Goal: Communication & Community: Answer question/provide support

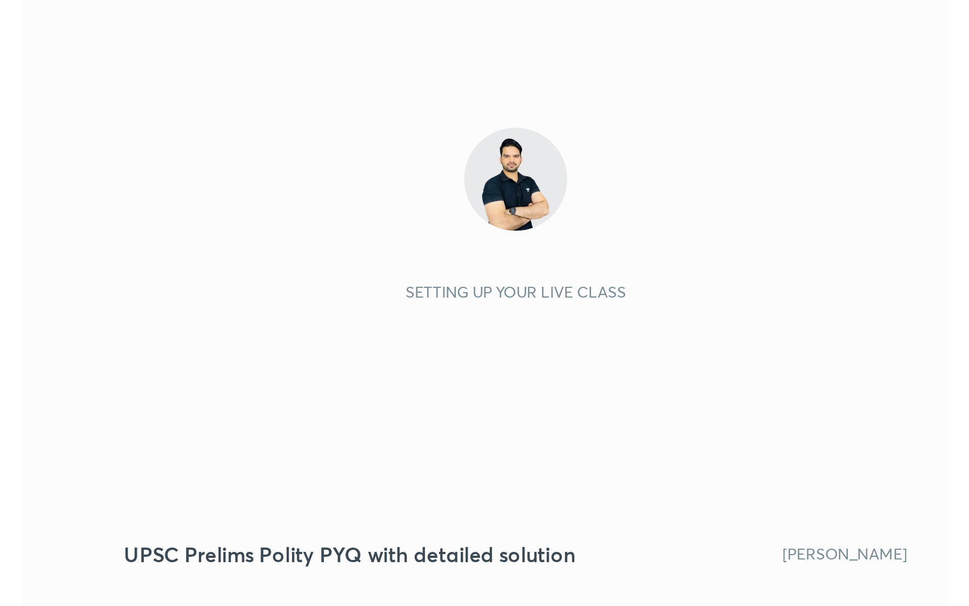
scroll to position [185, 345]
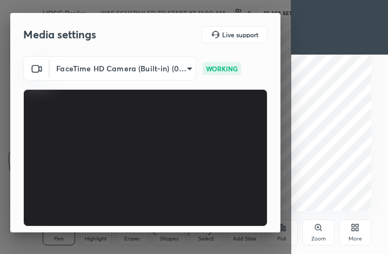
click at [353, 232] on icon at bounding box center [355, 227] width 9 height 9
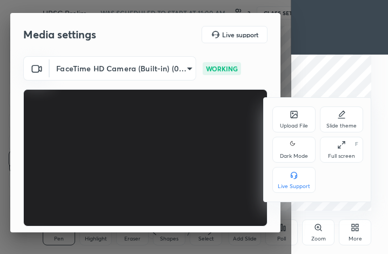
click at [340, 159] on div "Full screen" at bounding box center [341, 156] width 27 height 5
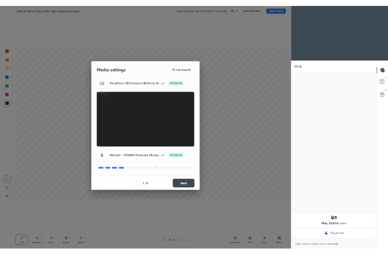
scroll to position [53557, 53410]
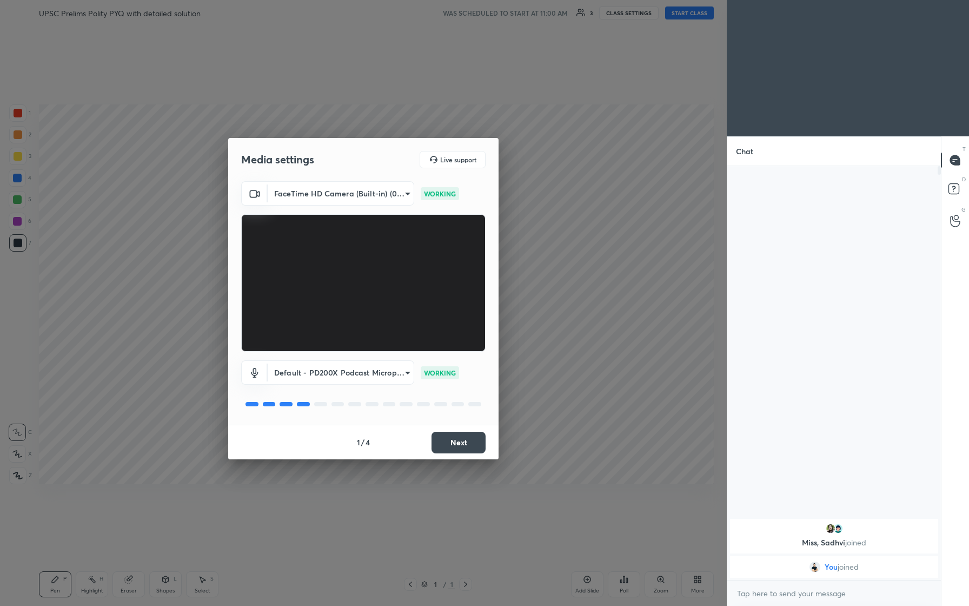
click at [388, 254] on button "Next" at bounding box center [459, 443] width 54 height 22
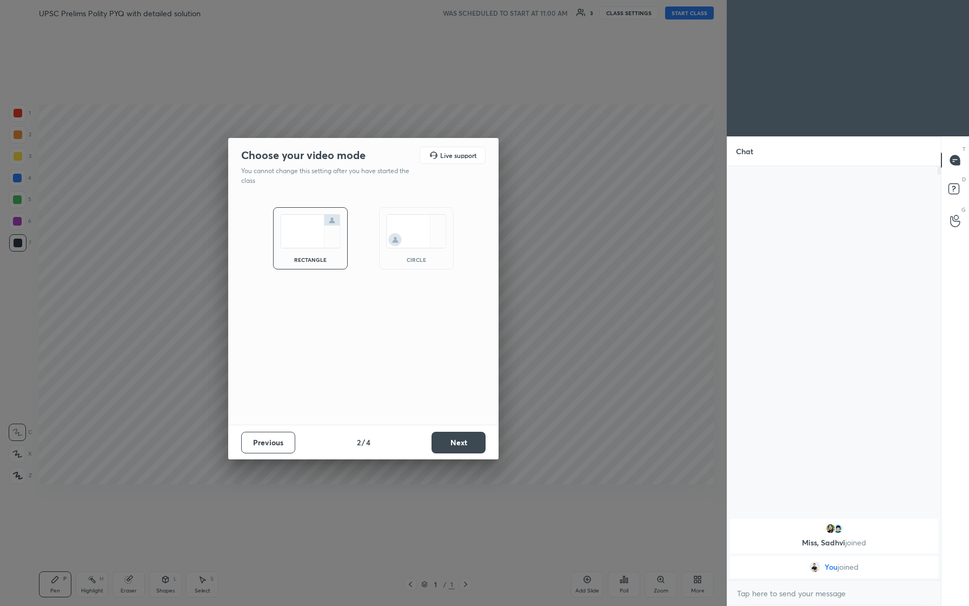
click at [388, 254] on button "Next" at bounding box center [459, 443] width 54 height 22
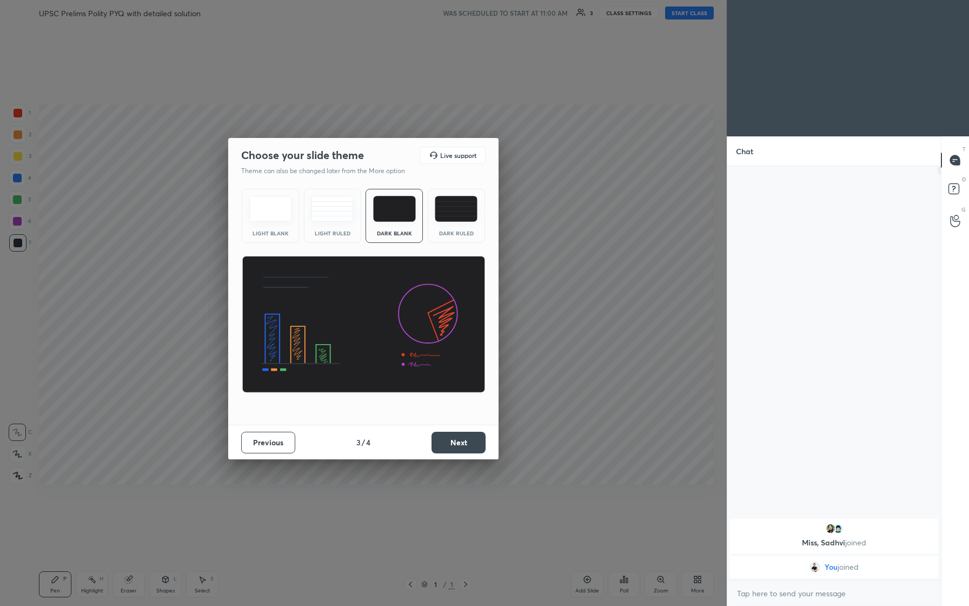
click at [388, 254] on button "Next" at bounding box center [459, 443] width 54 height 22
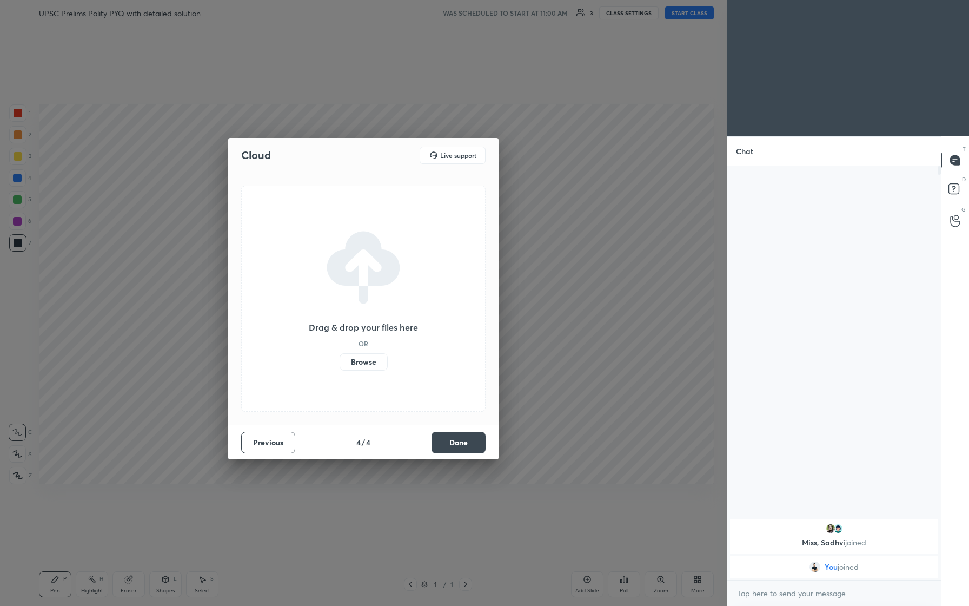
click at [388, 254] on button "Done" at bounding box center [459, 443] width 54 height 22
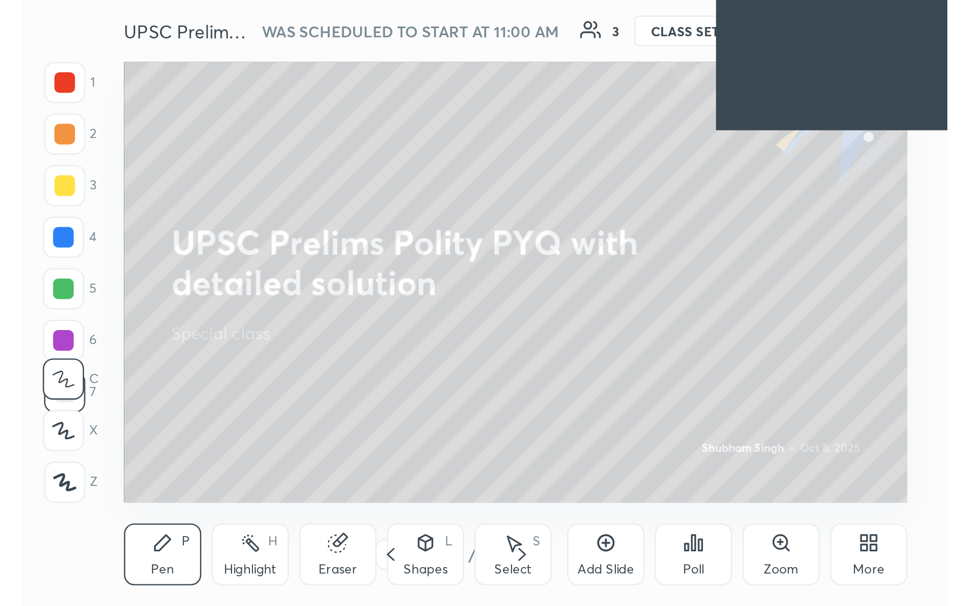
scroll to position [185, 345]
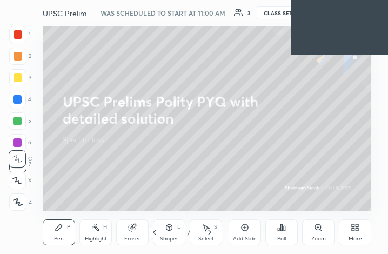
click at [362, 234] on div "More" at bounding box center [355, 233] width 32 height 26
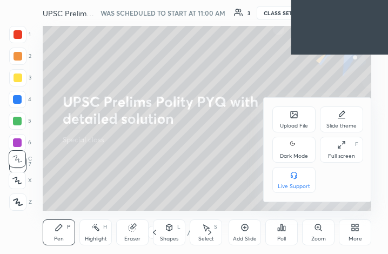
click at [343, 151] on div "Full screen F" at bounding box center [341, 150] width 43 height 26
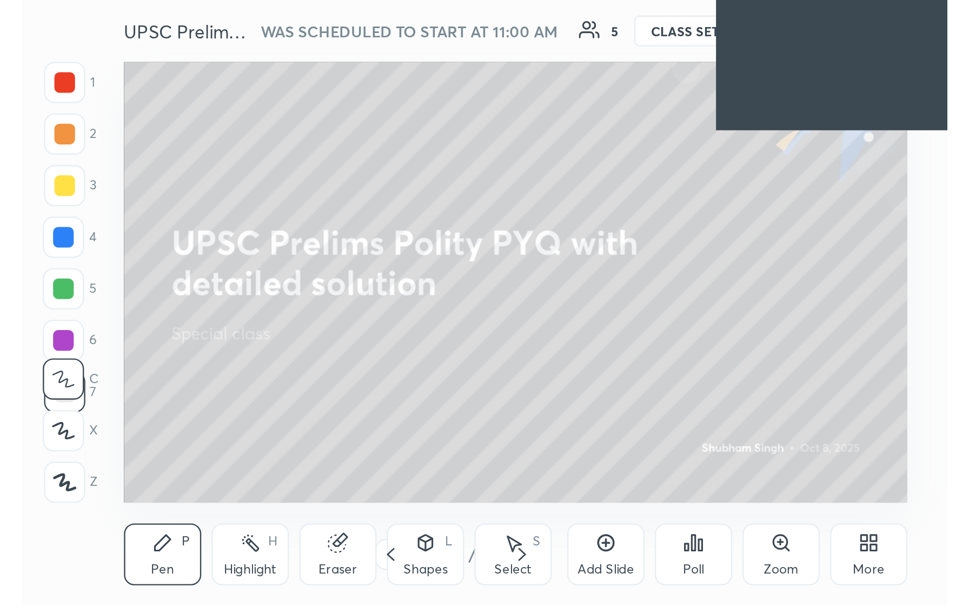
scroll to position [53909, 53749]
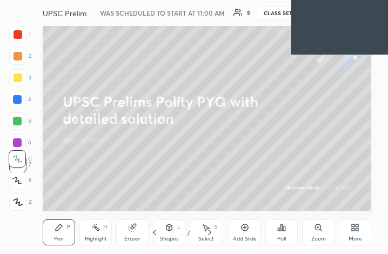
click at [356, 232] on icon at bounding box center [355, 227] width 9 height 9
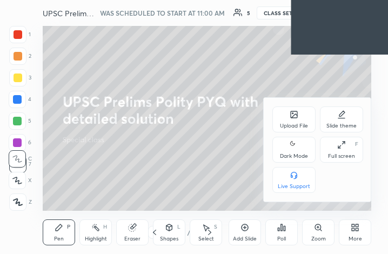
click at [343, 155] on div "Full screen" at bounding box center [341, 156] width 27 height 5
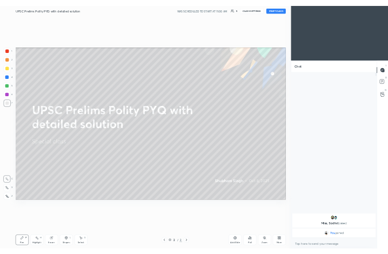
scroll to position [53557, 53410]
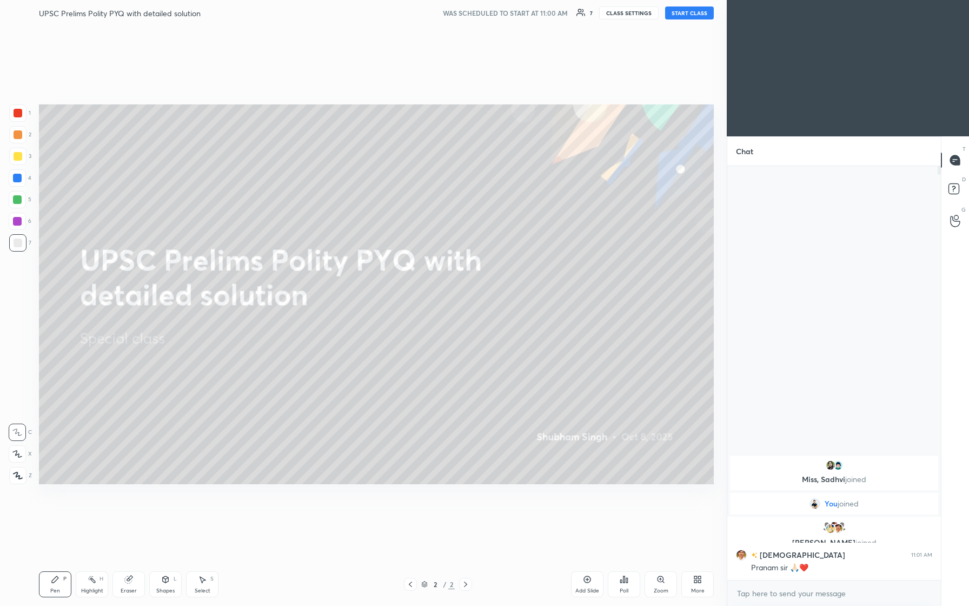
click at [388, 13] on button "START CLASS" at bounding box center [689, 12] width 49 height 13
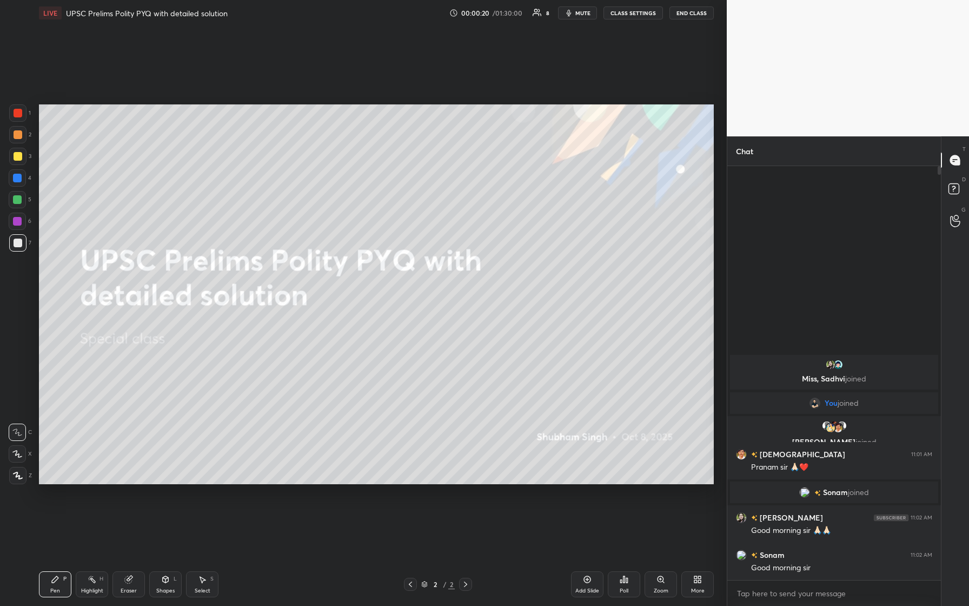
click at [388, 254] on div "More" at bounding box center [698, 590] width 14 height 5
click at [388, 254] on div "Upload File" at bounding box center [636, 471] width 43 height 26
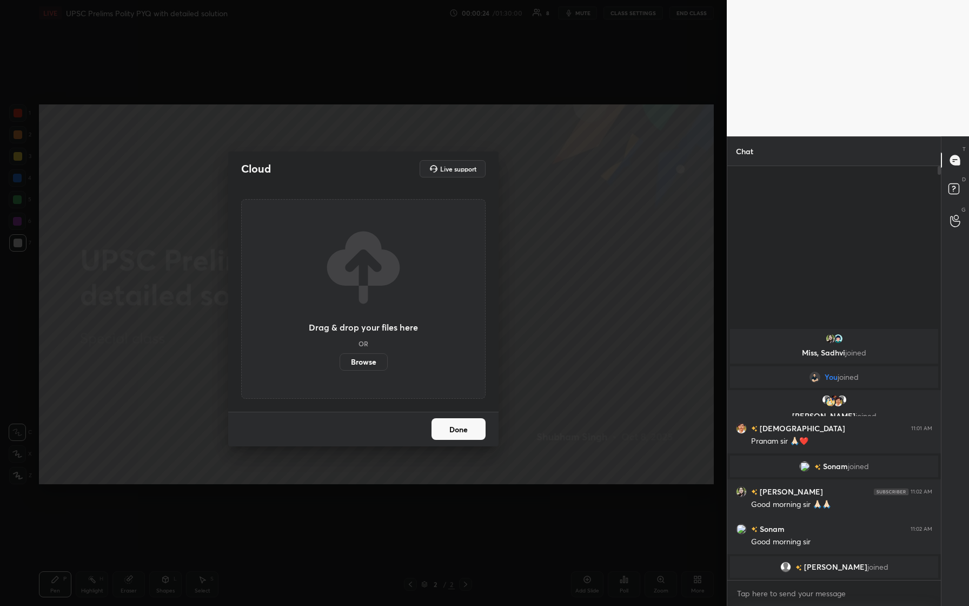
click at [359, 254] on label "Browse" at bounding box center [364, 361] width 48 height 17
click at [340, 254] on input "Browse" at bounding box center [340, 361] width 0 height 17
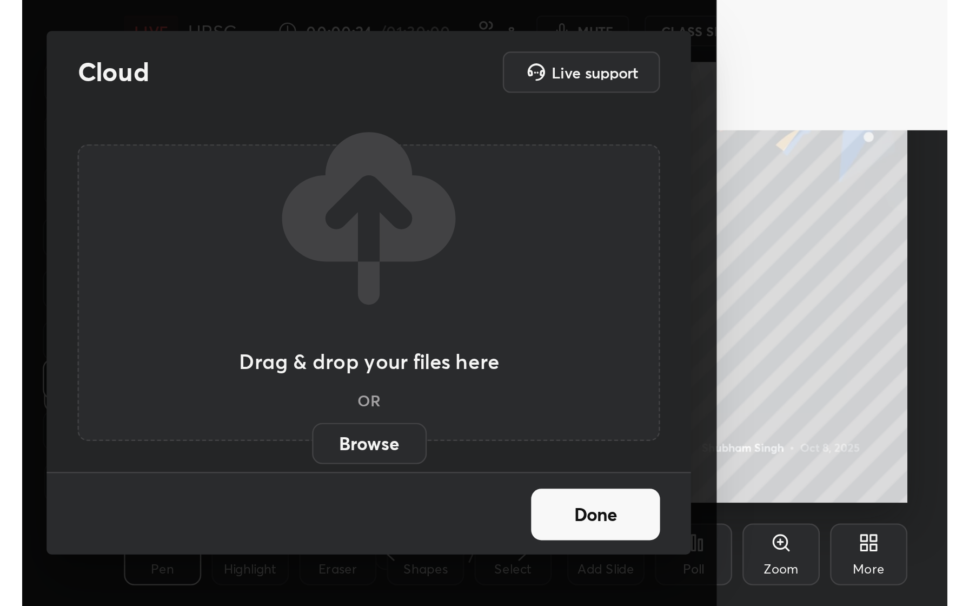
scroll to position [185, 345]
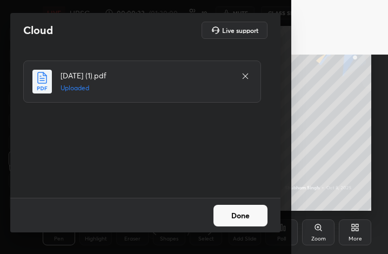
click at [242, 222] on button "Done" at bounding box center [241, 216] width 54 height 22
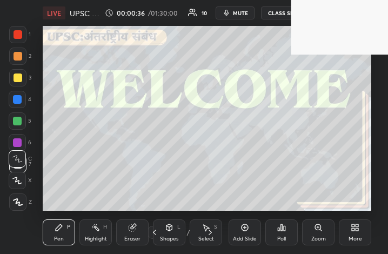
click at [356, 233] on div "More" at bounding box center [355, 233] width 32 height 26
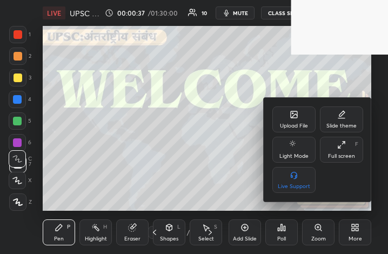
click at [342, 155] on div "Full screen" at bounding box center [341, 156] width 27 height 5
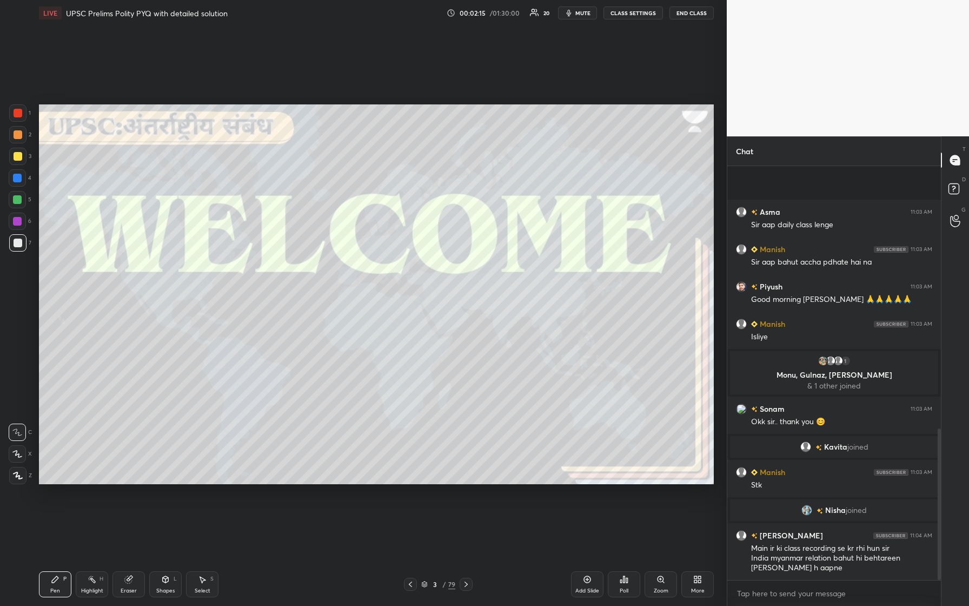
scroll to position [716, 0]
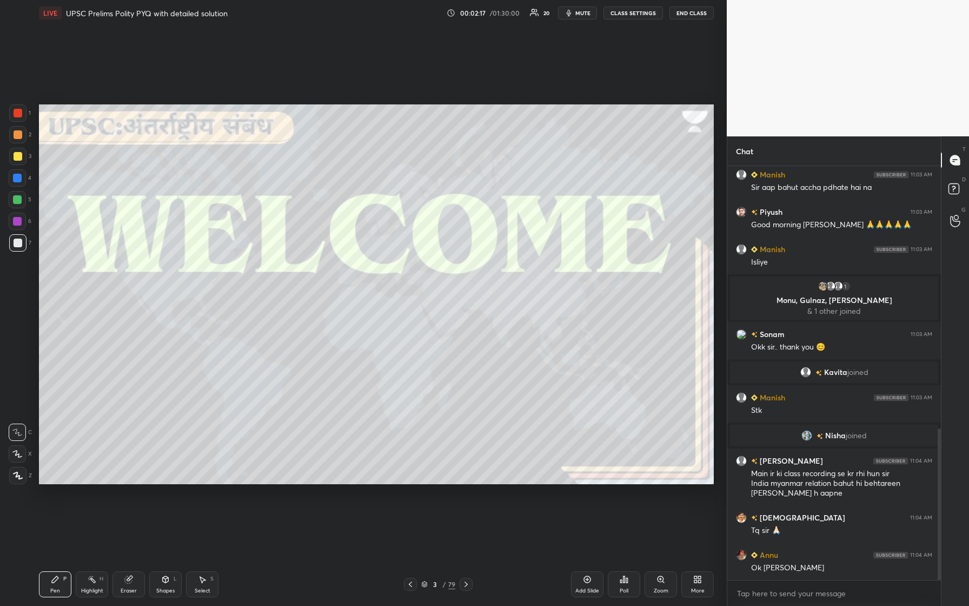
click at [20, 158] on div at bounding box center [18, 156] width 9 height 9
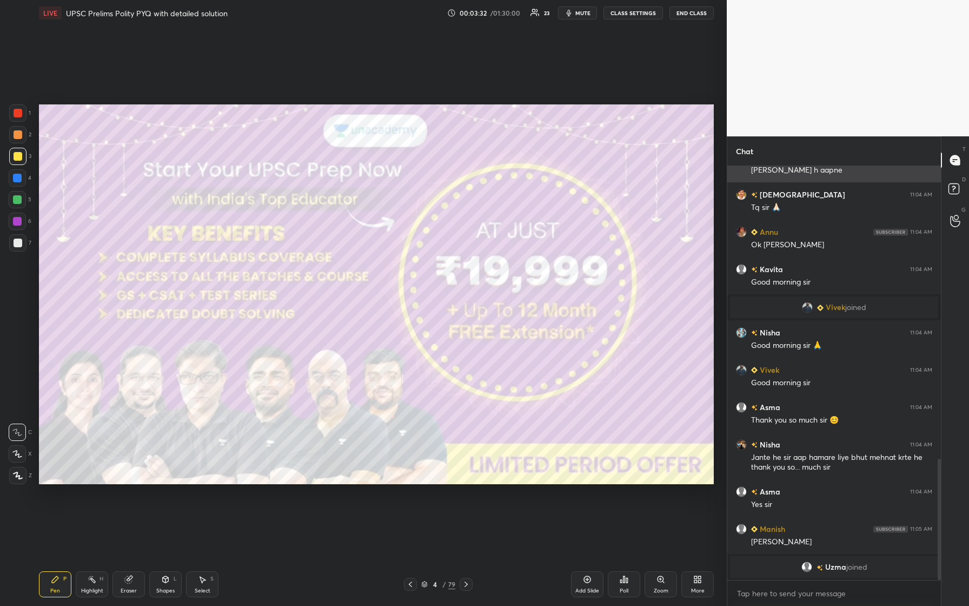
scroll to position [965, 0]
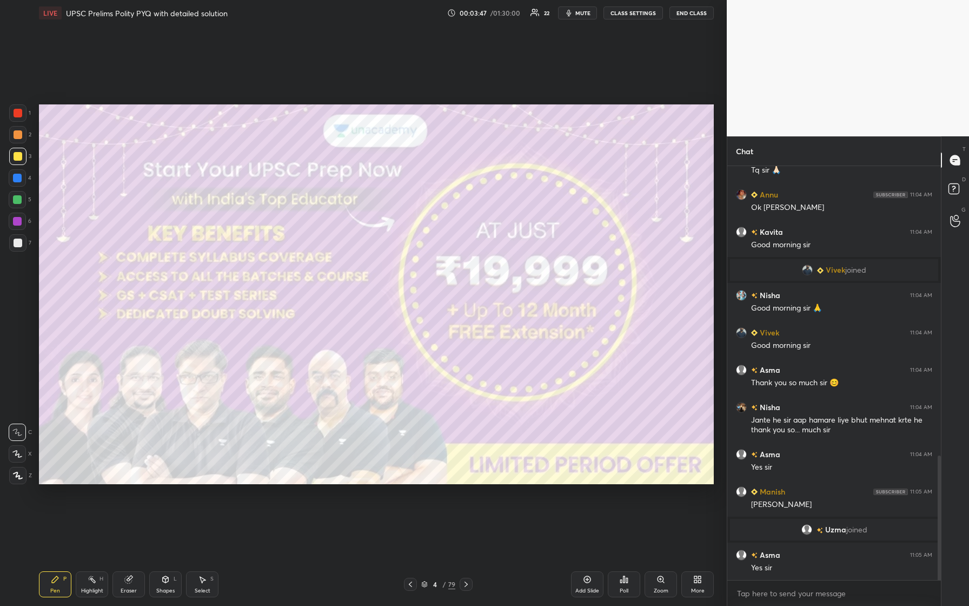
click at [18, 254] on icon at bounding box center [17, 454] width 9 height 6
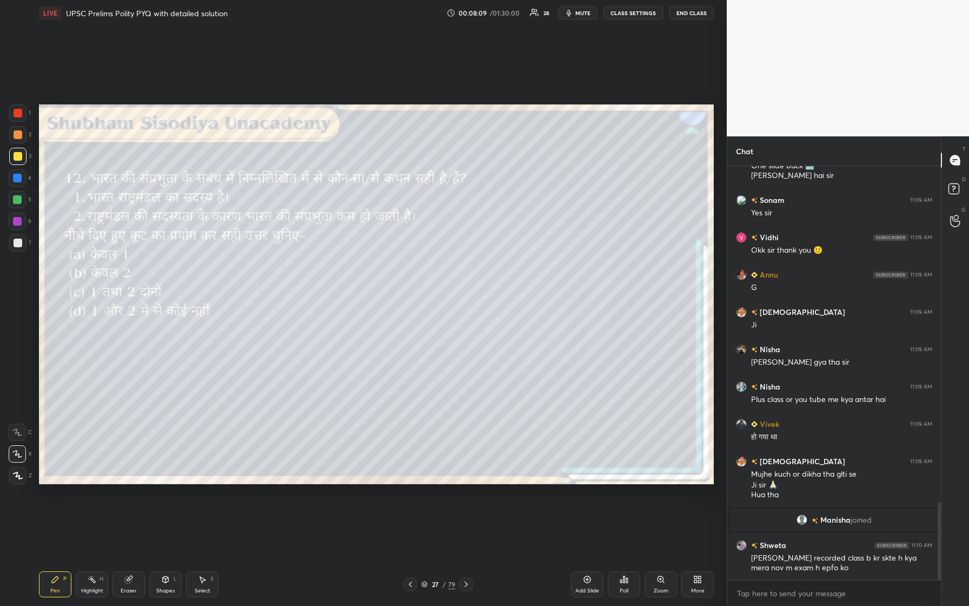
scroll to position [1816, 0]
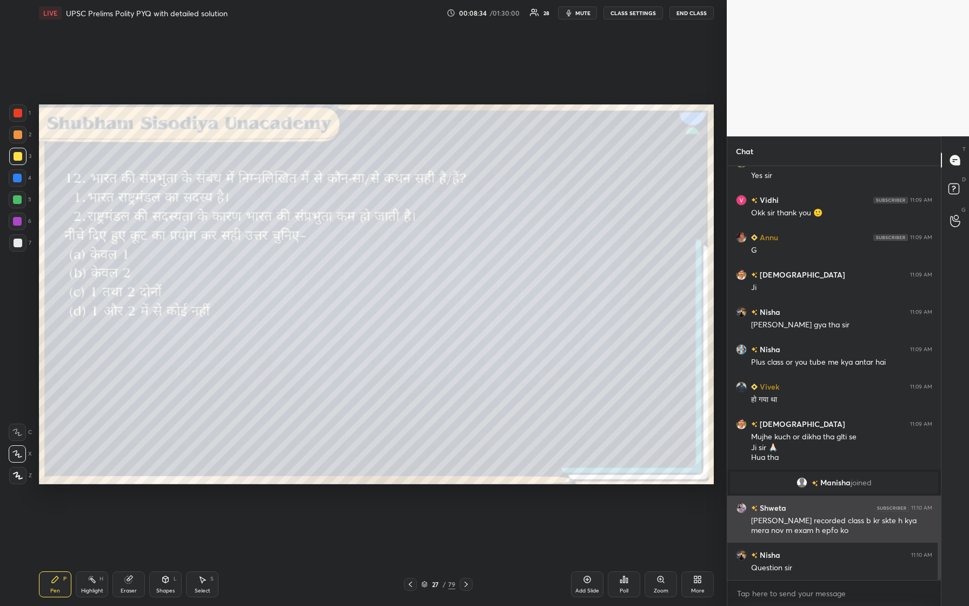
click at [388, 254] on img "grid" at bounding box center [741, 508] width 11 height 11
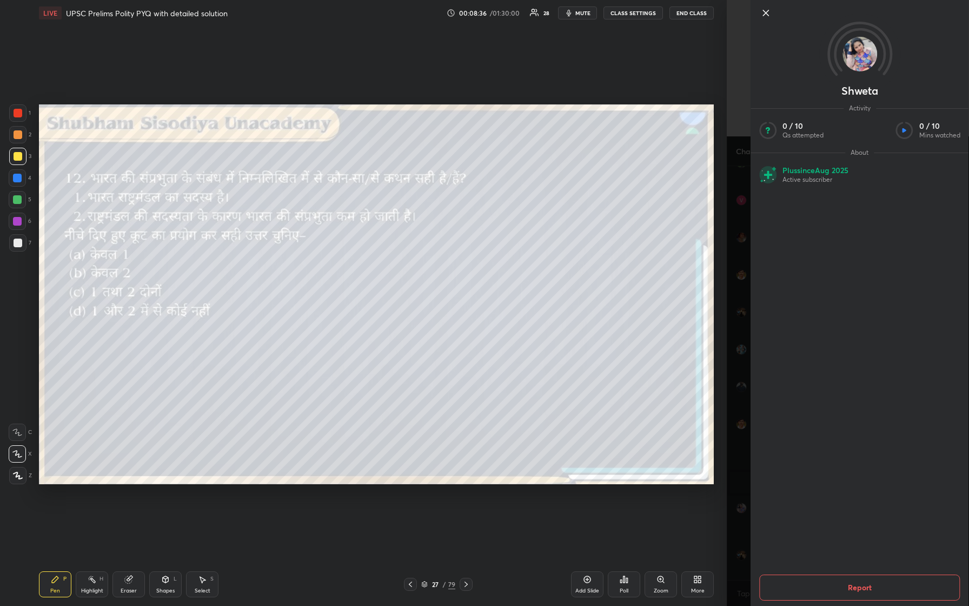
click at [388, 14] on icon at bounding box center [765, 12] width 13 height 13
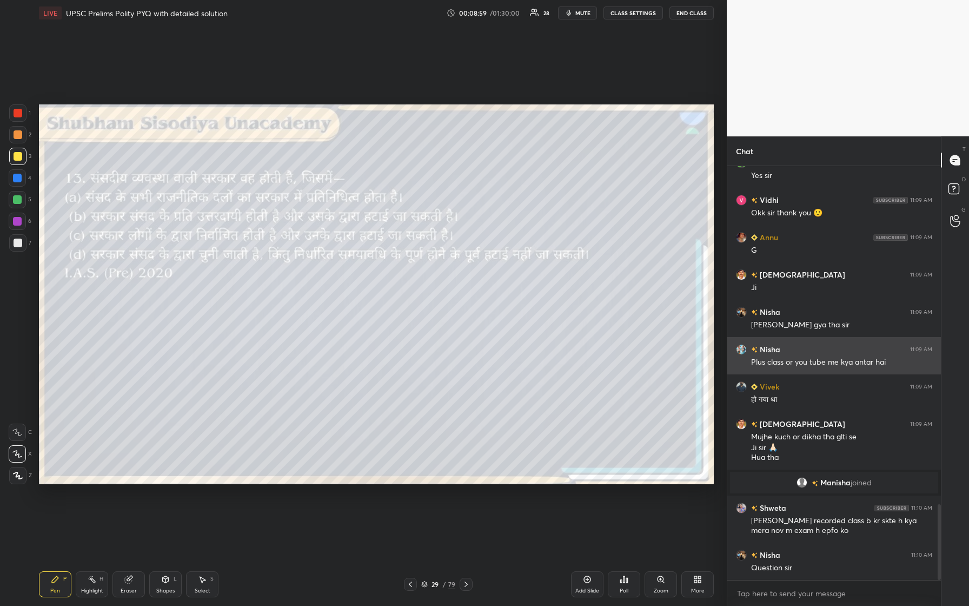
scroll to position [1853, 0]
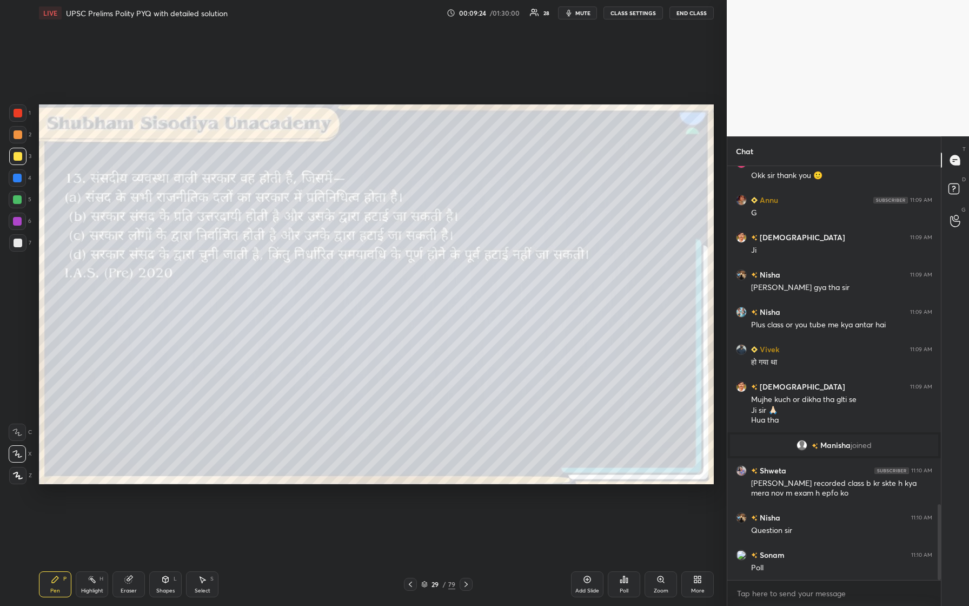
click at [388, 254] on div "Poll" at bounding box center [624, 584] width 32 height 26
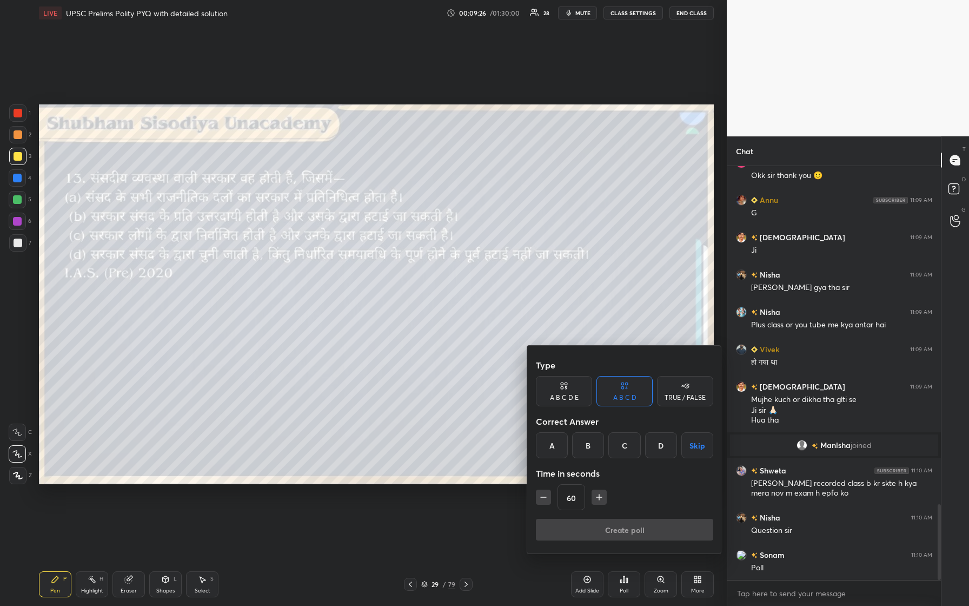
scroll to position [1900, 0]
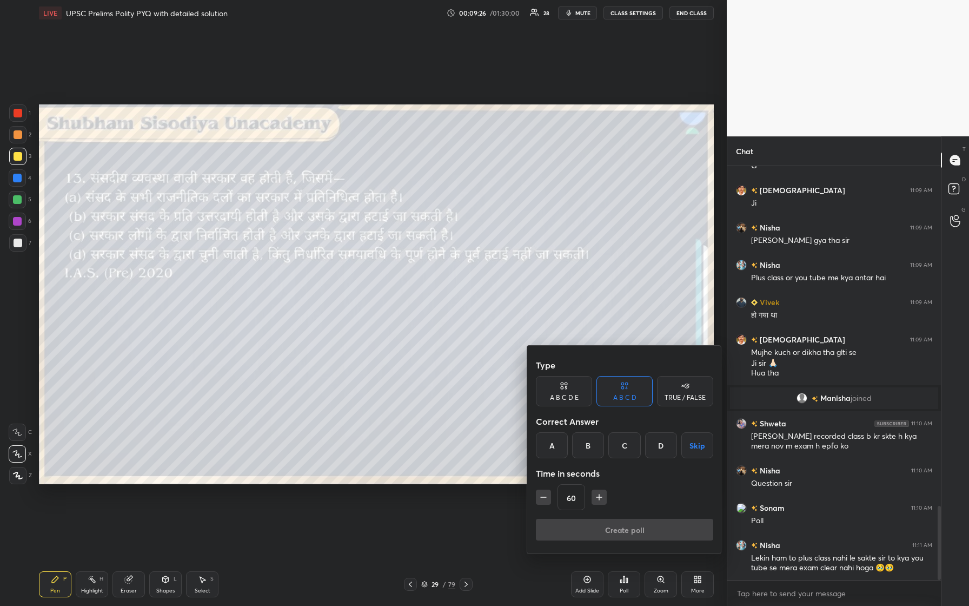
click at [388, 254] on button "Skip" at bounding box center [698, 445] width 32 height 26
click at [388, 254] on button "Create poll" at bounding box center [624, 530] width 177 height 22
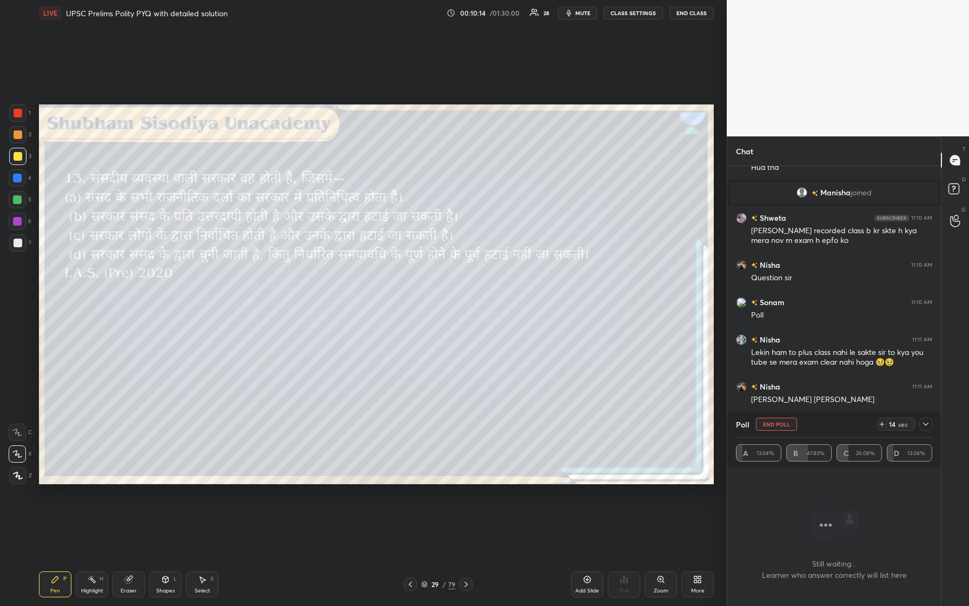
scroll to position [2143, 0]
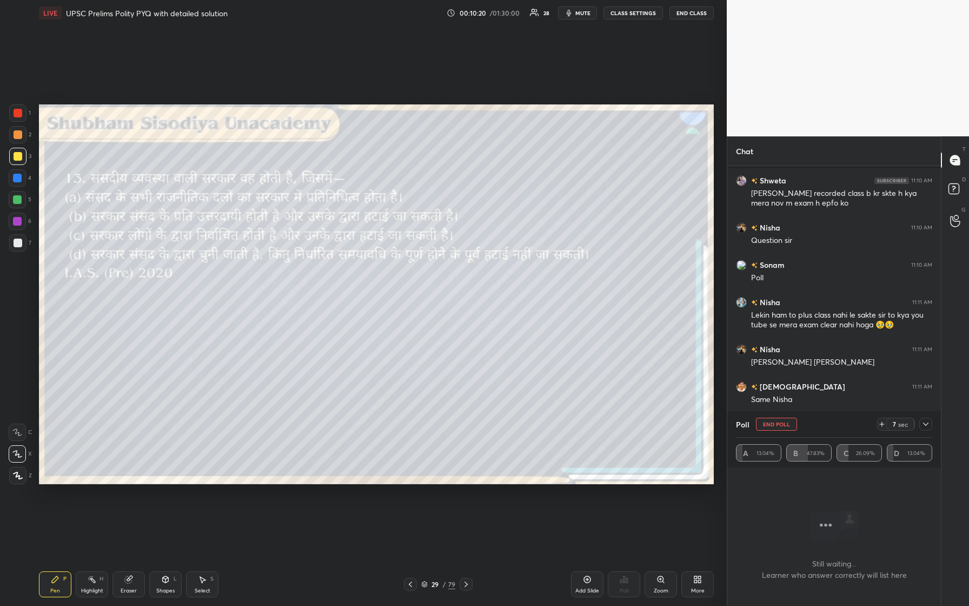
click at [388, 254] on div at bounding box center [926, 424] width 13 height 13
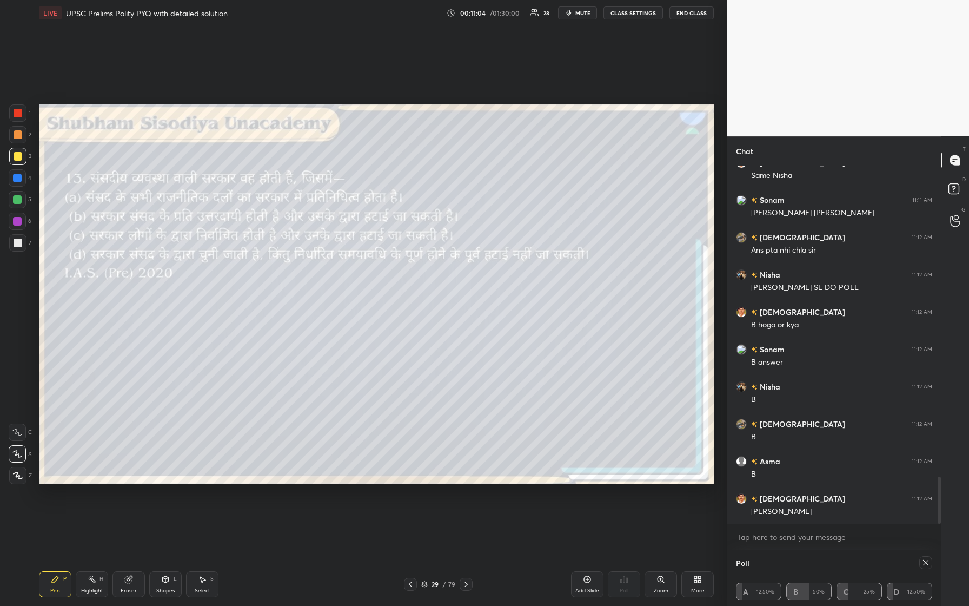
scroll to position [2404, 0]
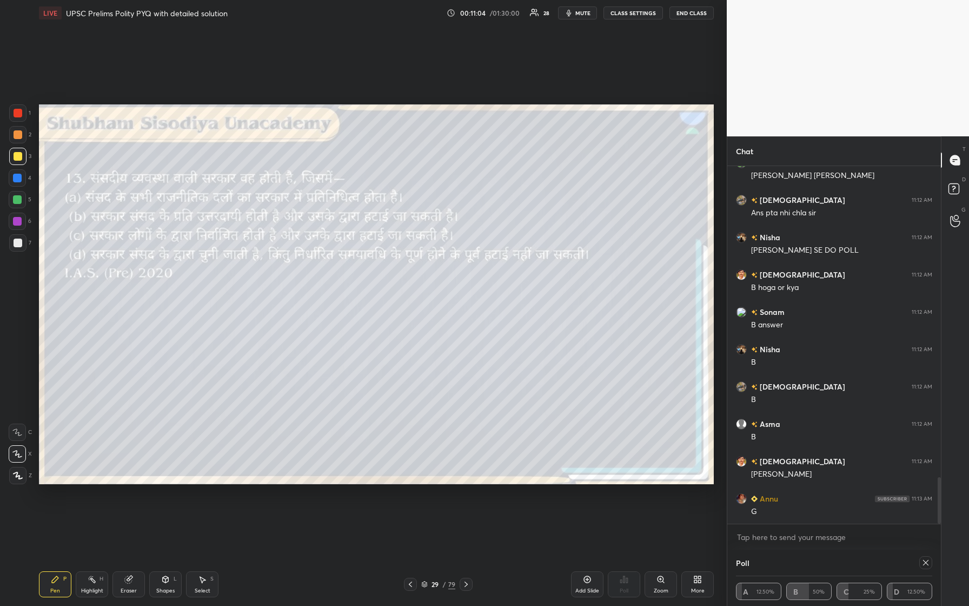
click at [388, 254] on icon at bounding box center [926, 562] width 9 height 9
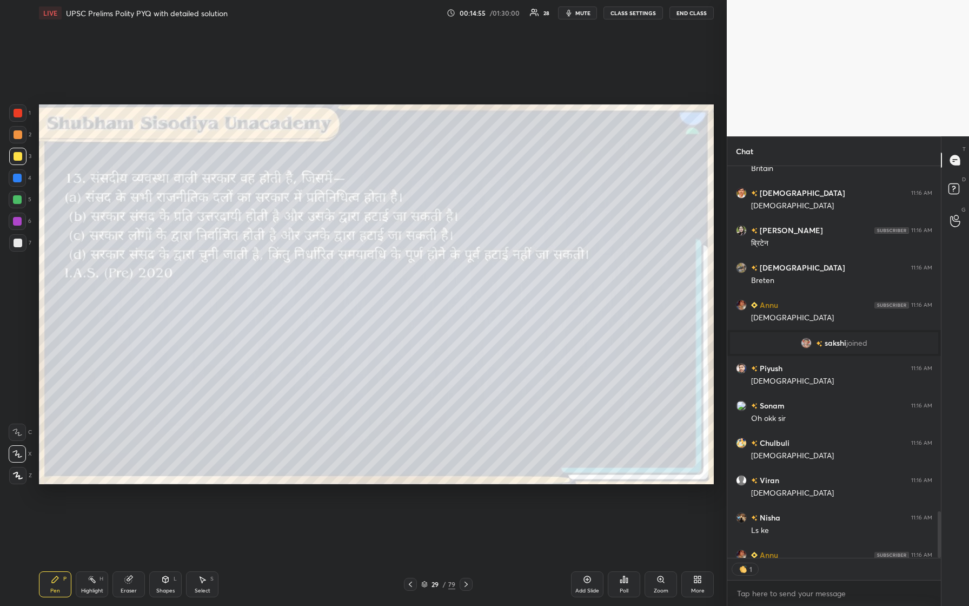
scroll to position [4, 4]
click at [161, 254] on div "Shapes L" at bounding box center [165, 584] width 32 height 26
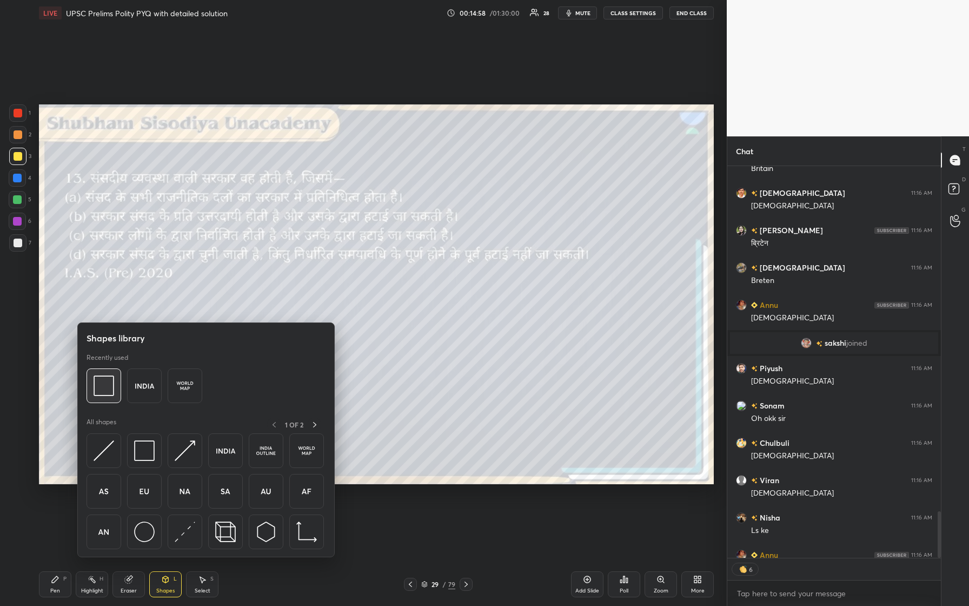
click at [103, 254] on img at bounding box center [104, 385] width 21 height 21
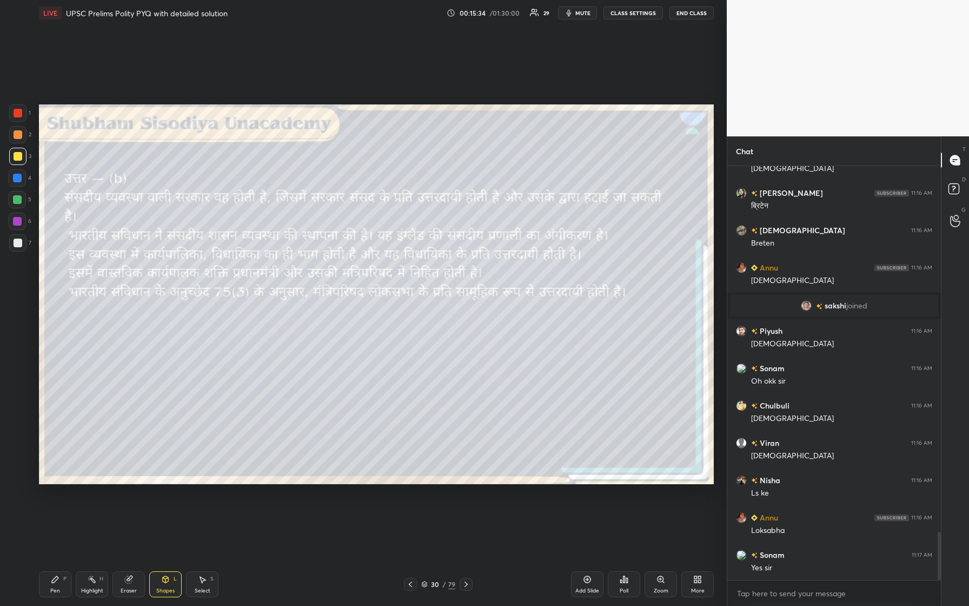
scroll to position [3124, 0]
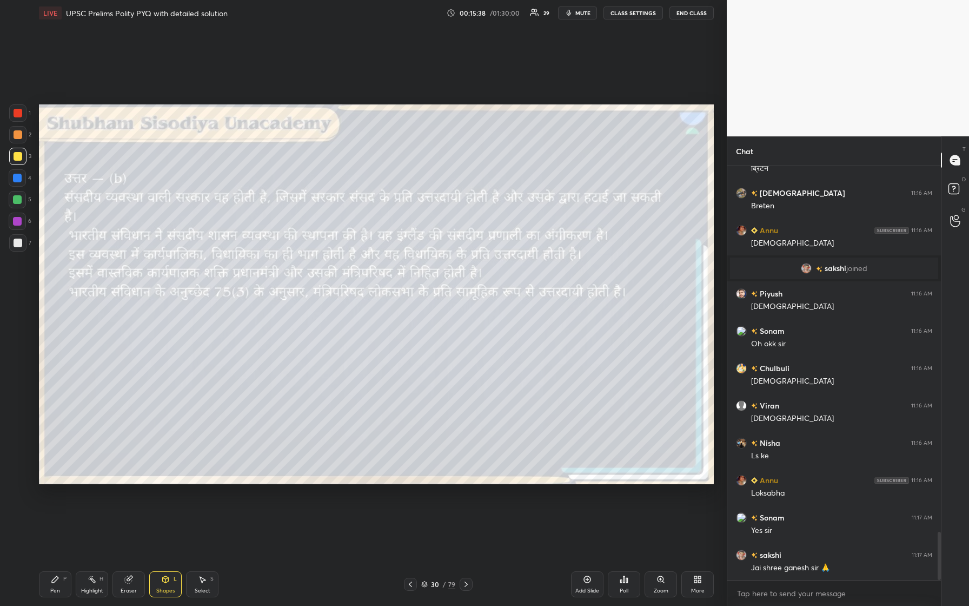
click at [53, 254] on div "Pen P" at bounding box center [55, 584] width 32 height 26
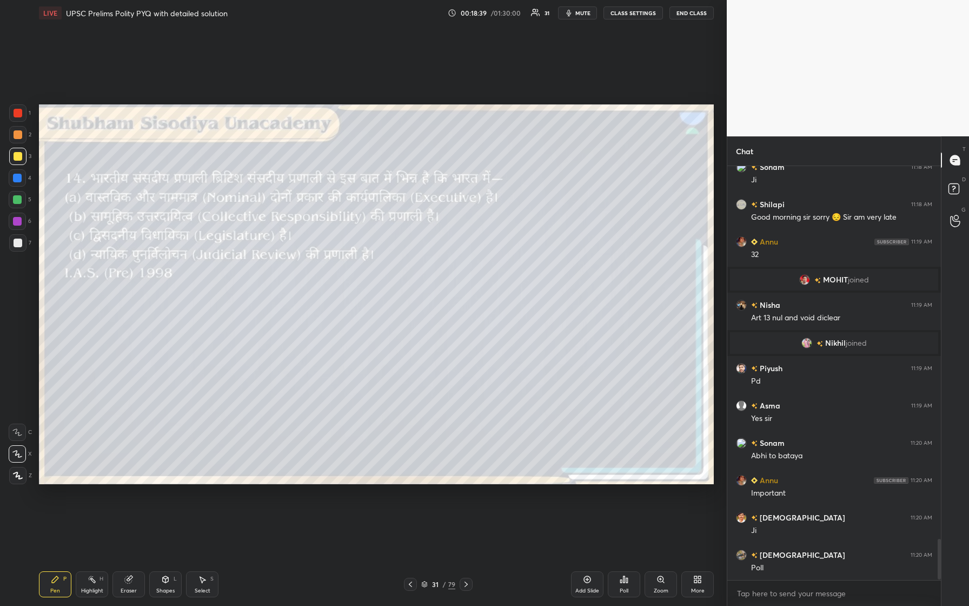
scroll to position [3778, 0]
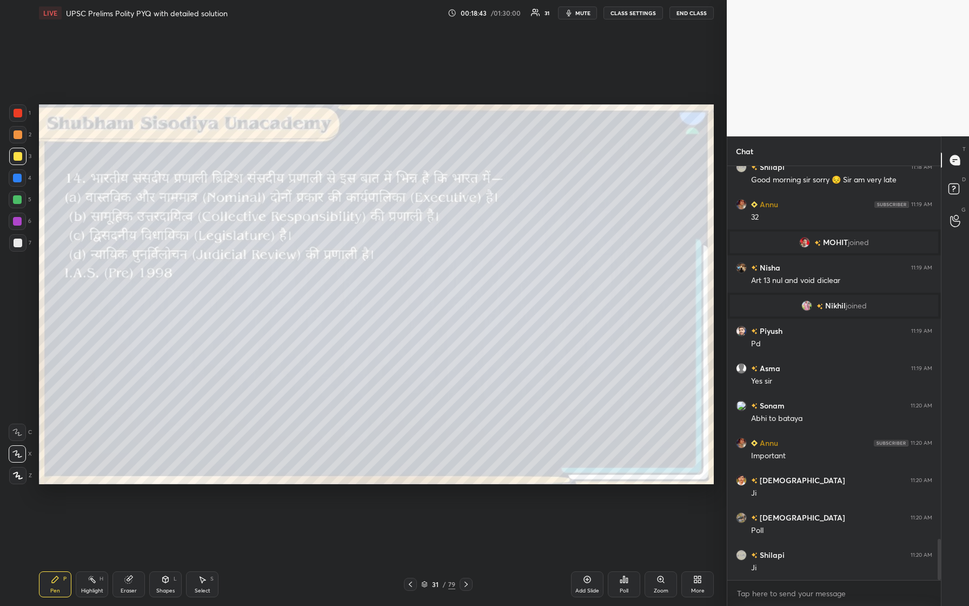
click at [388, 254] on div "Poll" at bounding box center [624, 590] width 9 height 5
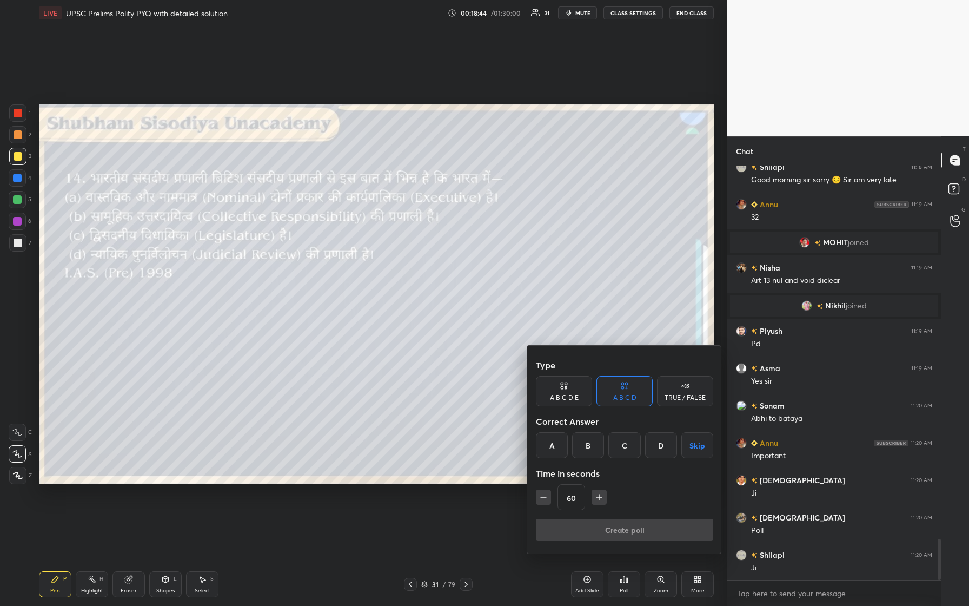
click at [388, 254] on div "D" at bounding box center [661, 445] width 32 height 26
click at [388, 254] on button "Create poll" at bounding box center [624, 530] width 177 height 22
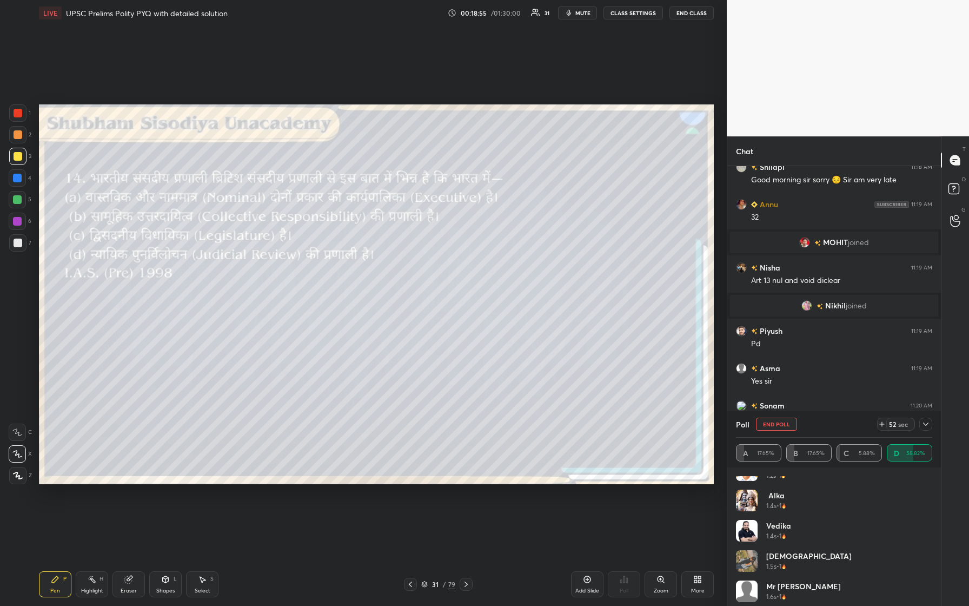
scroll to position [0, 0]
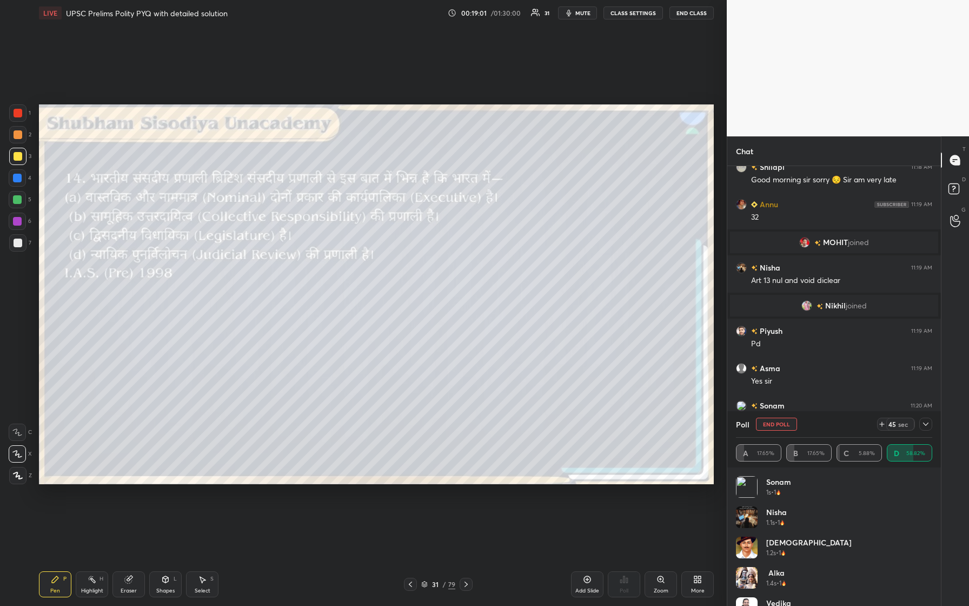
click at [388, 254] on icon at bounding box center [926, 424] width 9 height 9
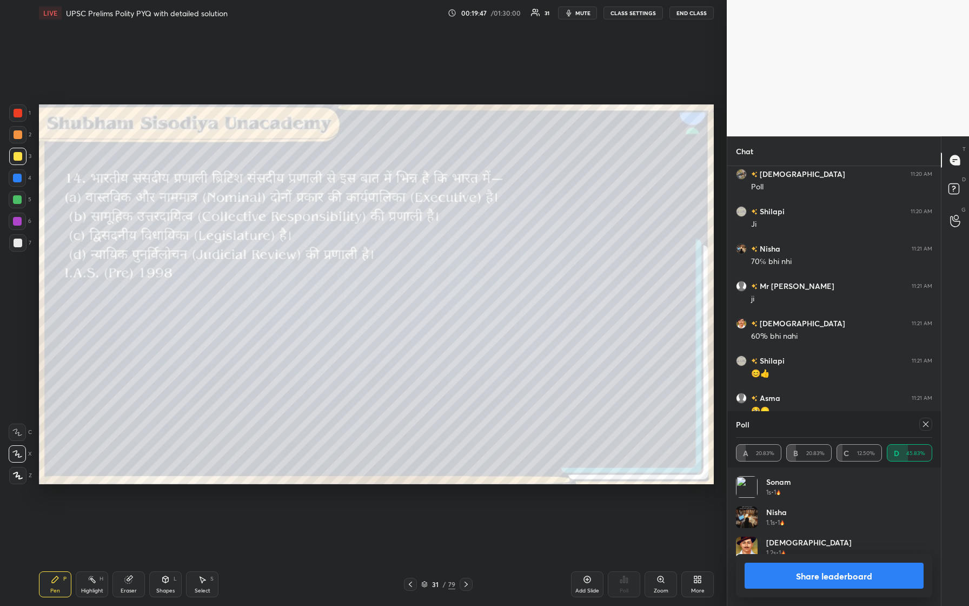
scroll to position [127, 193]
click at [388, 254] on icon at bounding box center [925, 423] width 5 height 5
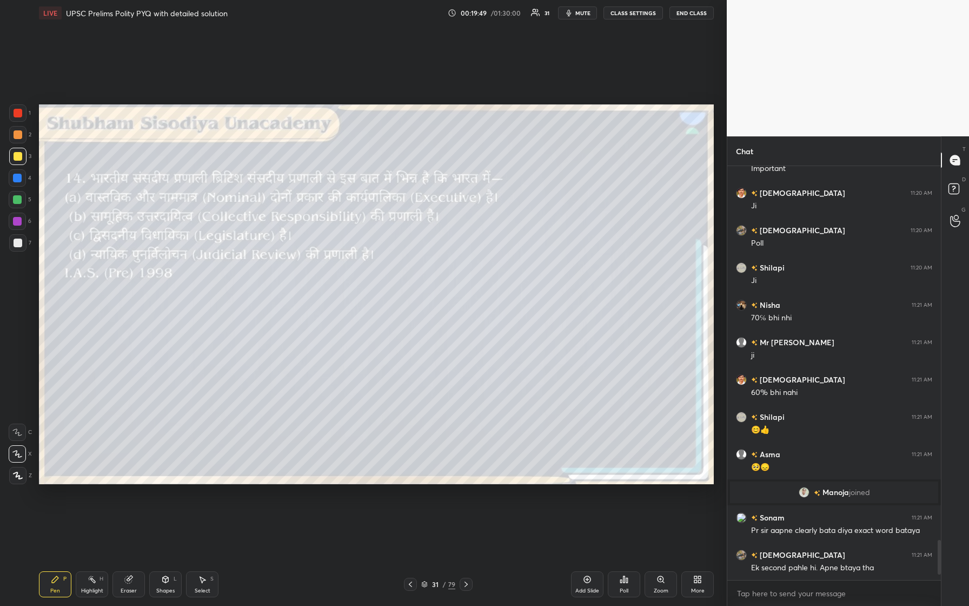
scroll to position [411, 210]
click at [388, 254] on img "grid" at bounding box center [804, 492] width 11 height 11
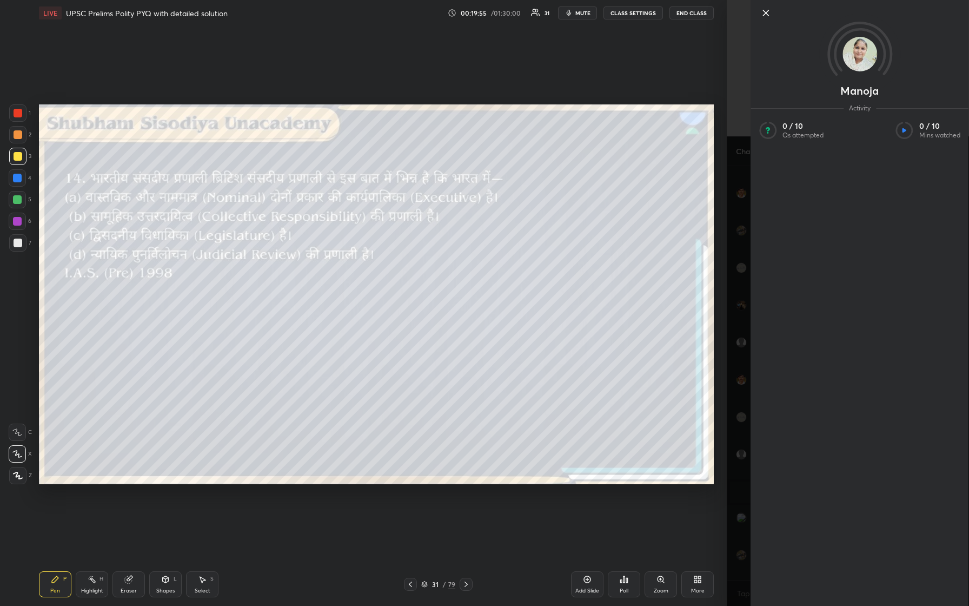
click at [388, 16] on icon at bounding box center [765, 12] width 13 height 13
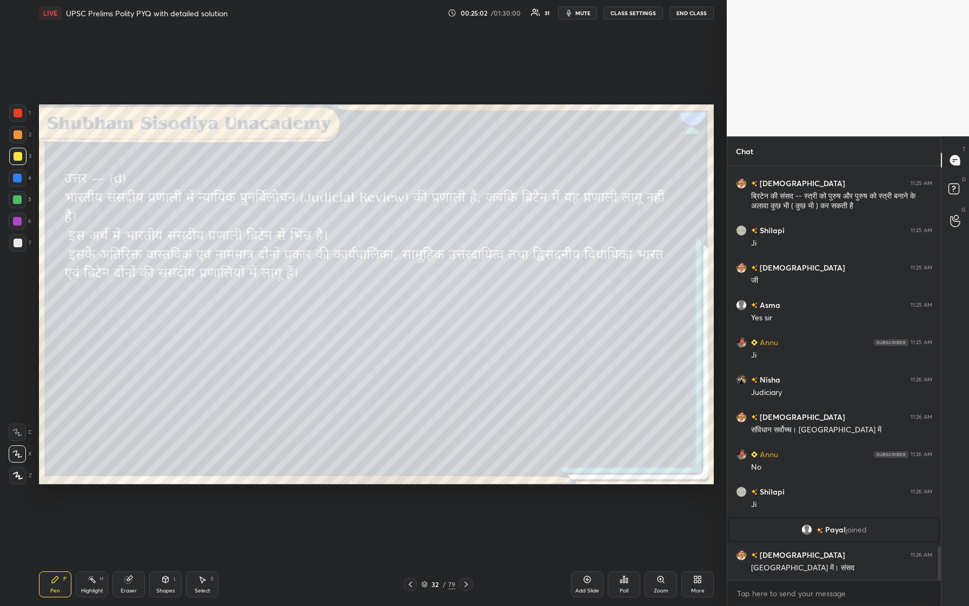
scroll to position [4683, 0]
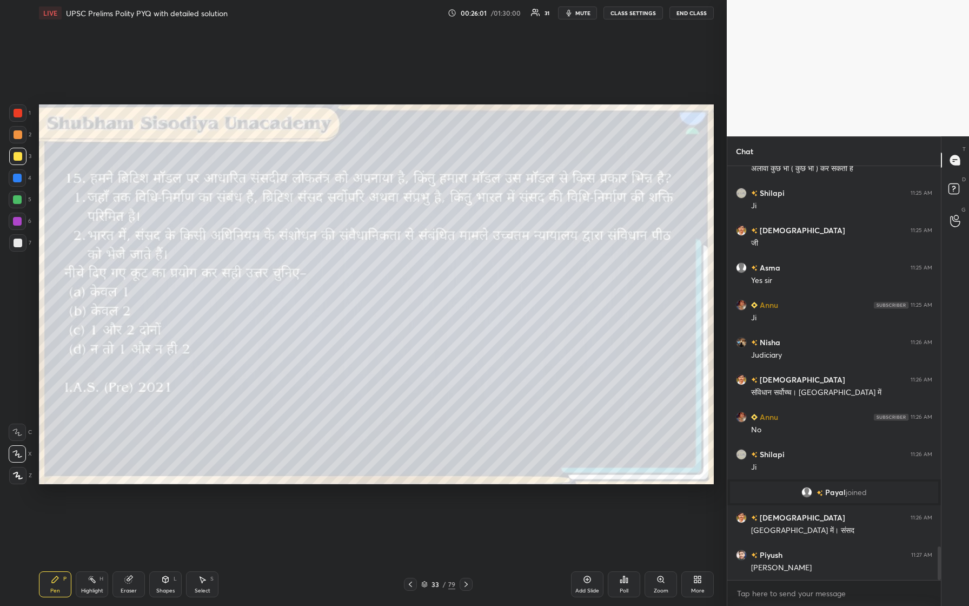
click at [388, 254] on div "Poll" at bounding box center [624, 584] width 32 height 26
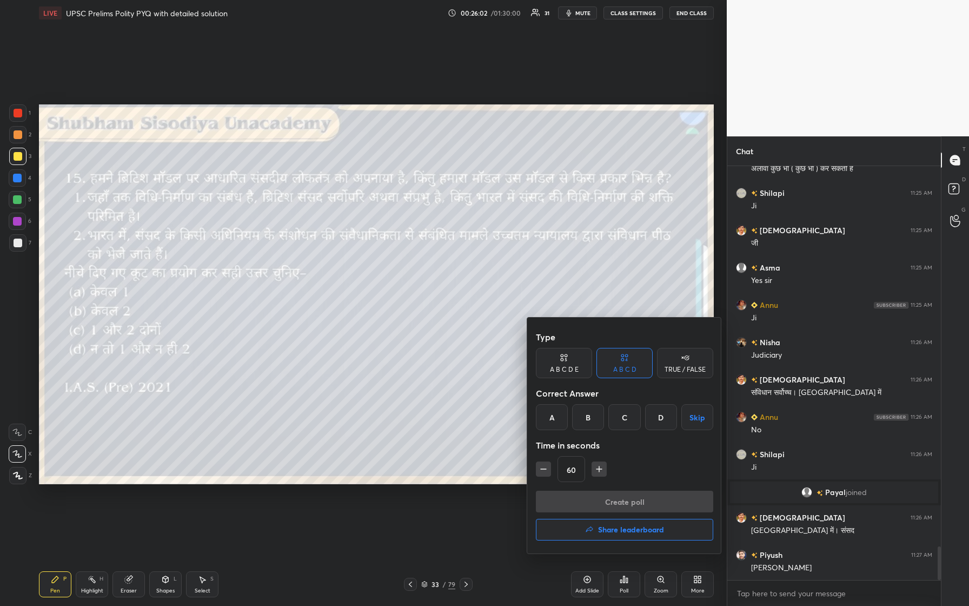
click at [388, 254] on div "C" at bounding box center [625, 417] width 32 height 26
click at [388, 254] on button "Create poll" at bounding box center [624, 502] width 177 height 22
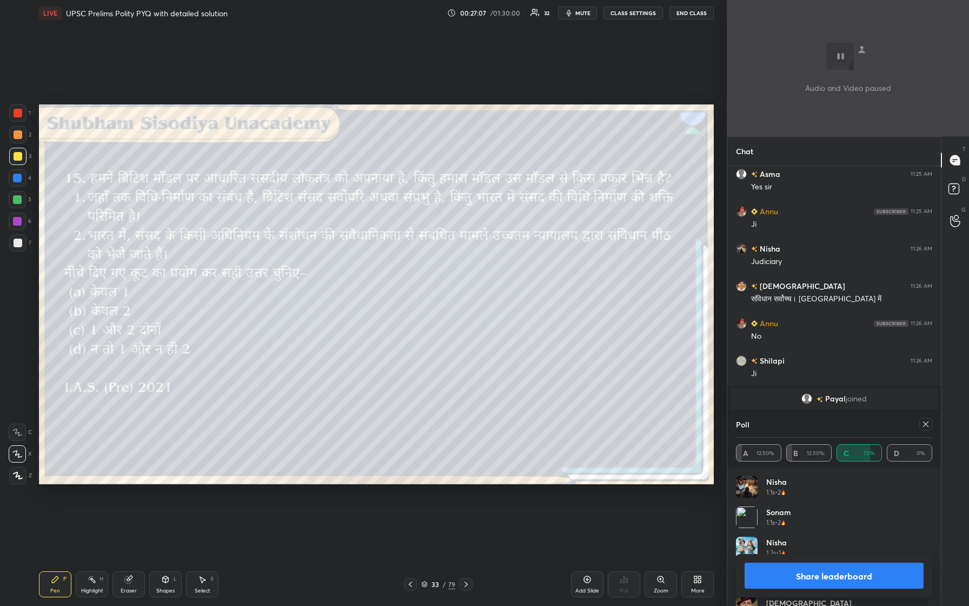
scroll to position [4814, 0]
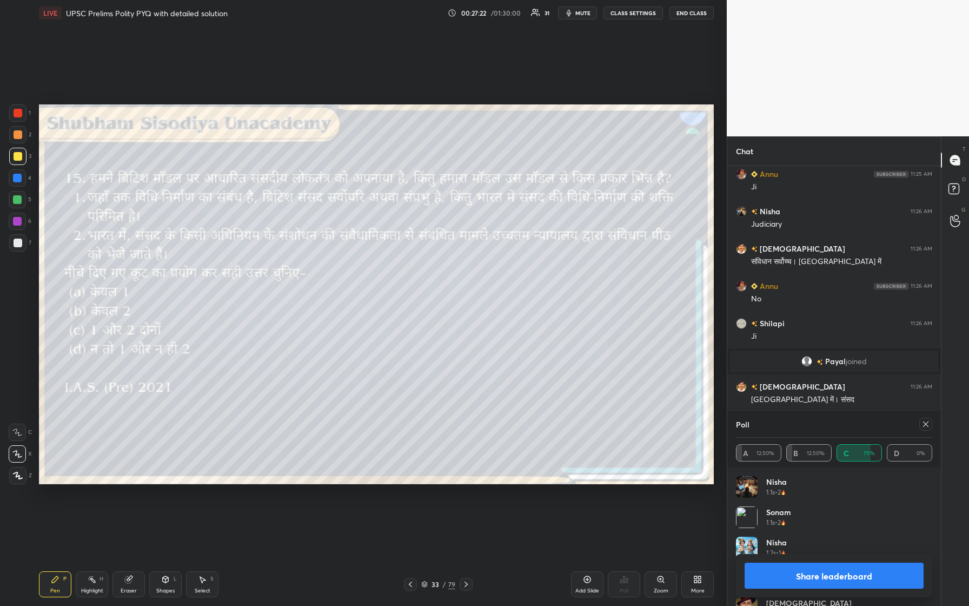
click at [388, 254] on icon at bounding box center [926, 424] width 9 height 9
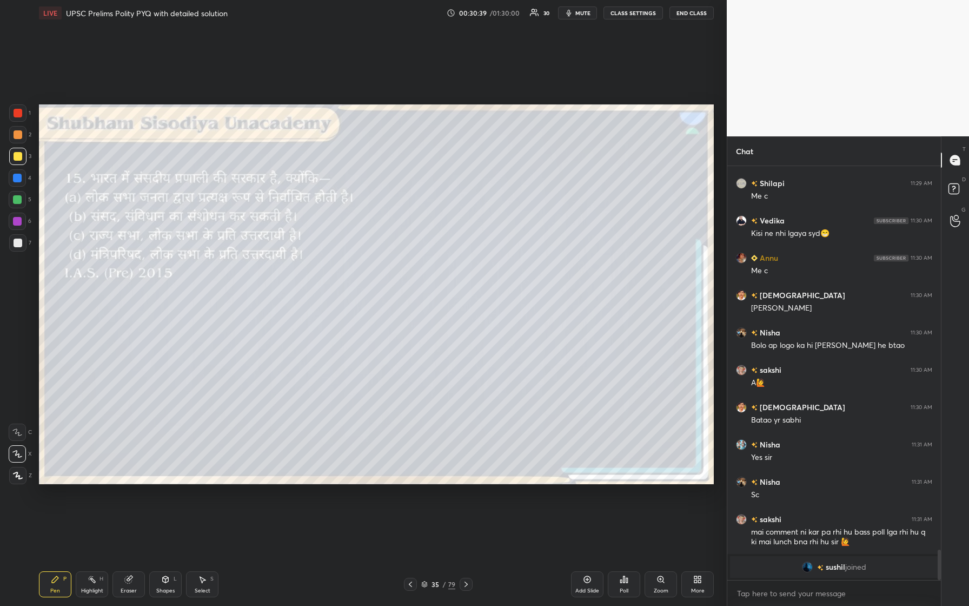
scroll to position [5121, 0]
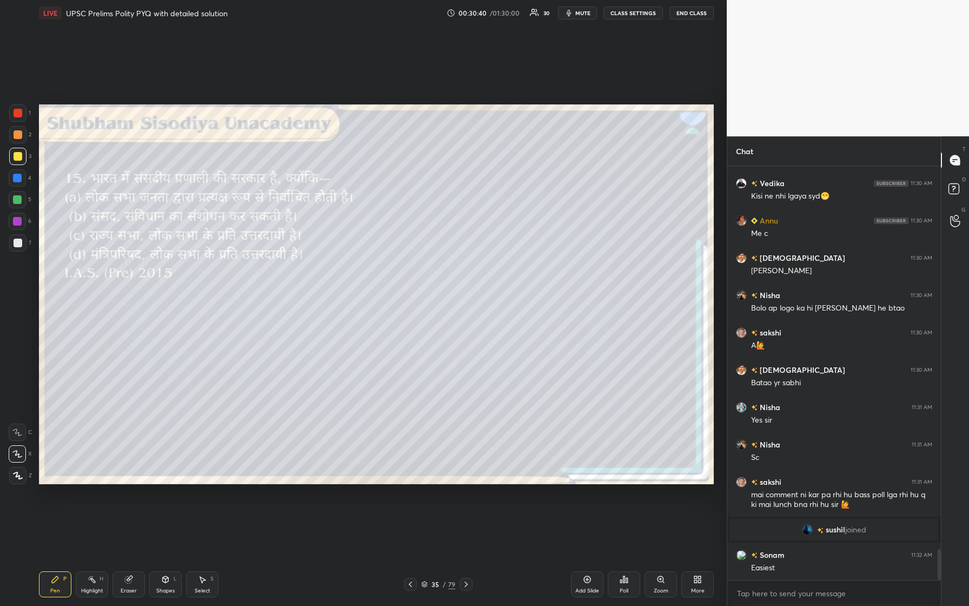
click at [388, 254] on icon at bounding box center [621, 581] width 2 height 3
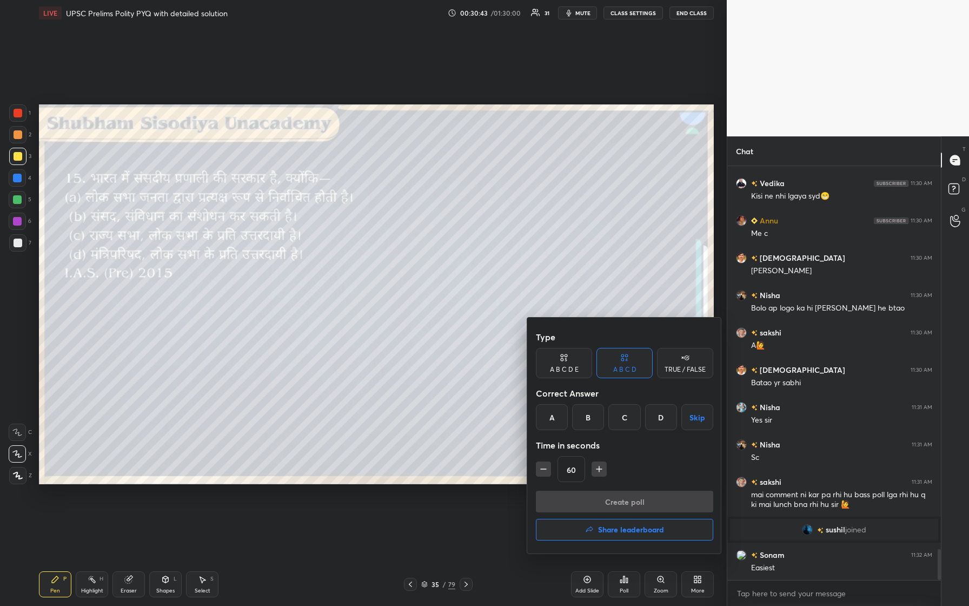
click at [388, 254] on div "D" at bounding box center [661, 417] width 32 height 26
click at [388, 254] on button "Create poll" at bounding box center [624, 502] width 177 height 22
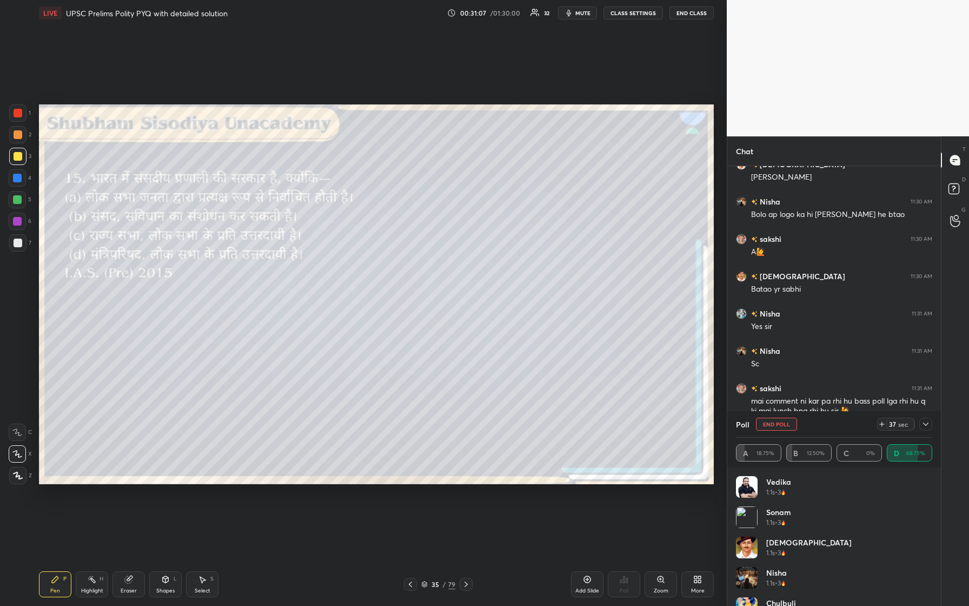
scroll to position [5252, 0]
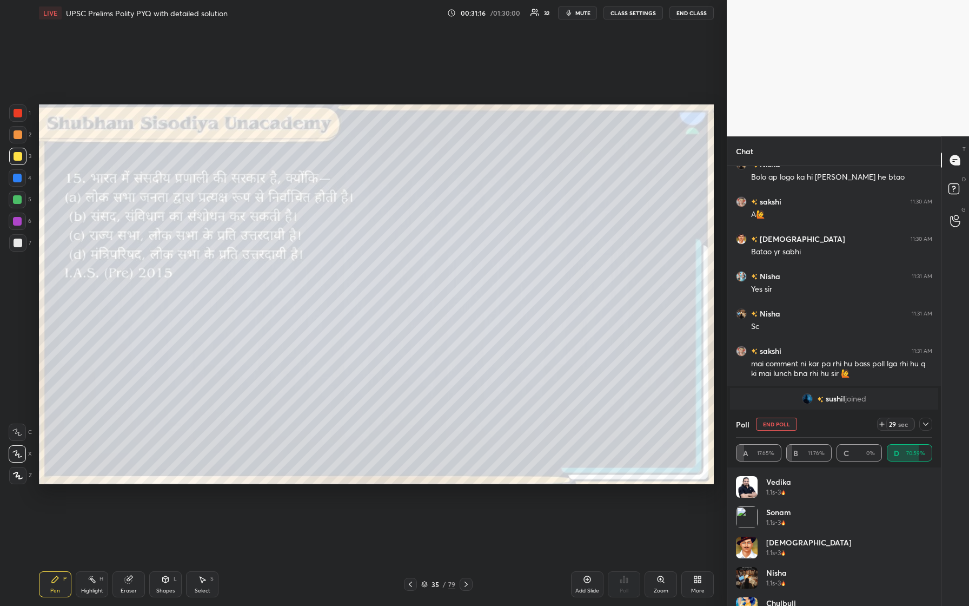
click at [388, 254] on icon at bounding box center [926, 424] width 9 height 9
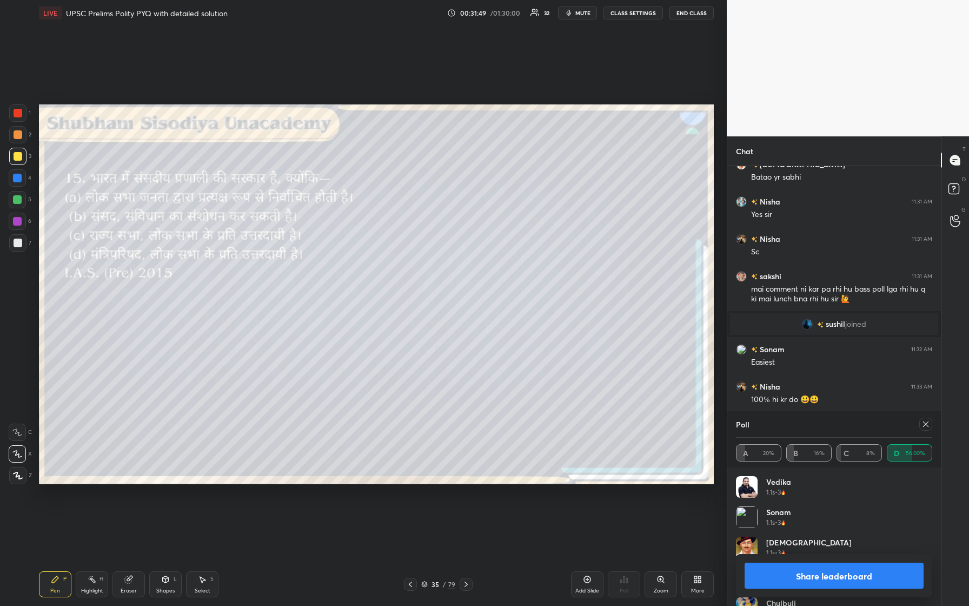
scroll to position [5364, 0]
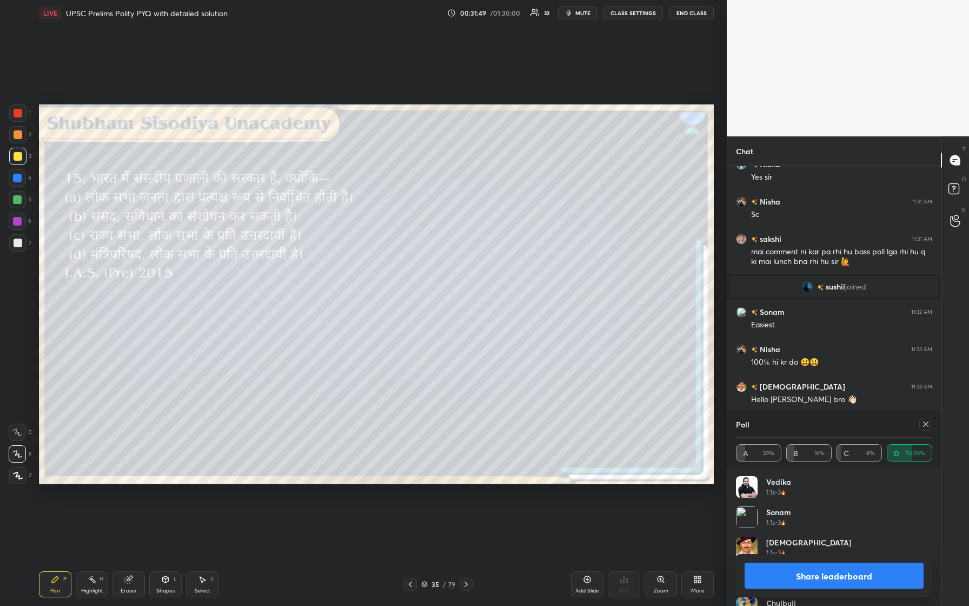
click at [388, 254] on icon at bounding box center [925, 423] width 5 height 5
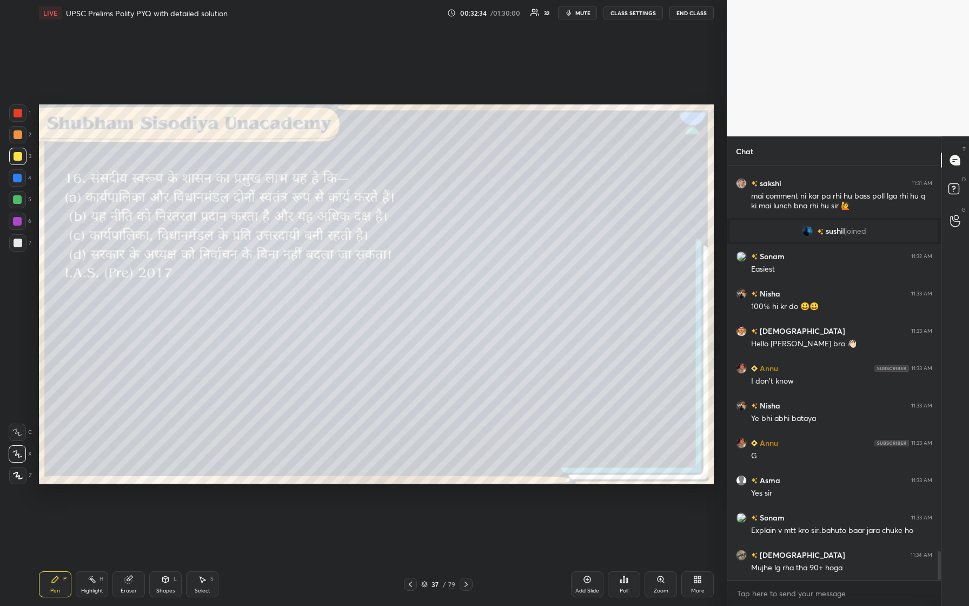
scroll to position [5446, 0]
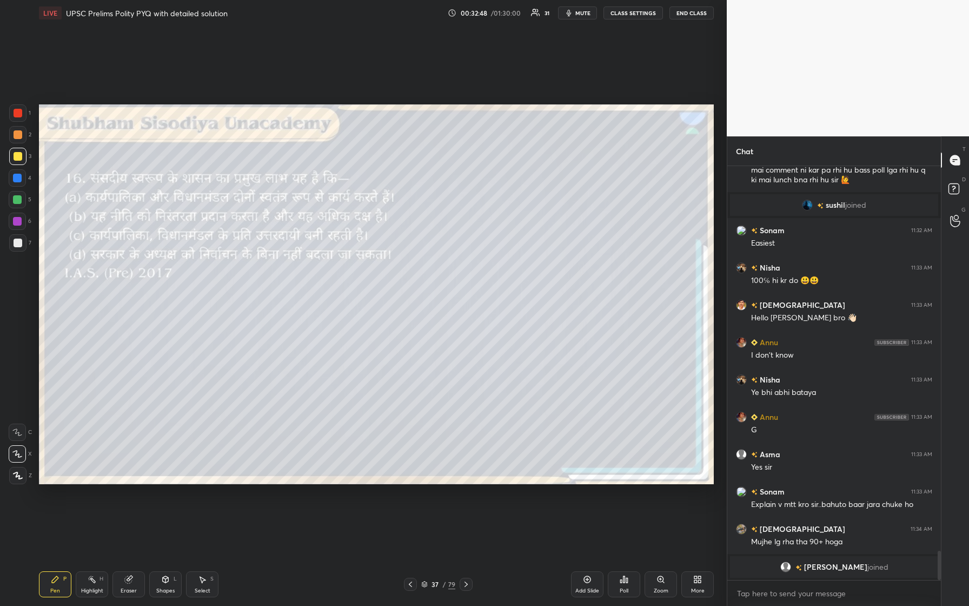
click at [388, 254] on div "Poll" at bounding box center [624, 584] width 32 height 26
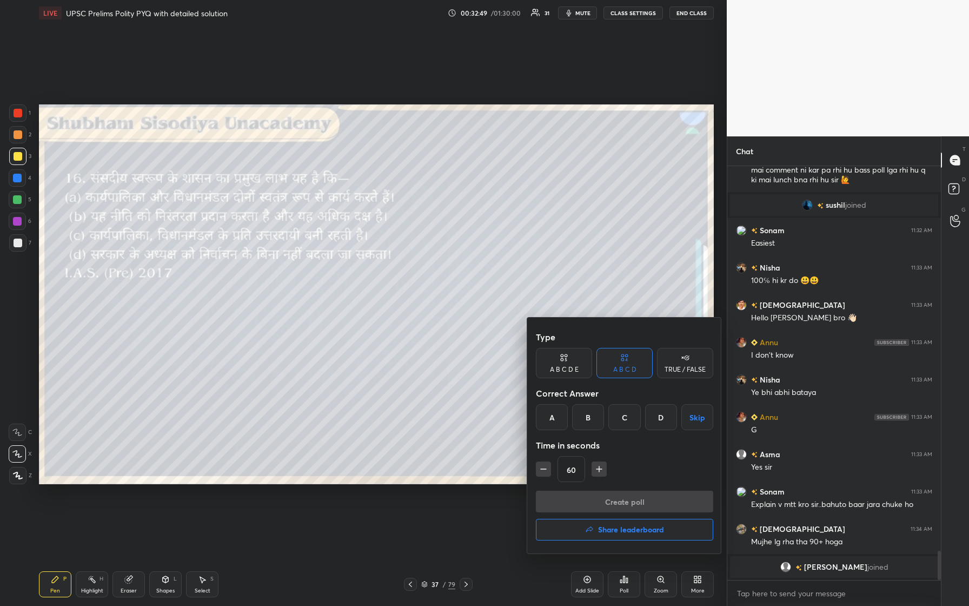
click at [388, 254] on div "C" at bounding box center [625, 417] width 32 height 26
click at [388, 254] on button "Create poll" at bounding box center [624, 502] width 177 height 22
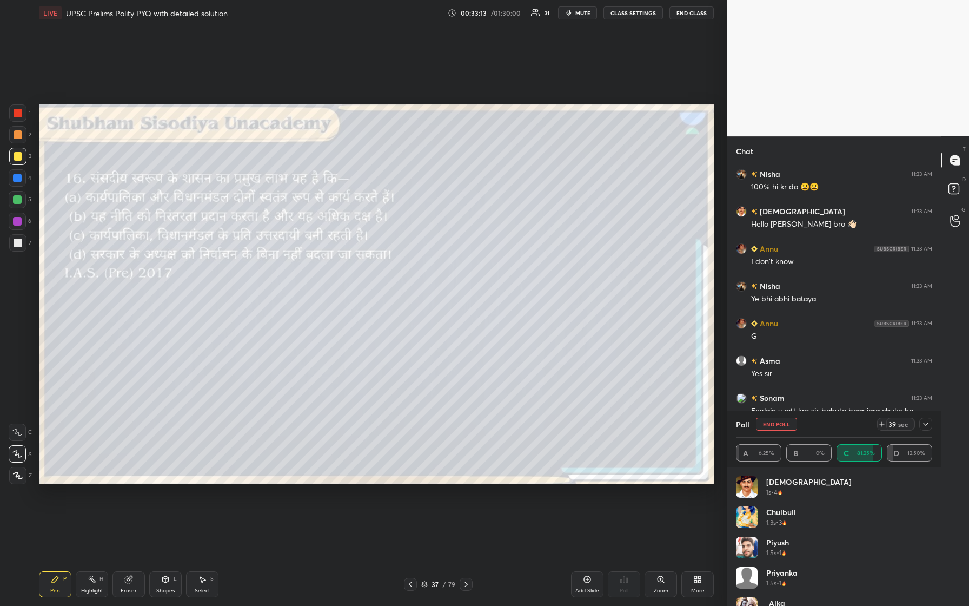
scroll to position [5475, 0]
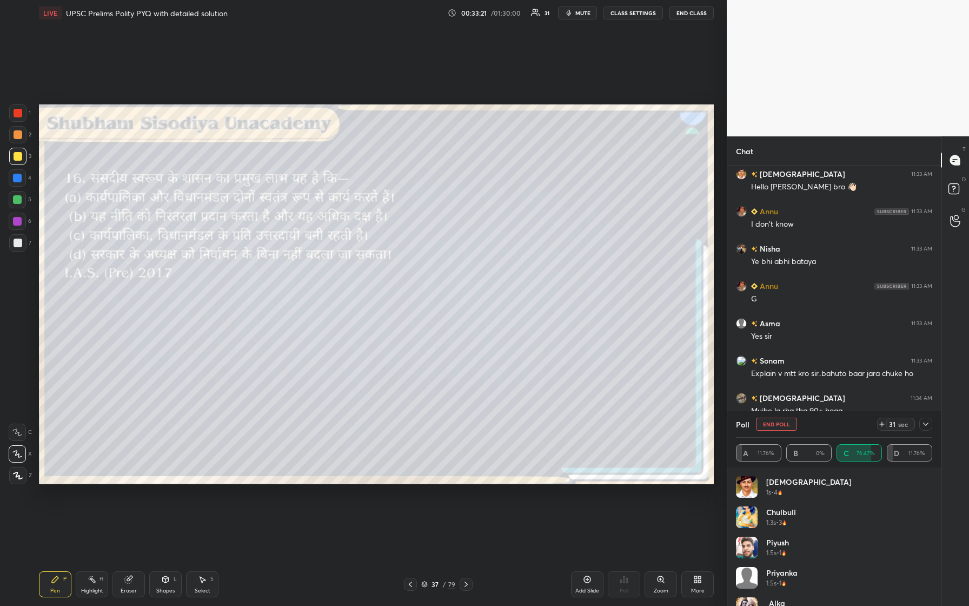
click at [388, 254] on icon at bounding box center [926, 424] width 9 height 9
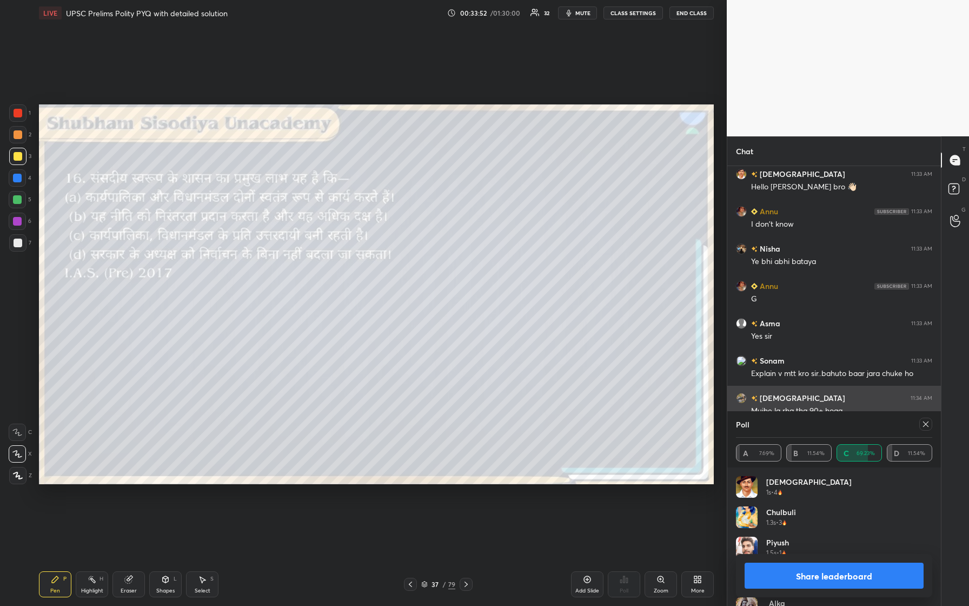
scroll to position [127, 193]
click at [388, 254] on icon at bounding box center [926, 424] width 9 height 9
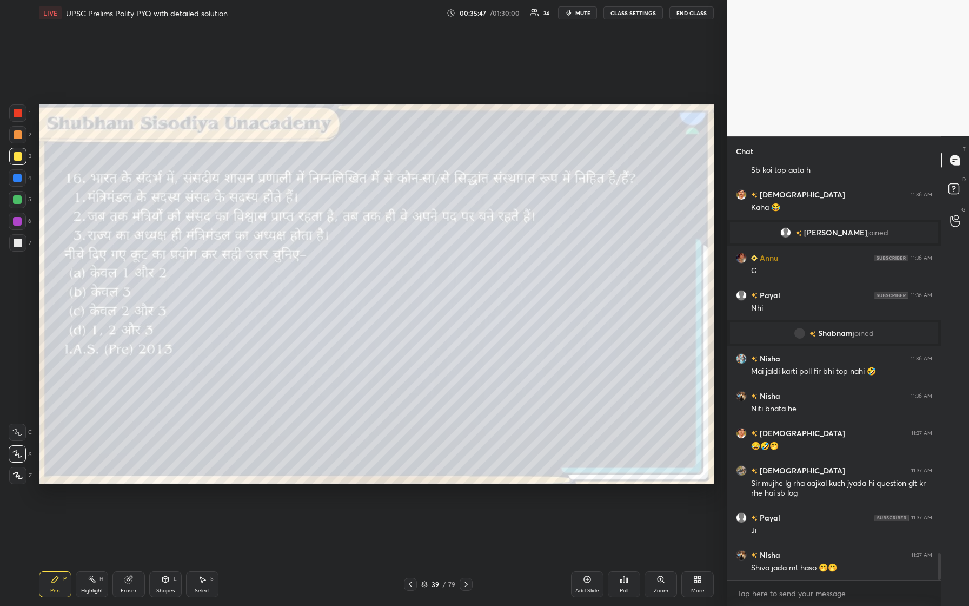
scroll to position [5937, 0]
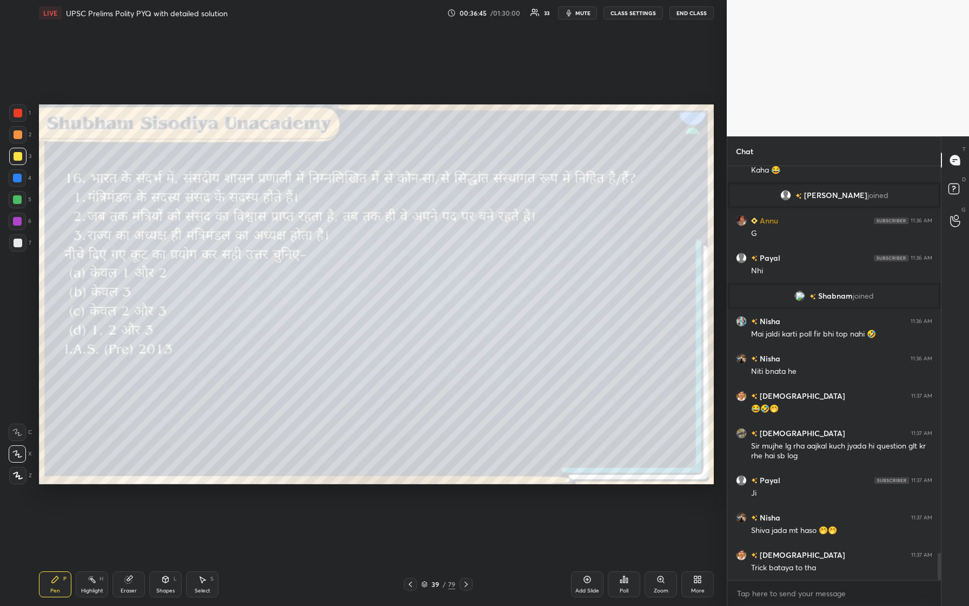
click at [388, 254] on div "Poll" at bounding box center [624, 590] width 9 height 5
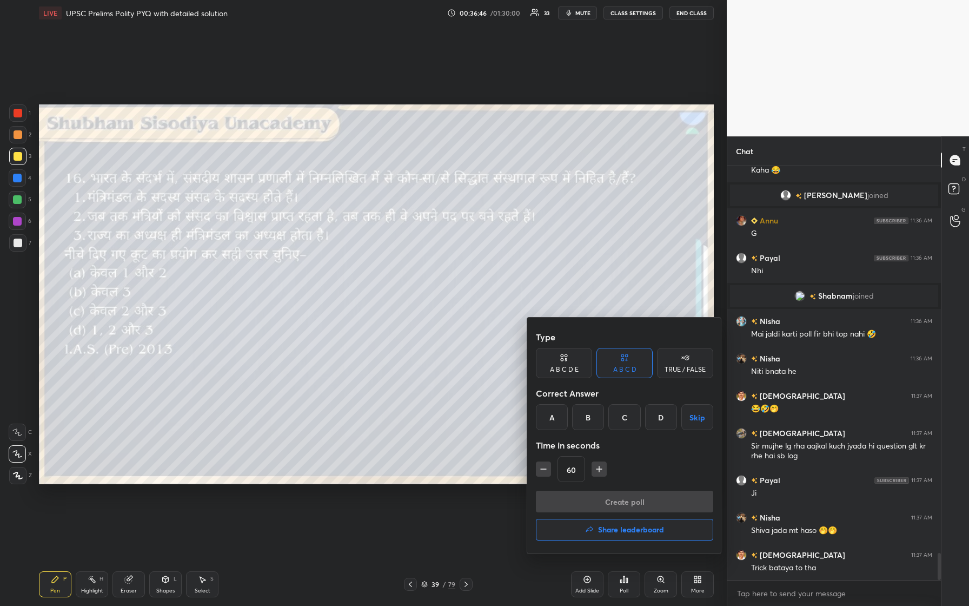
click at [388, 254] on div "A" at bounding box center [552, 417] width 32 height 26
click at [388, 254] on button "Create poll" at bounding box center [624, 502] width 177 height 22
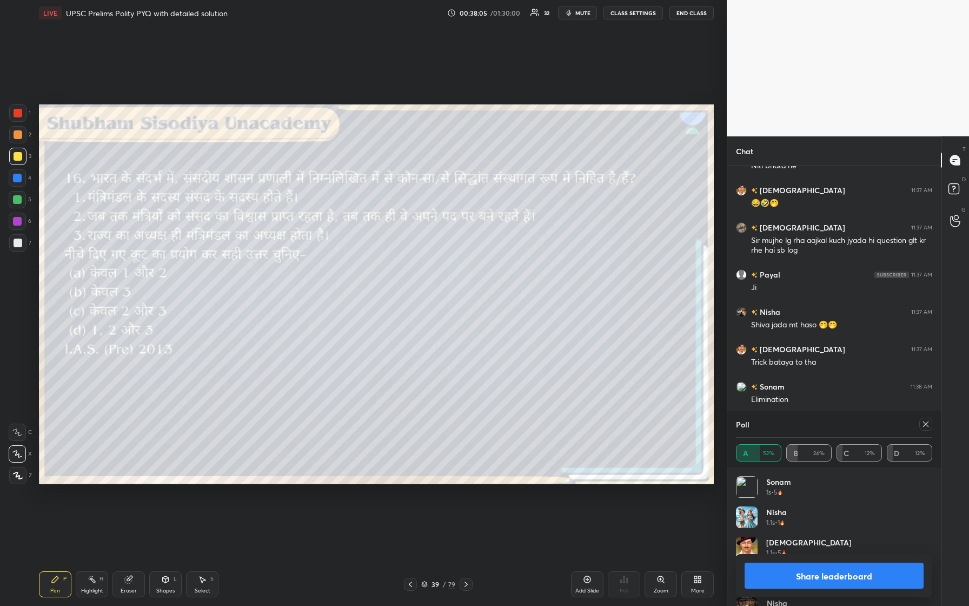
scroll to position [6190, 0]
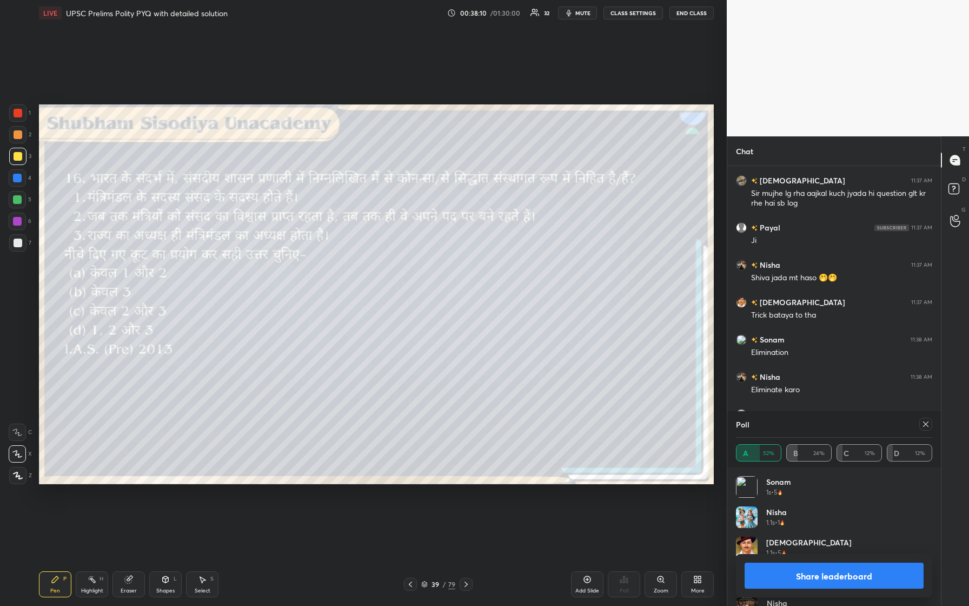
click at [388, 254] on icon at bounding box center [926, 424] width 9 height 9
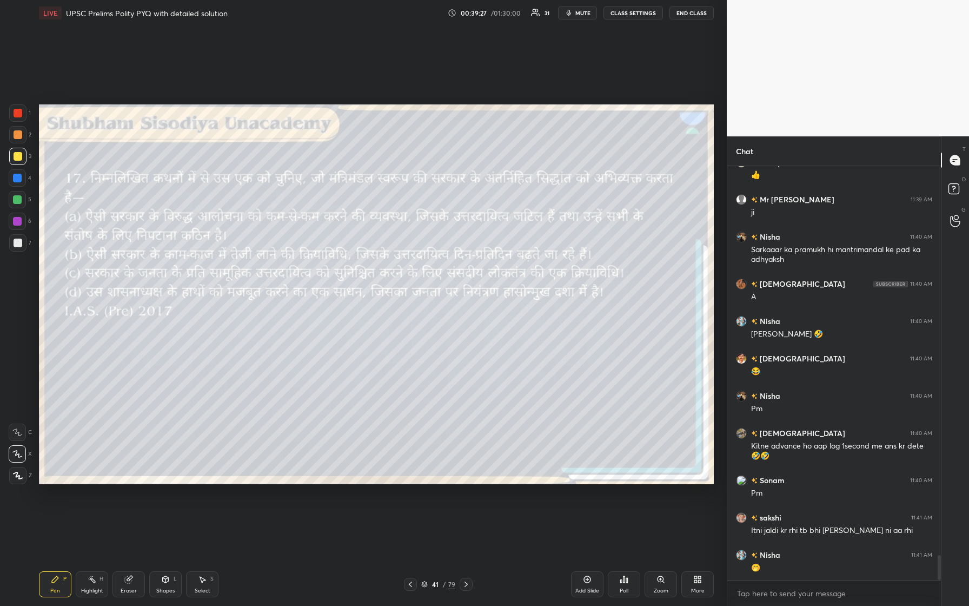
scroll to position [6479, 0]
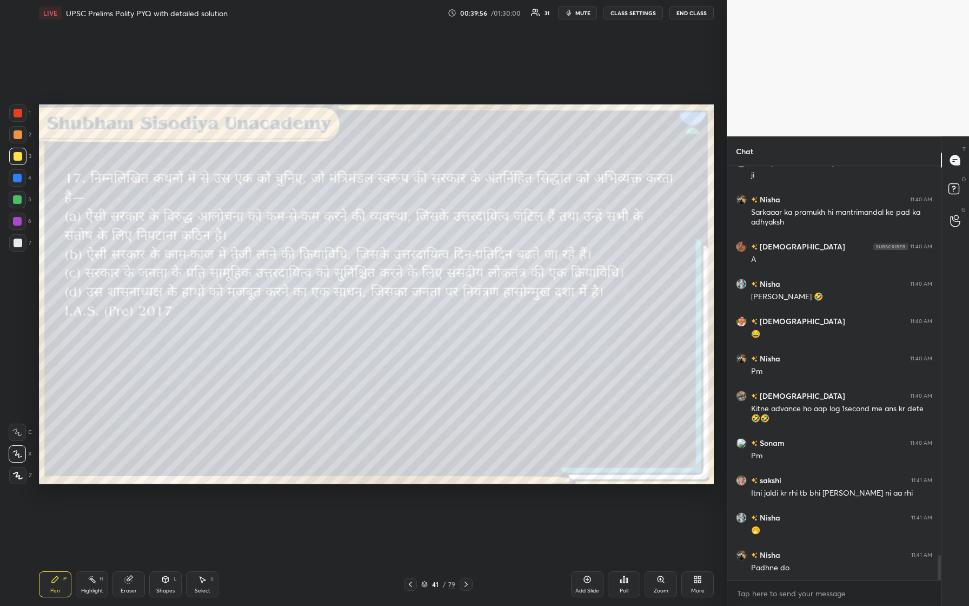
click at [388, 254] on icon at bounding box center [625, 579] width 2 height 6
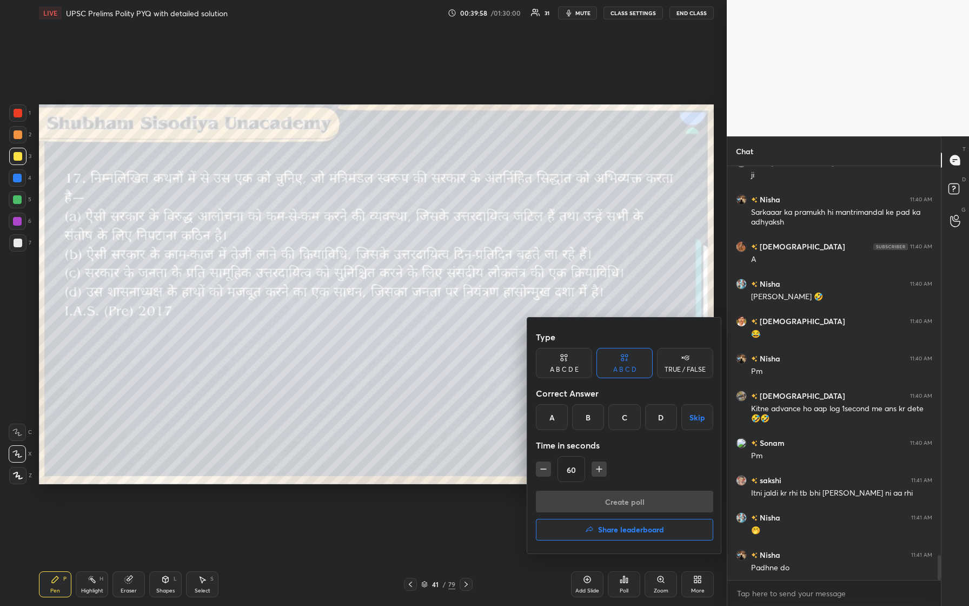
click at [388, 254] on div "C" at bounding box center [625, 417] width 32 height 26
click at [388, 254] on button "Create poll" at bounding box center [624, 502] width 177 height 22
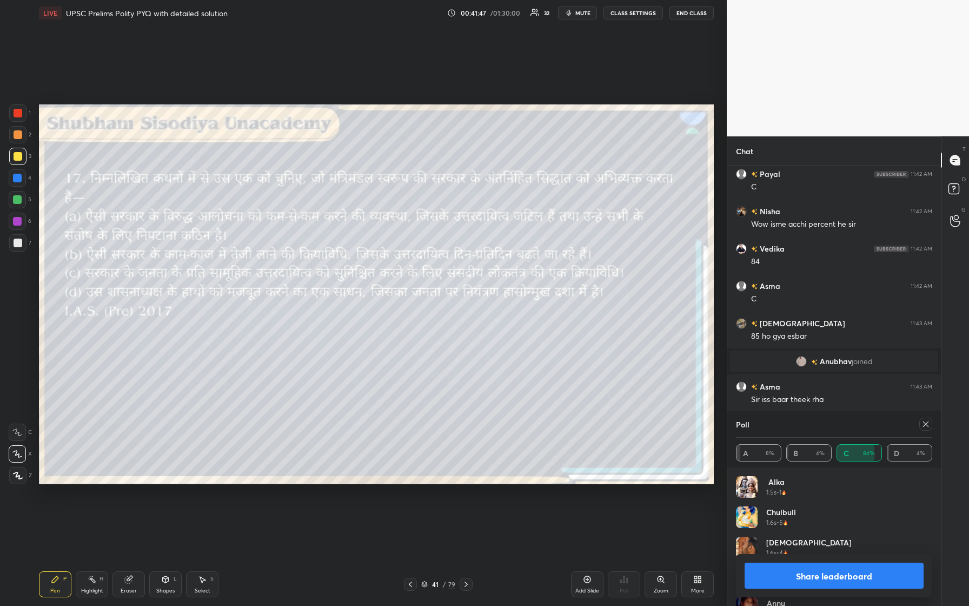
scroll to position [6690, 0]
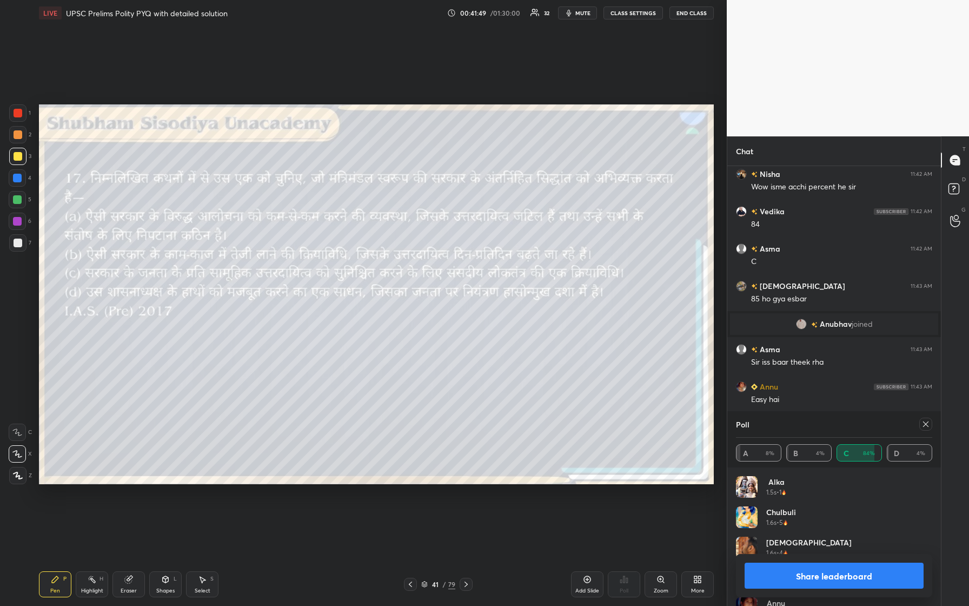
click at [388, 254] on icon at bounding box center [925, 423] width 5 height 5
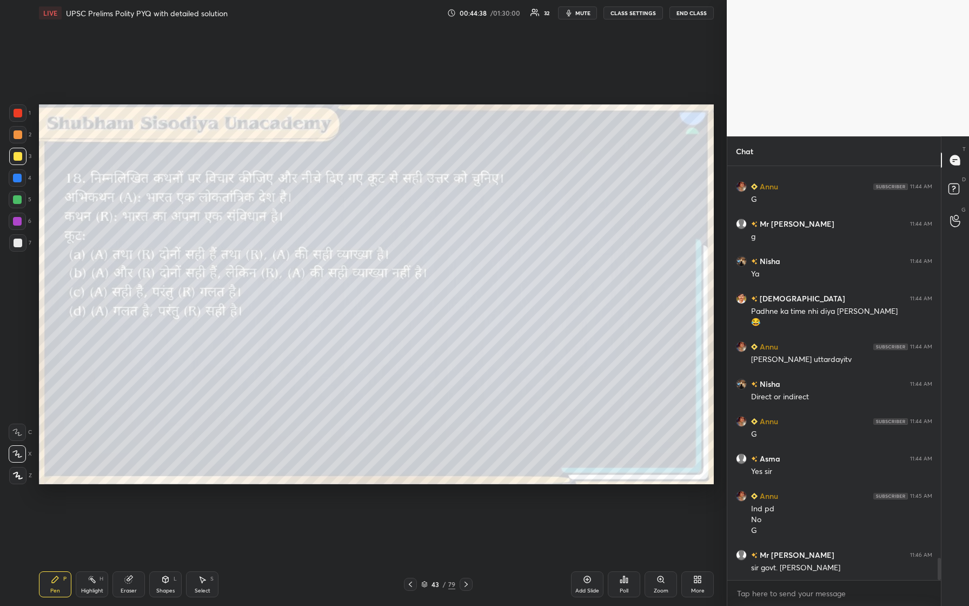
scroll to position [7226, 0]
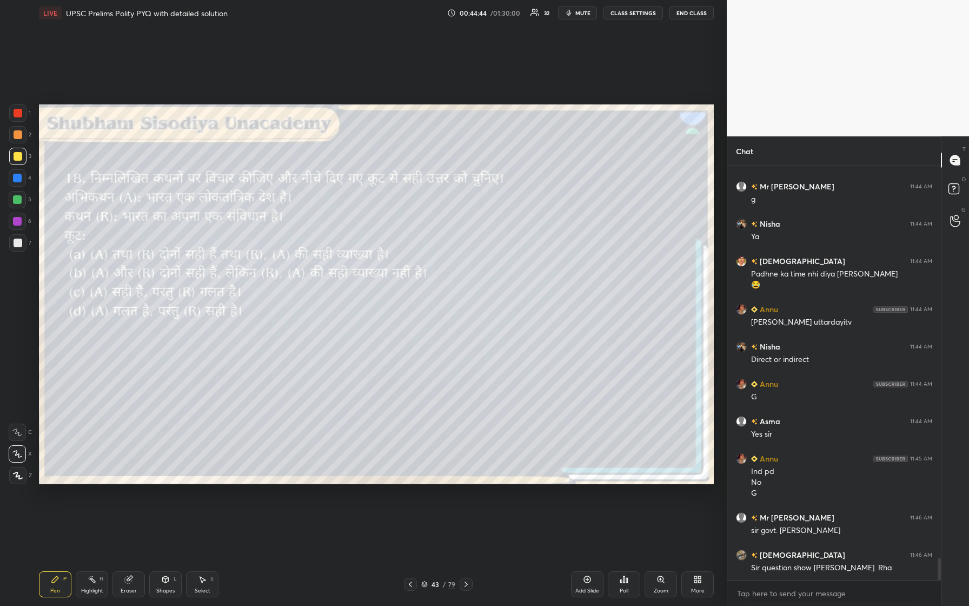
click at [388, 254] on icon at bounding box center [625, 579] width 2 height 6
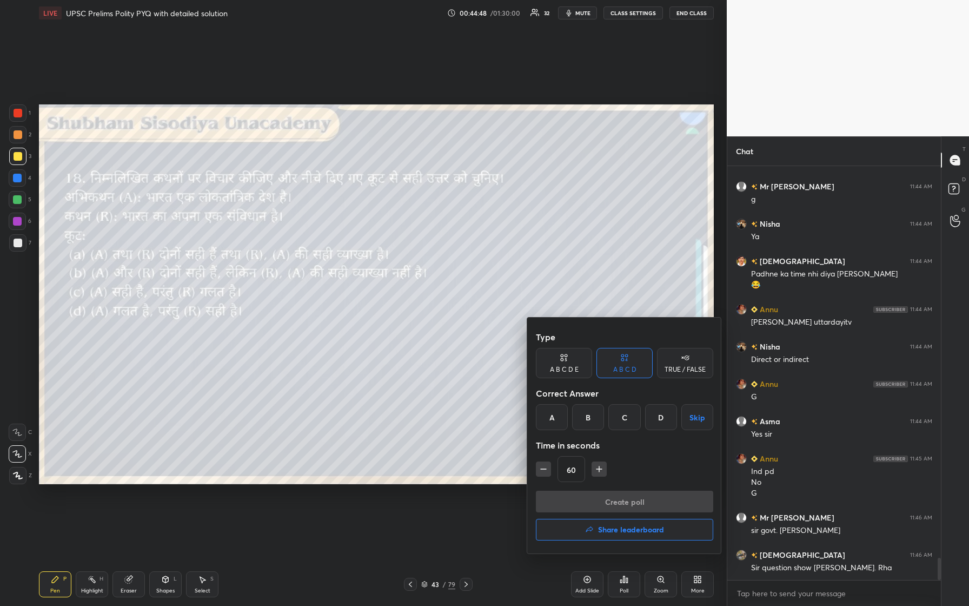
click at [388, 254] on div "B" at bounding box center [588, 417] width 32 height 26
click at [388, 254] on button "Create poll" at bounding box center [624, 502] width 177 height 22
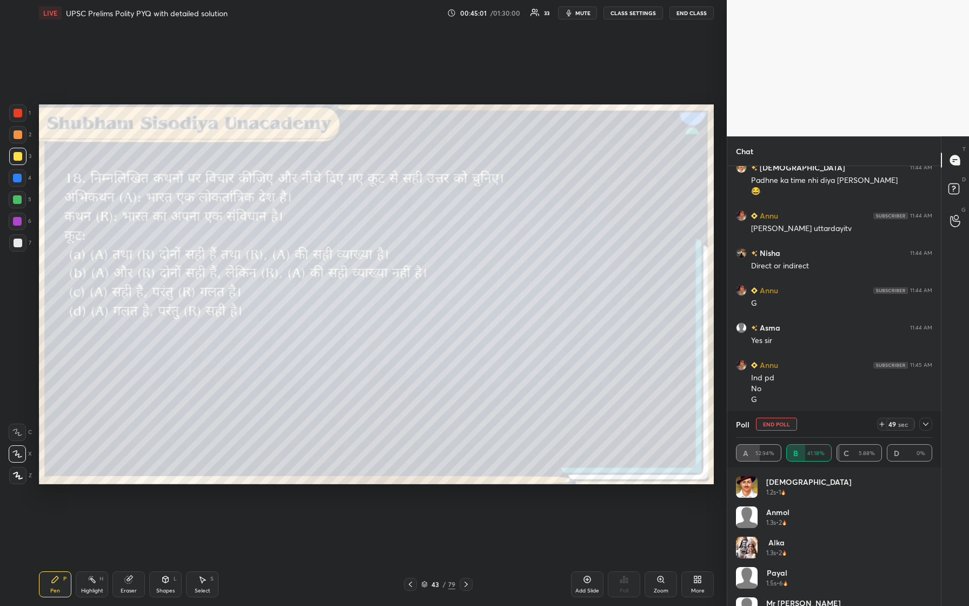
scroll to position [7357, 0]
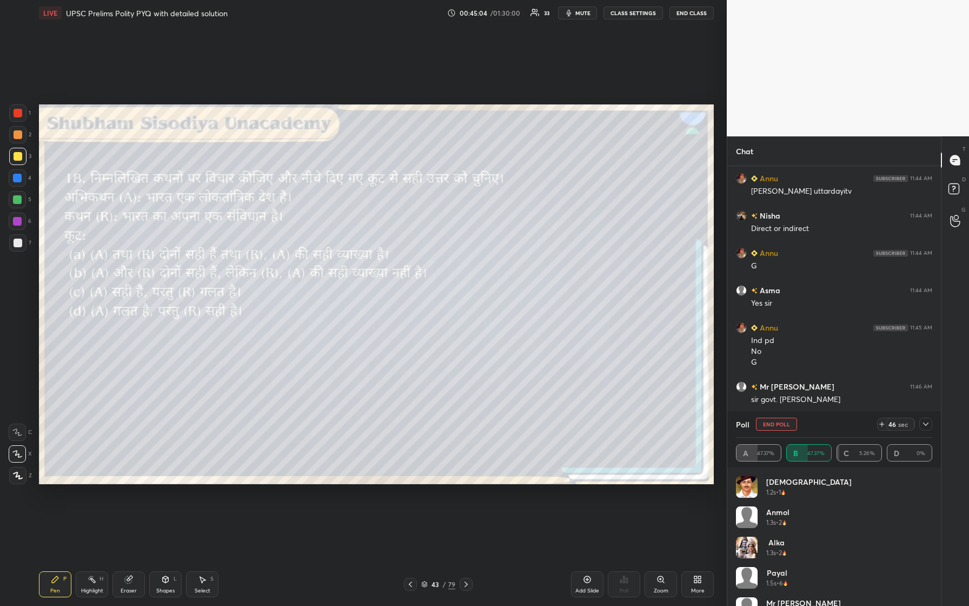
click at [388, 254] on icon at bounding box center [926, 424] width 9 height 9
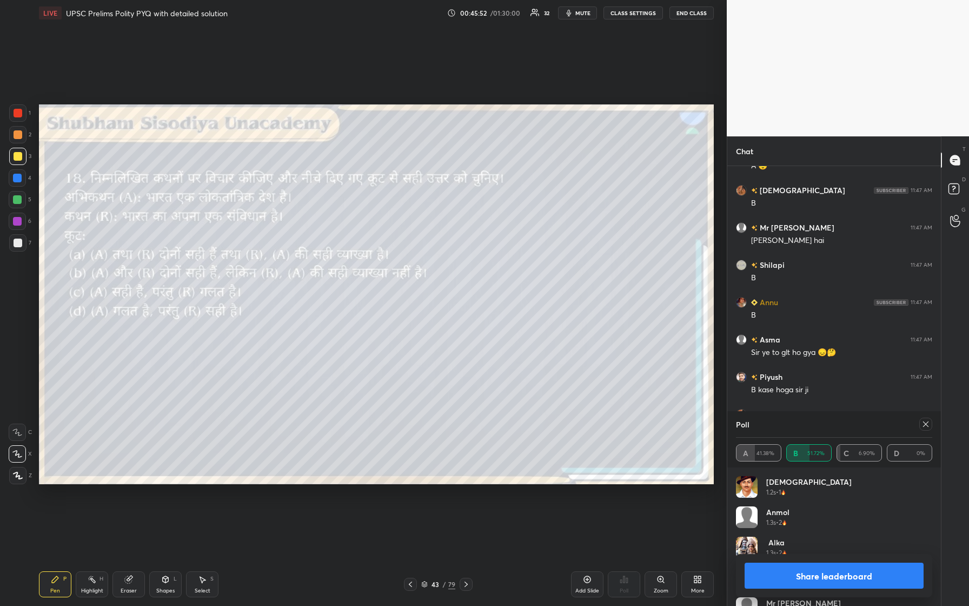
scroll to position [7824, 0]
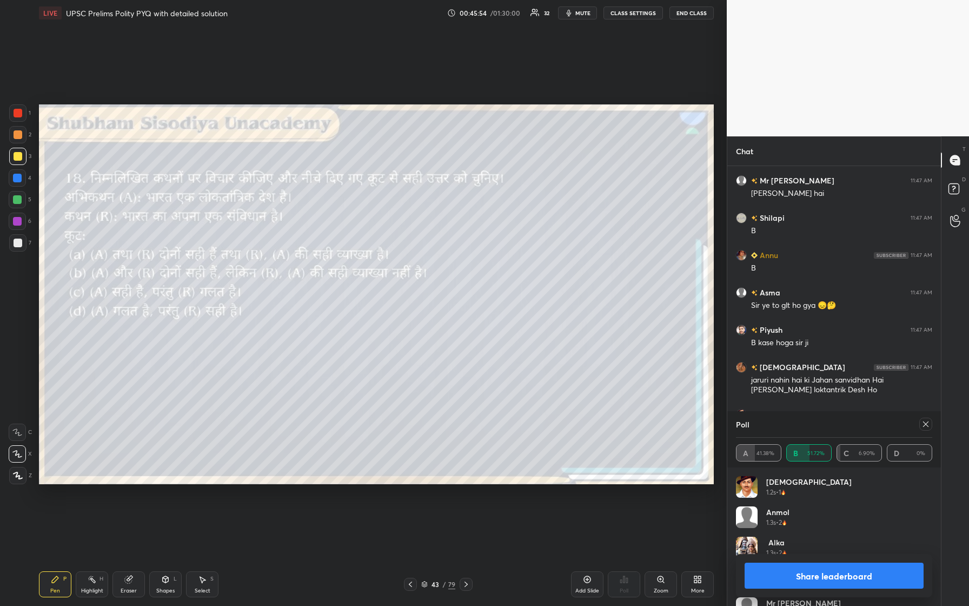
click at [388, 254] on icon at bounding box center [926, 424] width 9 height 9
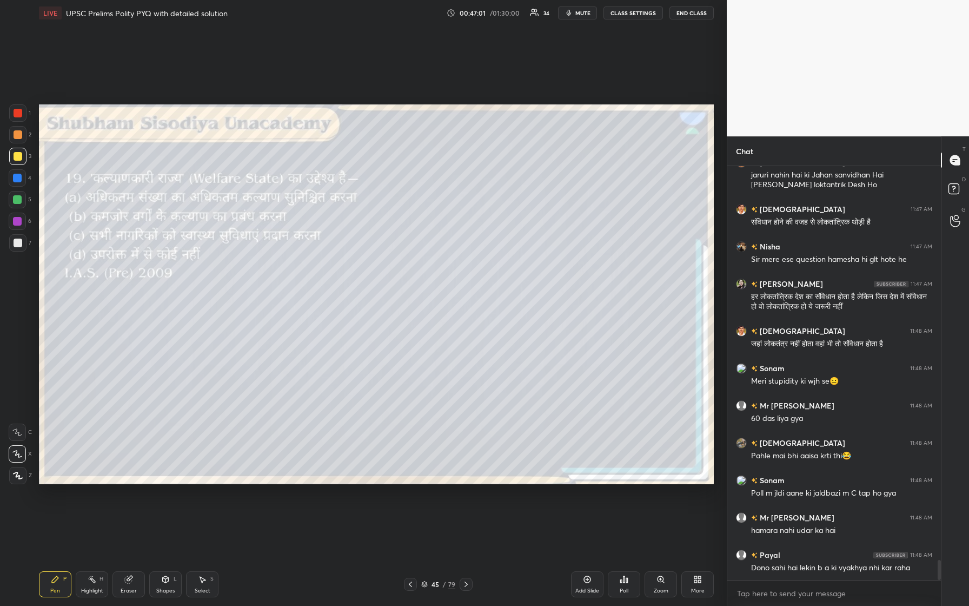
scroll to position [8066, 0]
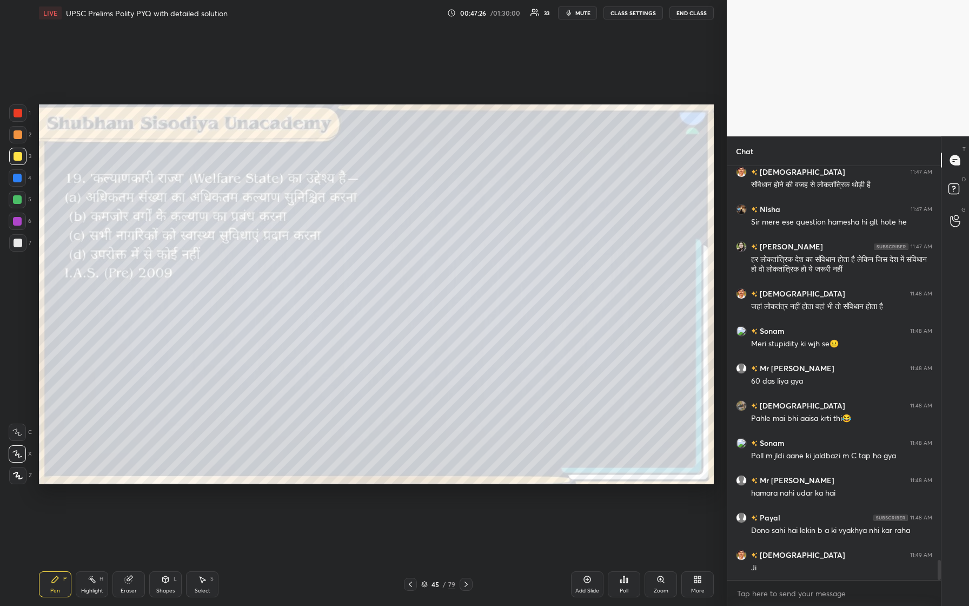
click at [388, 254] on div "Poll" at bounding box center [624, 584] width 32 height 26
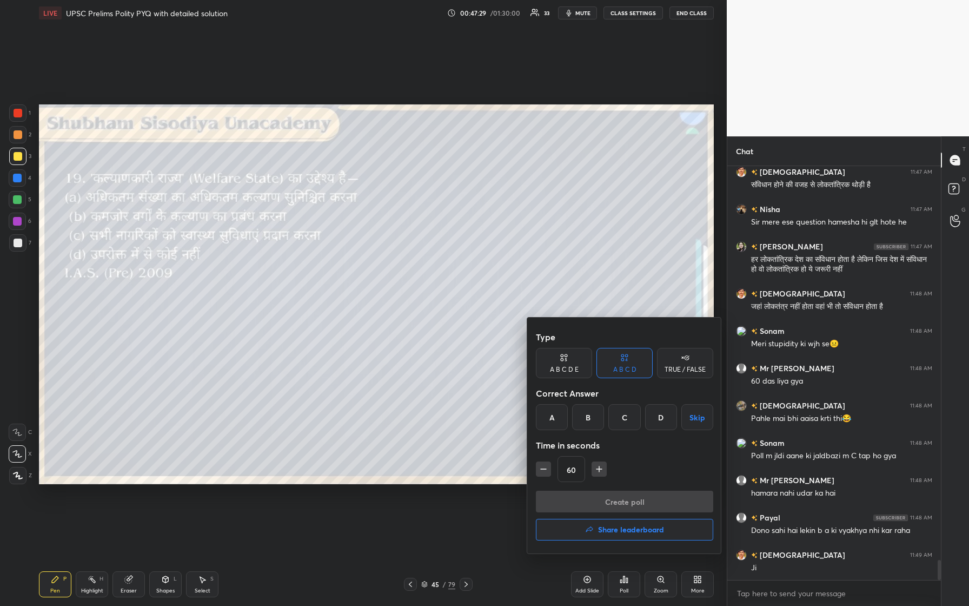
click at [388, 254] on div "B" at bounding box center [588, 417] width 32 height 26
click at [388, 254] on button "Create poll" at bounding box center [624, 502] width 177 height 22
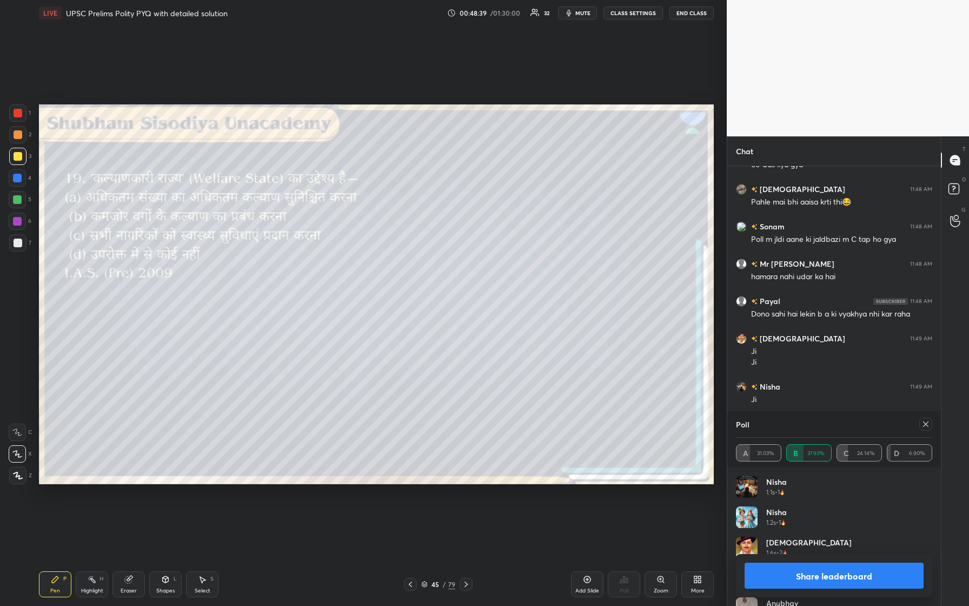
scroll to position [8309, 0]
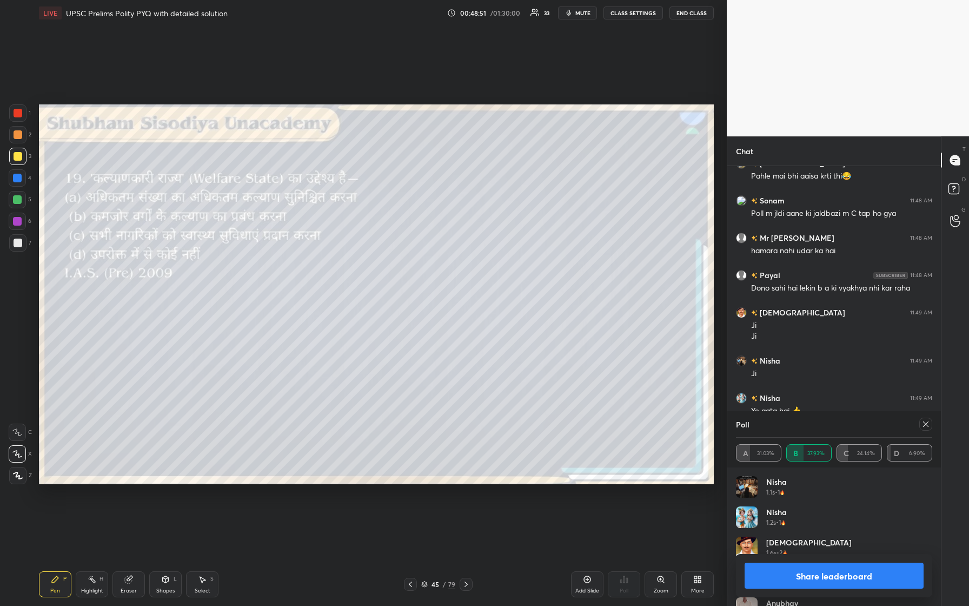
click at [388, 254] on icon at bounding box center [926, 424] width 9 height 9
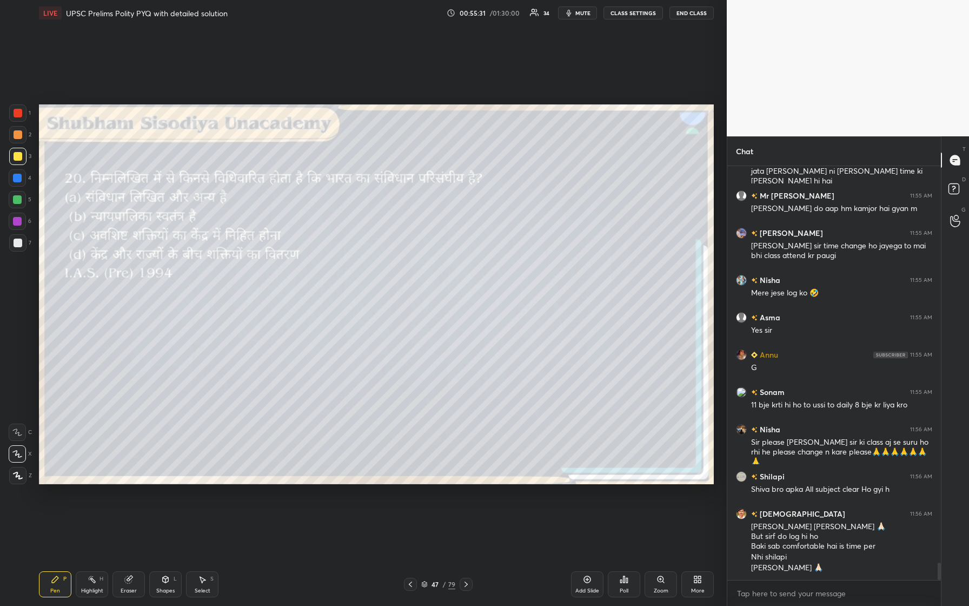
scroll to position [9490, 0]
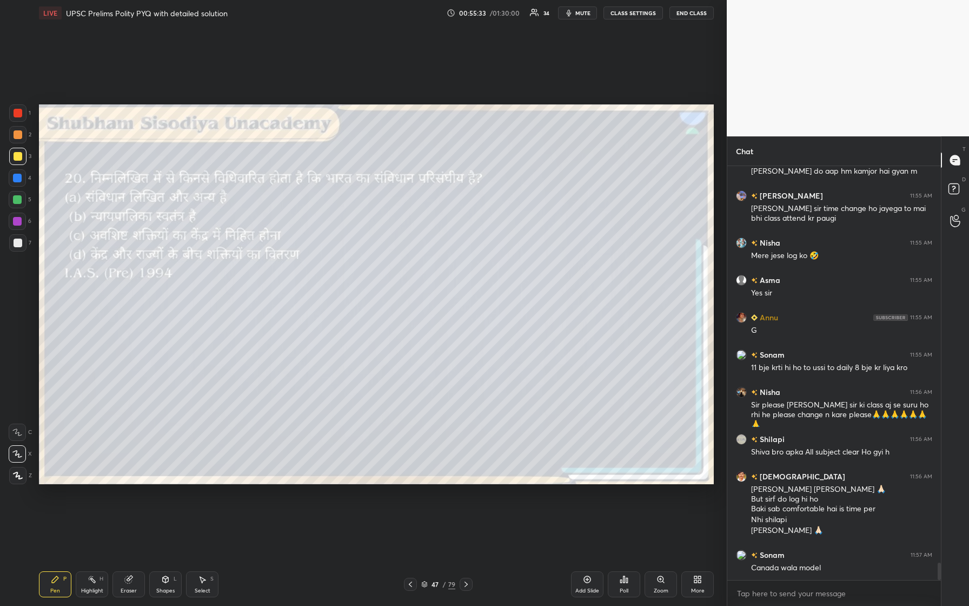
click at [388, 254] on div "Poll" at bounding box center [624, 584] width 32 height 26
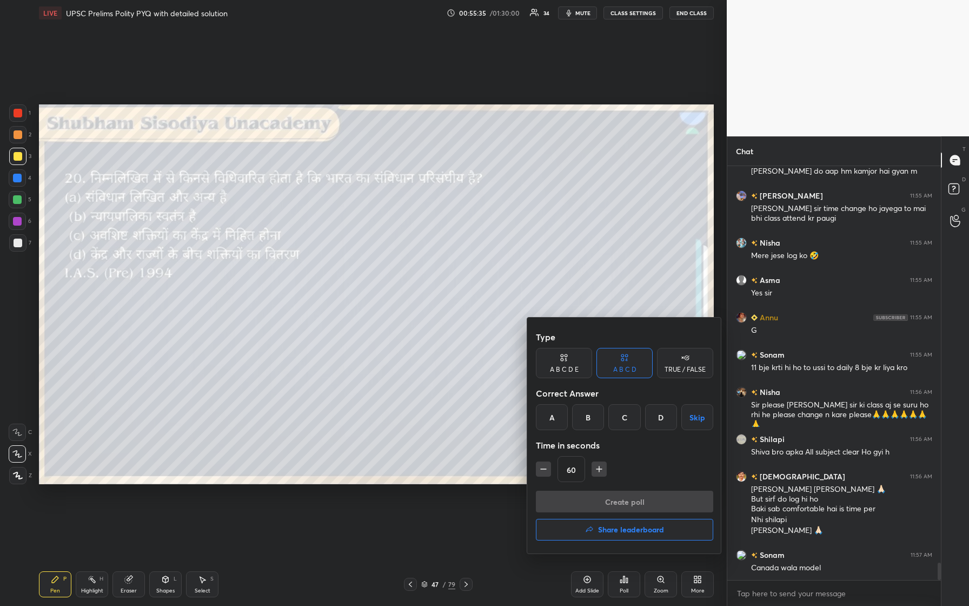
click at [388, 254] on div "D" at bounding box center [661, 417] width 32 height 26
click at [388, 254] on button "Create poll" at bounding box center [624, 502] width 177 height 22
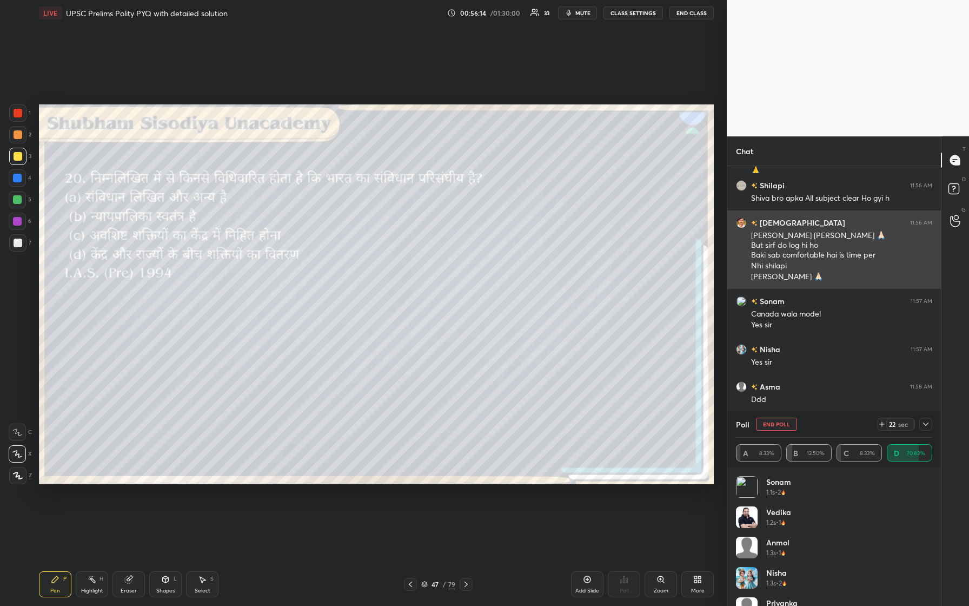
scroll to position [9781, 0]
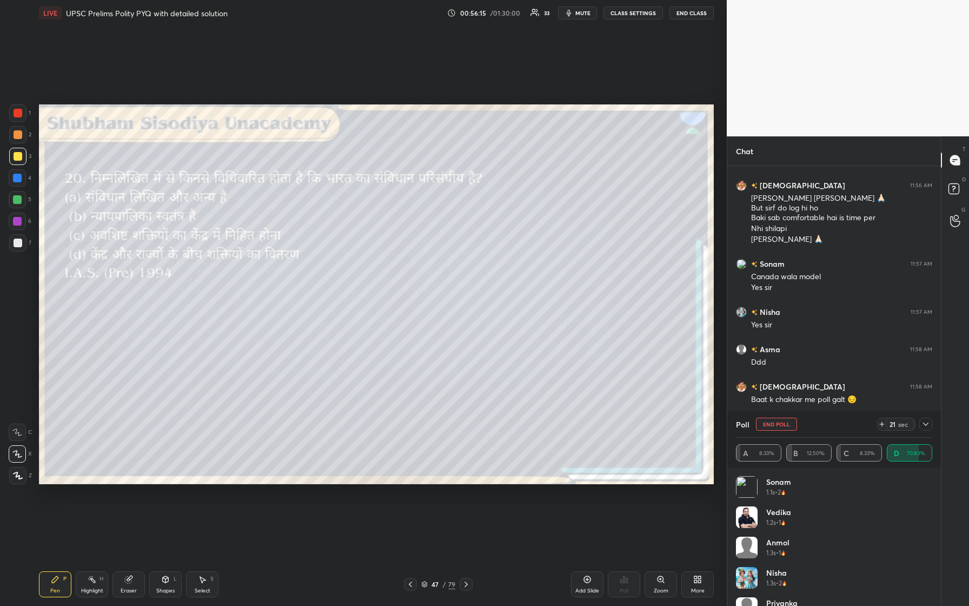
click at [388, 254] on icon at bounding box center [926, 424] width 9 height 9
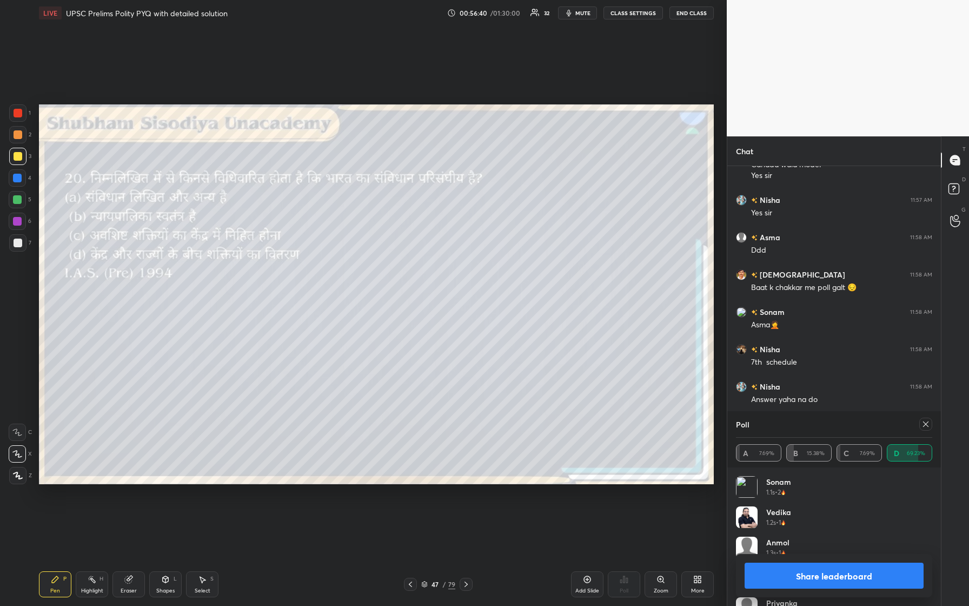
scroll to position [9931, 0]
click at [388, 254] on icon at bounding box center [926, 424] width 9 height 9
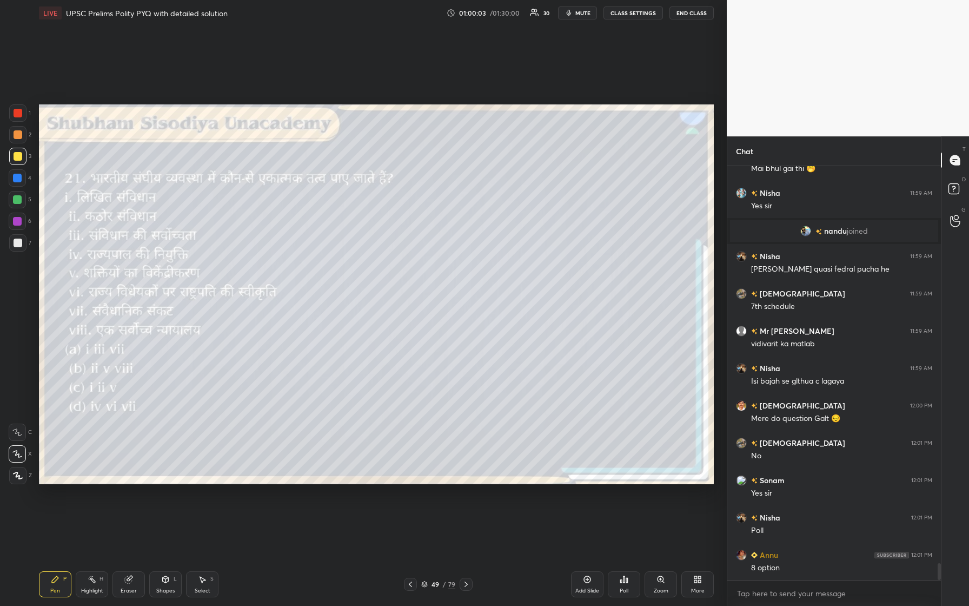
scroll to position [9790, 0]
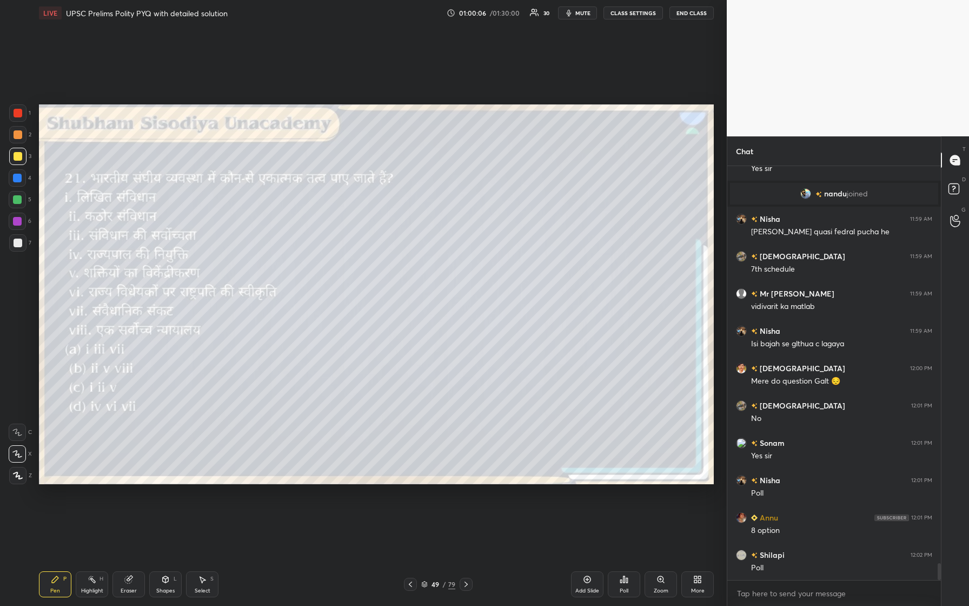
click at [388, 254] on icon at bounding box center [625, 579] width 2 height 6
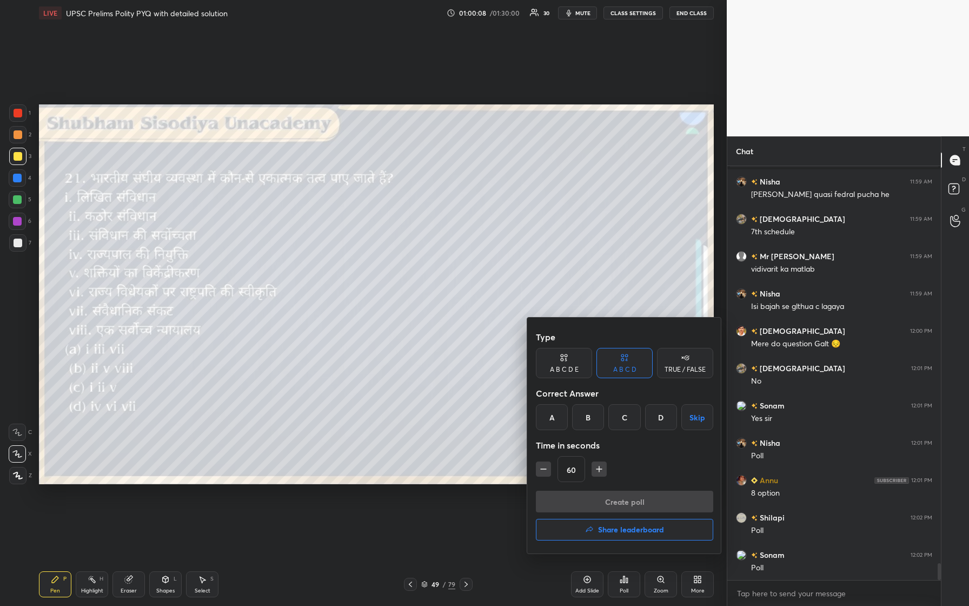
scroll to position [9865, 0]
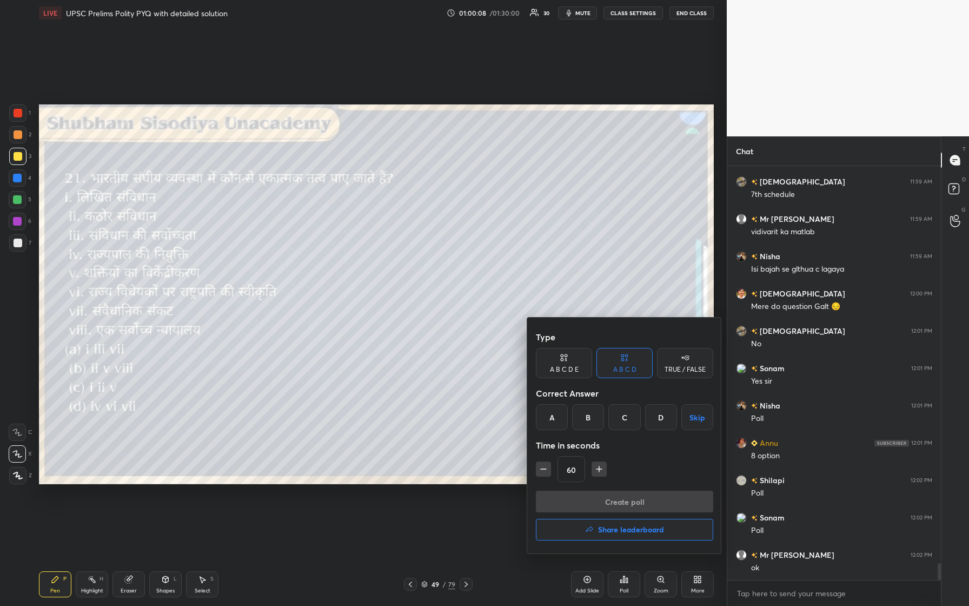
click at [388, 254] on div "D" at bounding box center [661, 417] width 32 height 26
click at [388, 254] on button "Create poll" at bounding box center [624, 502] width 177 height 22
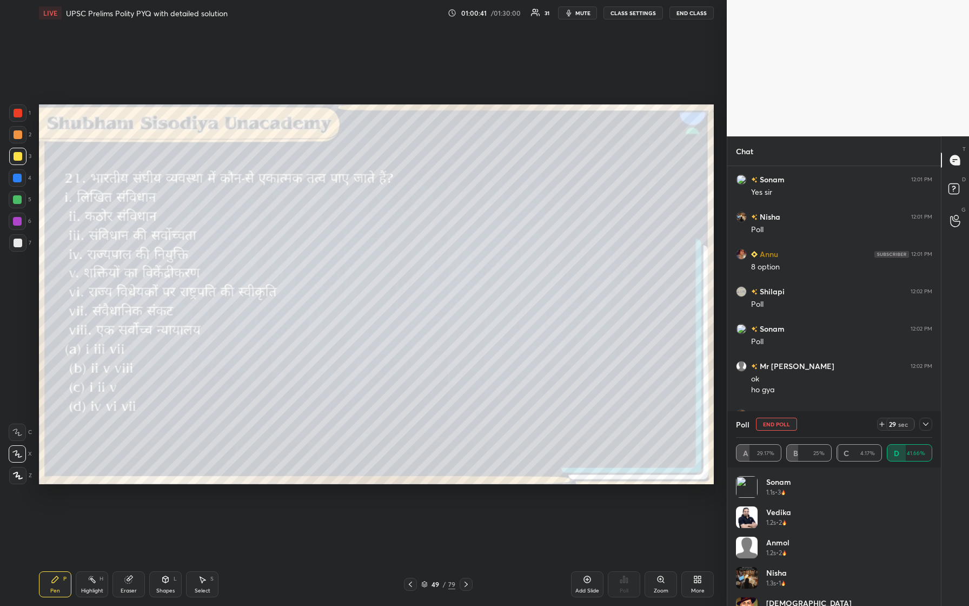
scroll to position [10091, 0]
click at [388, 254] on icon at bounding box center [926, 424] width 9 height 9
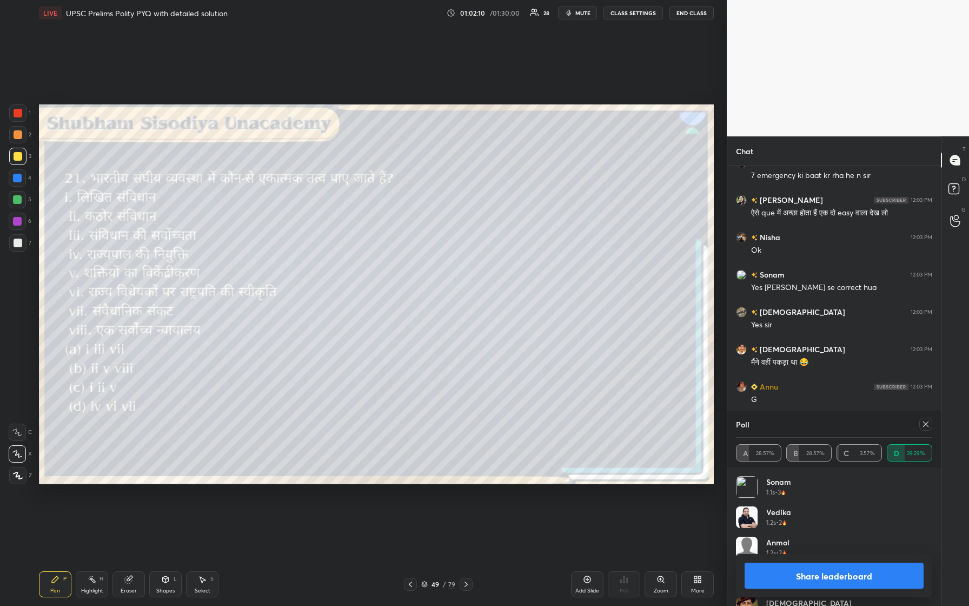
scroll to position [10576, 0]
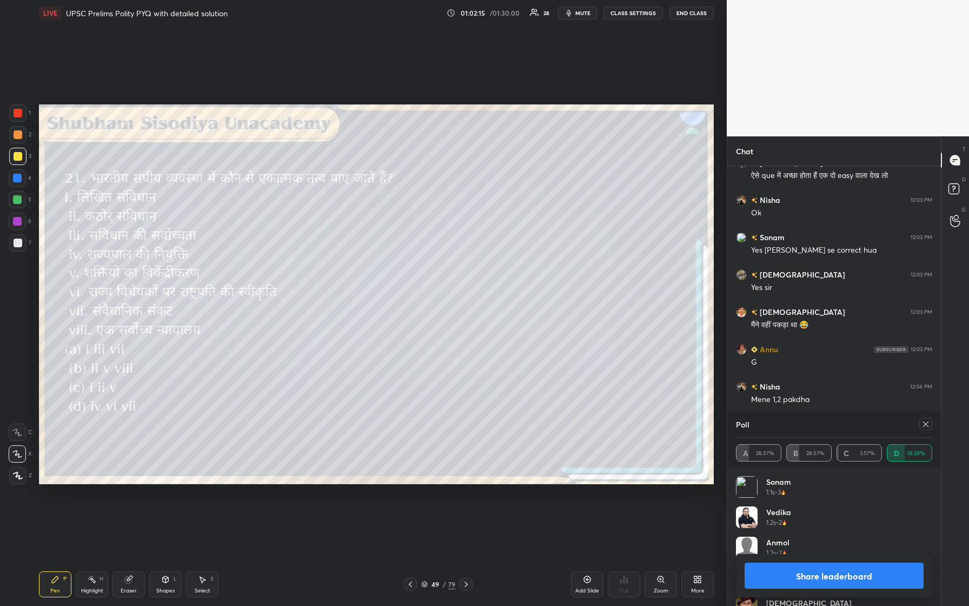
click at [388, 254] on icon at bounding box center [926, 424] width 9 height 9
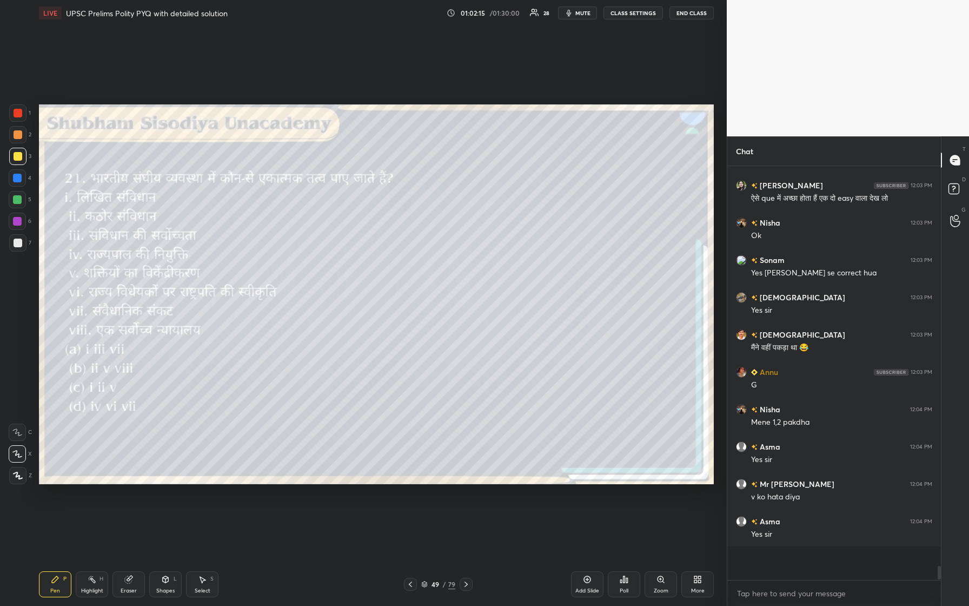
scroll to position [405, 210]
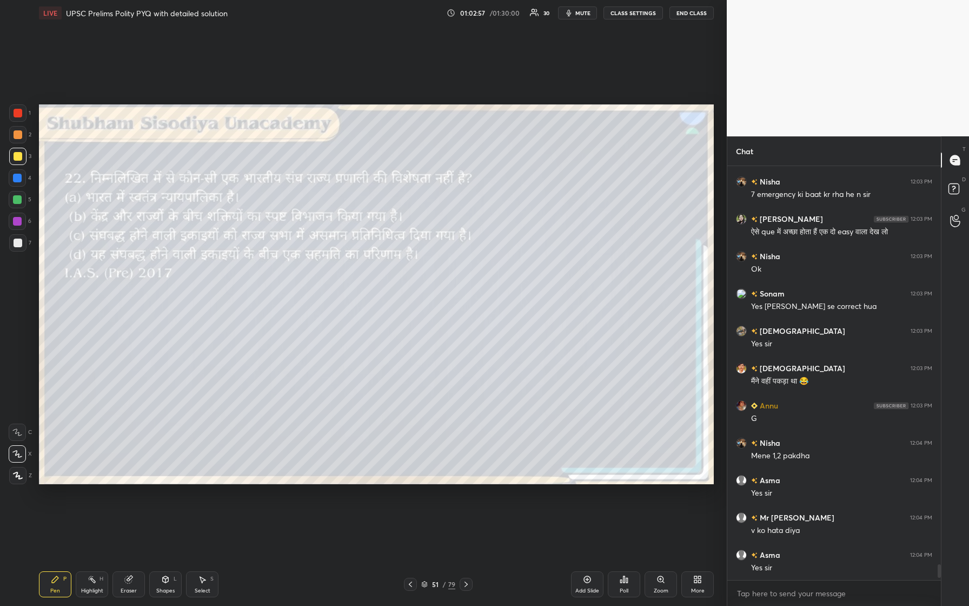
click at [388, 254] on div "Poll" at bounding box center [624, 590] width 9 height 5
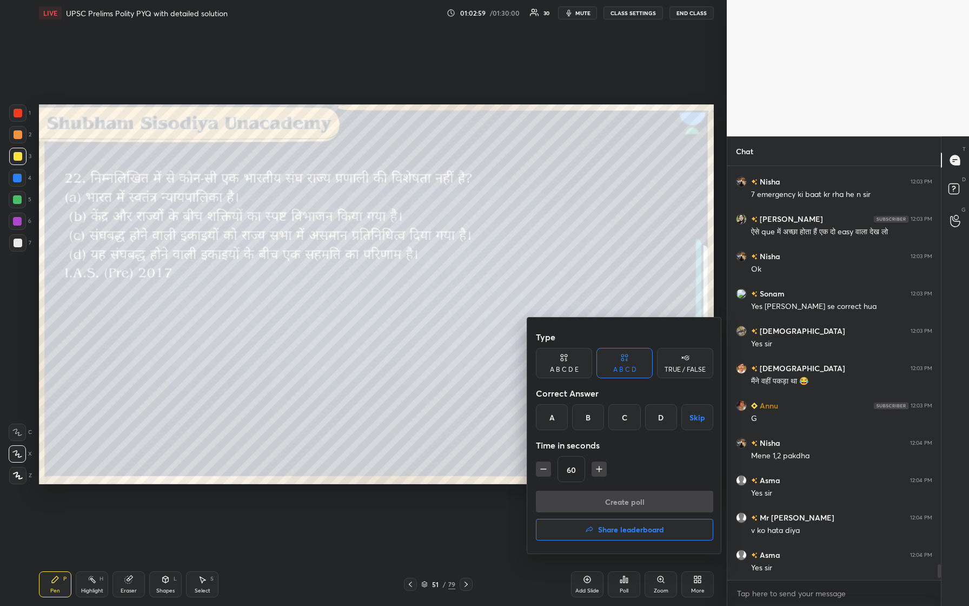
click at [388, 254] on div "D" at bounding box center [661, 417] width 32 height 26
click at [388, 254] on button "Create poll" at bounding box center [624, 502] width 177 height 22
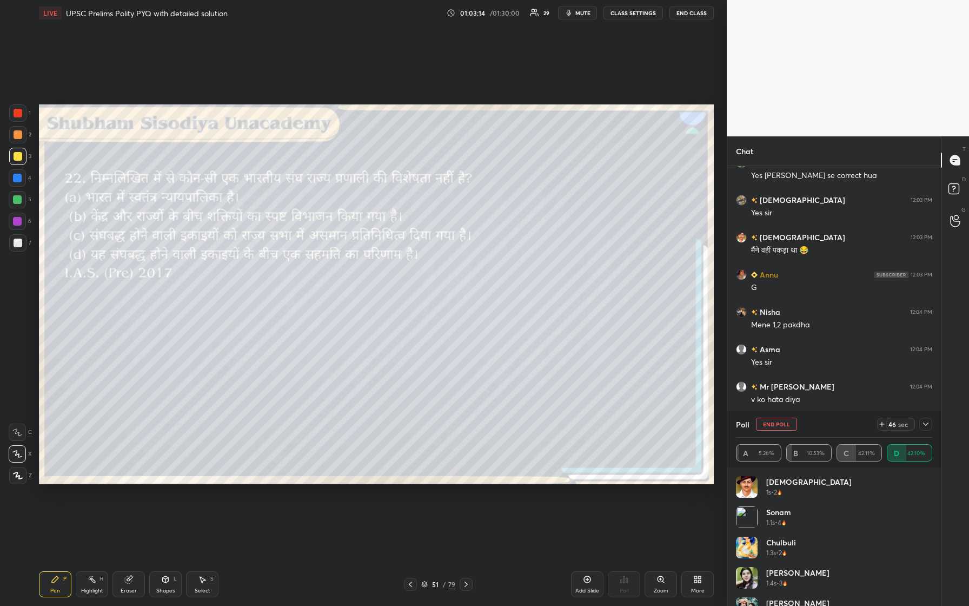
scroll to position [10725, 0]
click at [388, 254] on icon at bounding box center [926, 424] width 9 height 9
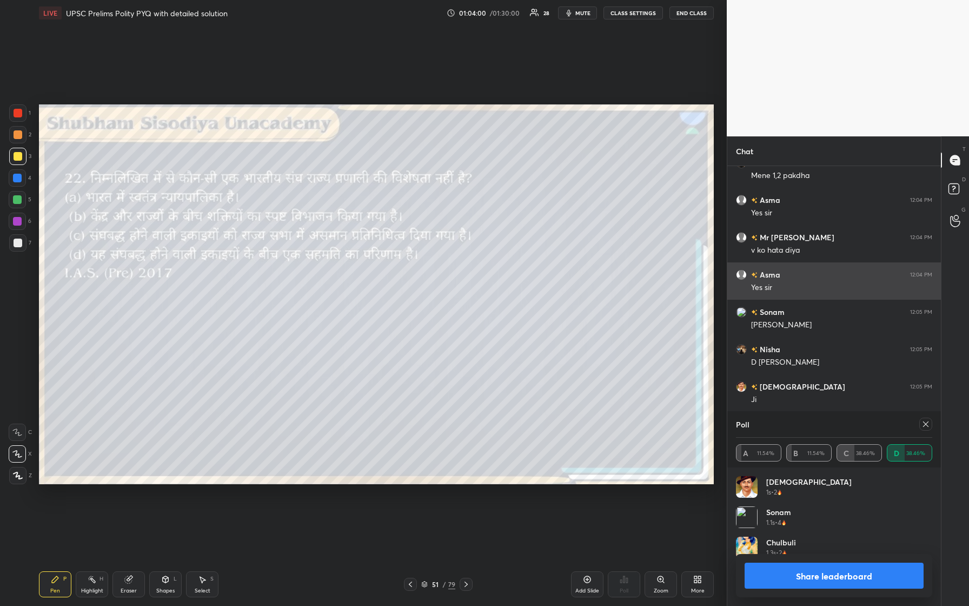
scroll to position [127, 193]
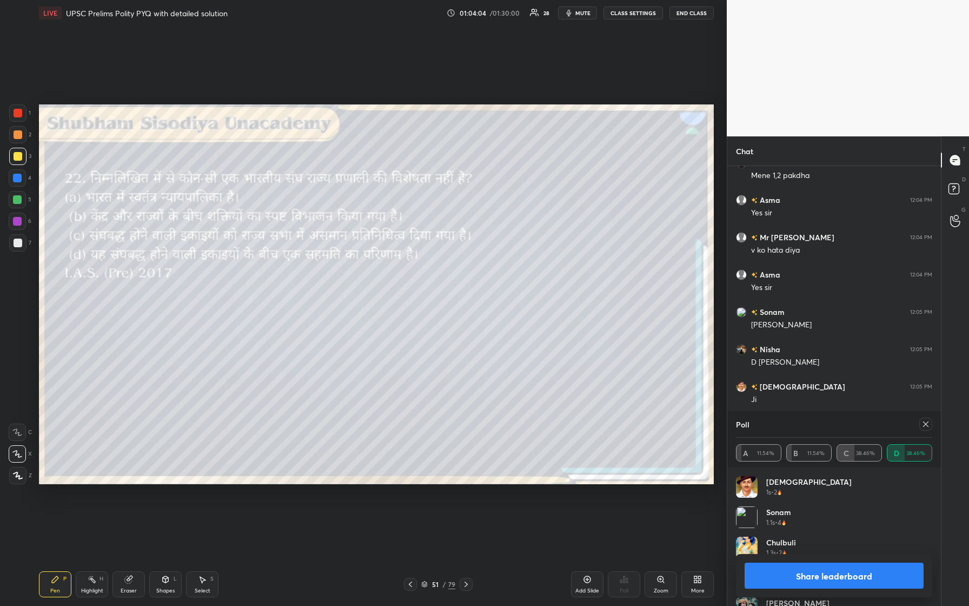
click at [388, 254] on icon at bounding box center [926, 424] width 9 height 9
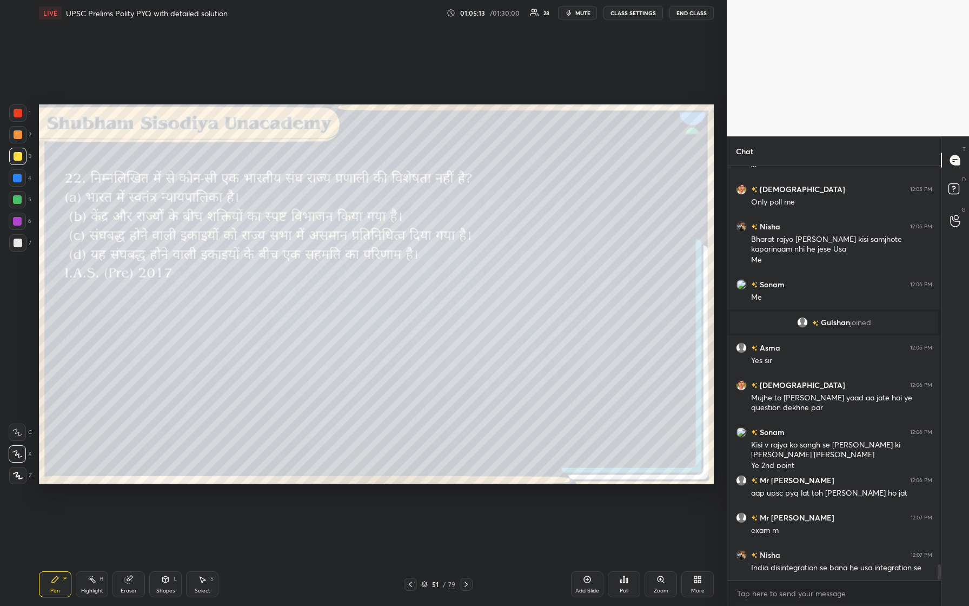
scroll to position [10635, 0]
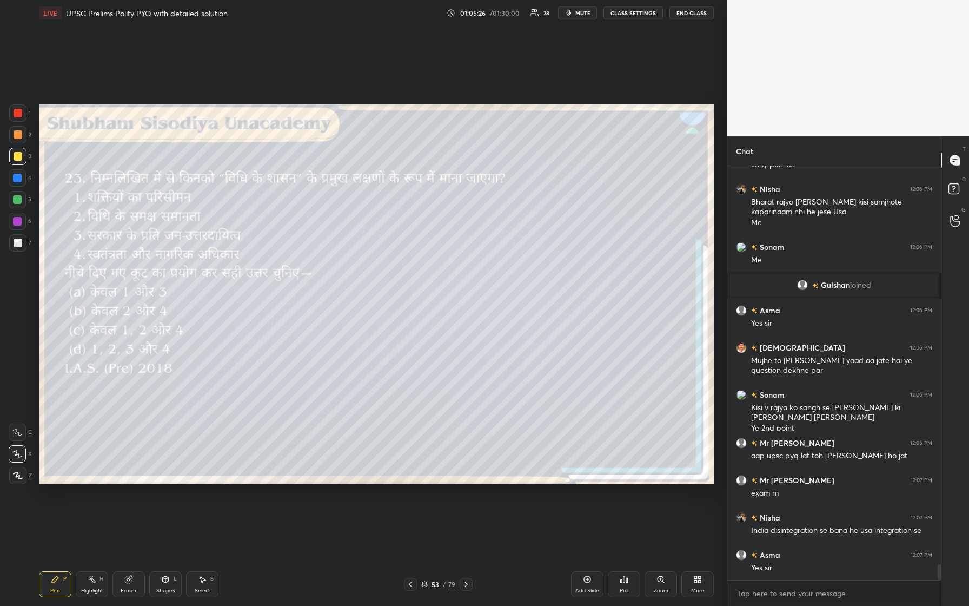
click at [179, 254] on div "Shapes L" at bounding box center [165, 584] width 32 height 26
click at [15, 223] on div at bounding box center [17, 221] width 9 height 9
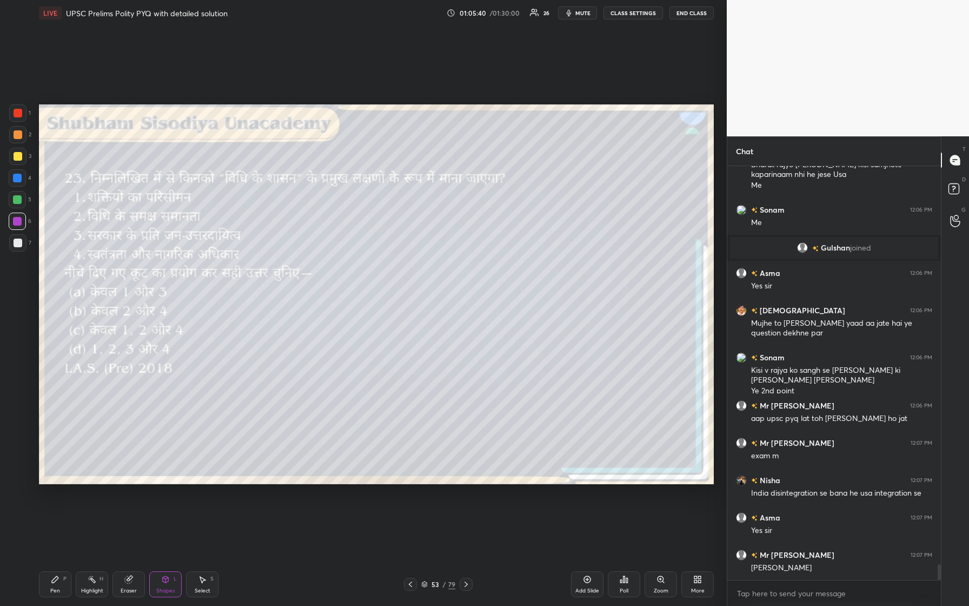
click at [55, 254] on div "Pen" at bounding box center [55, 590] width 10 height 5
click at [388, 254] on div "Poll" at bounding box center [624, 590] width 9 height 5
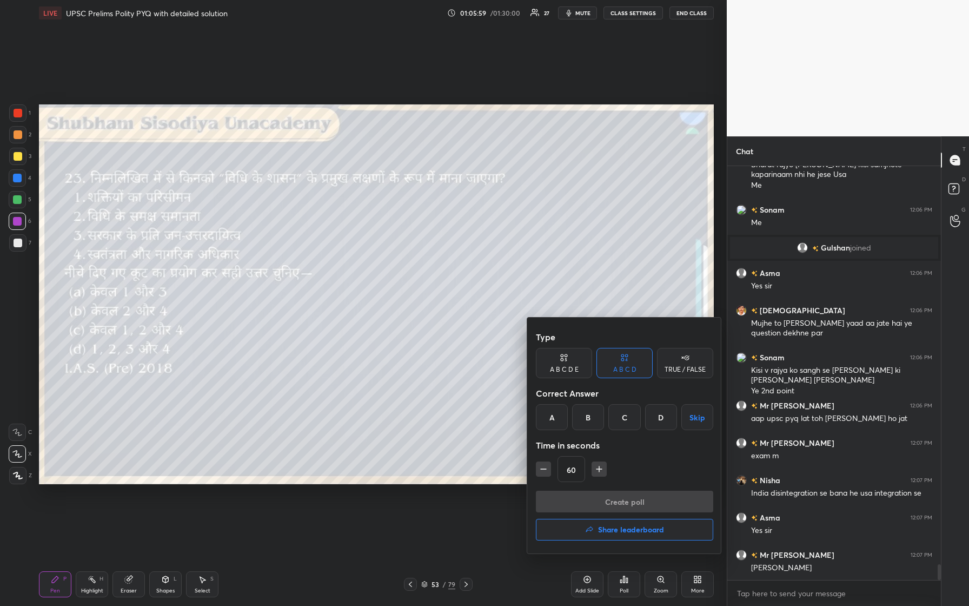
click at [388, 254] on div "C" at bounding box center [625, 417] width 32 height 26
click at [388, 254] on button "Create poll" at bounding box center [624, 502] width 177 height 22
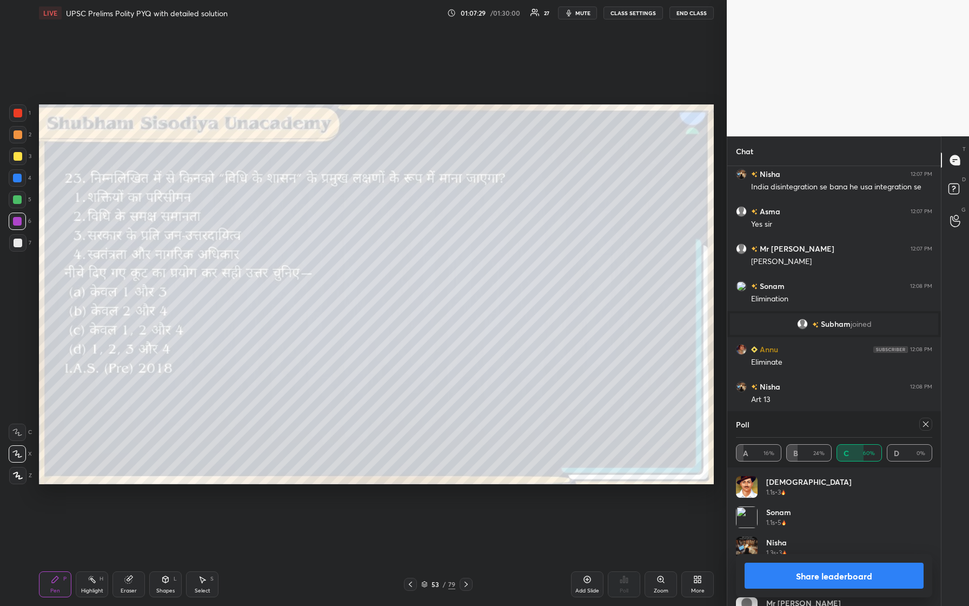
scroll to position [10903, 0]
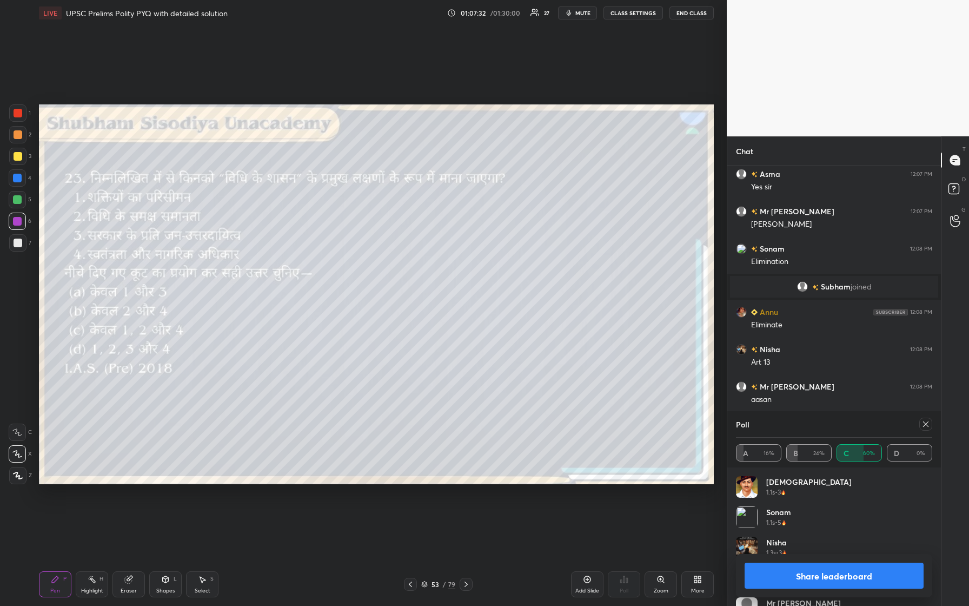
click at [388, 254] on icon at bounding box center [926, 424] width 9 height 9
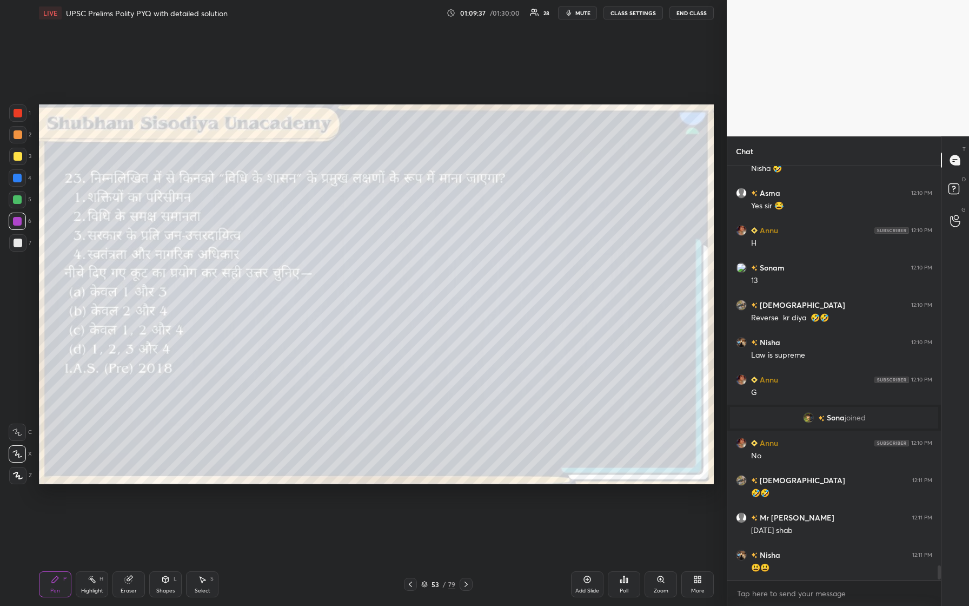
scroll to position [11293, 0]
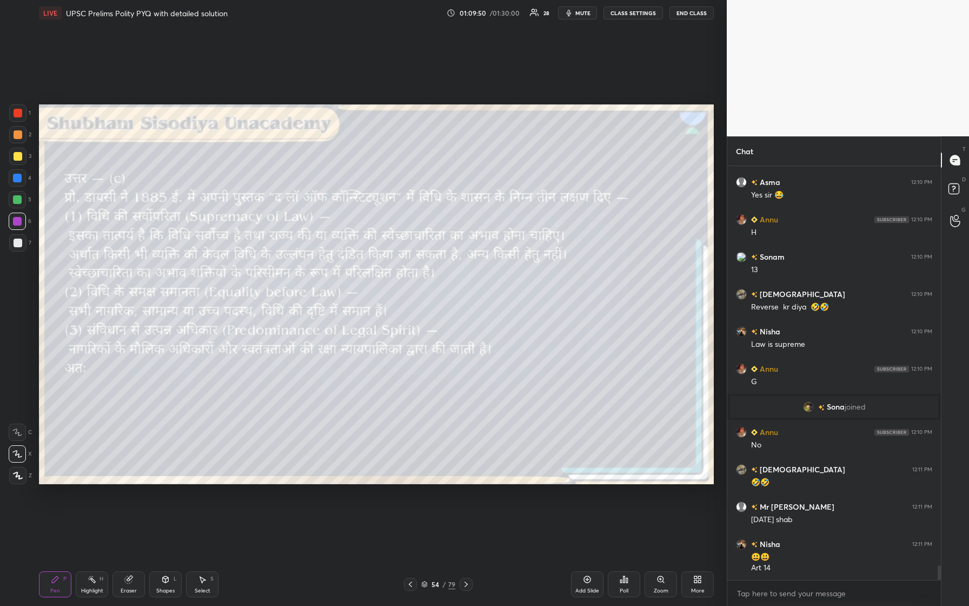
click at [15, 158] on div at bounding box center [18, 156] width 9 height 9
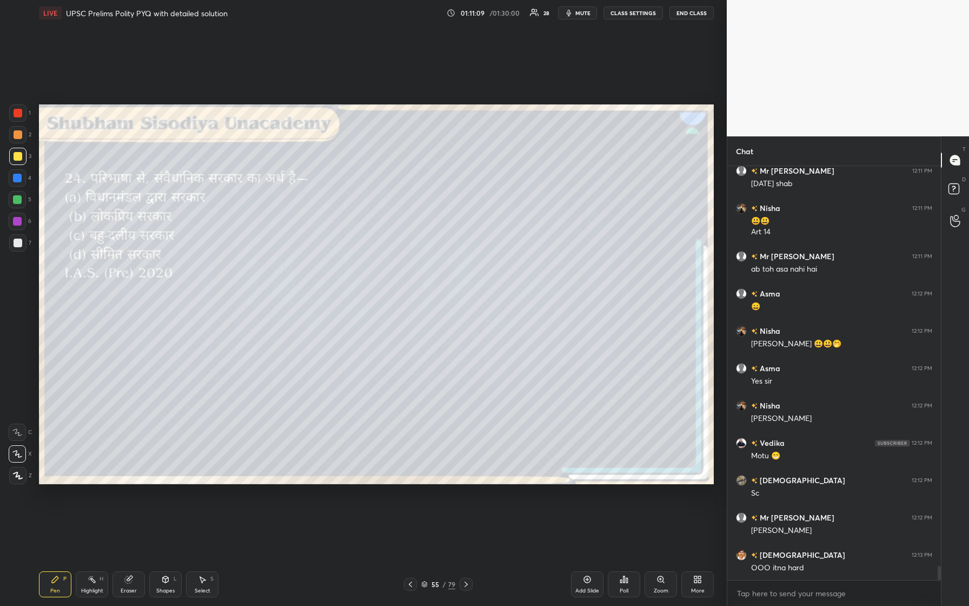
scroll to position [11666, 0]
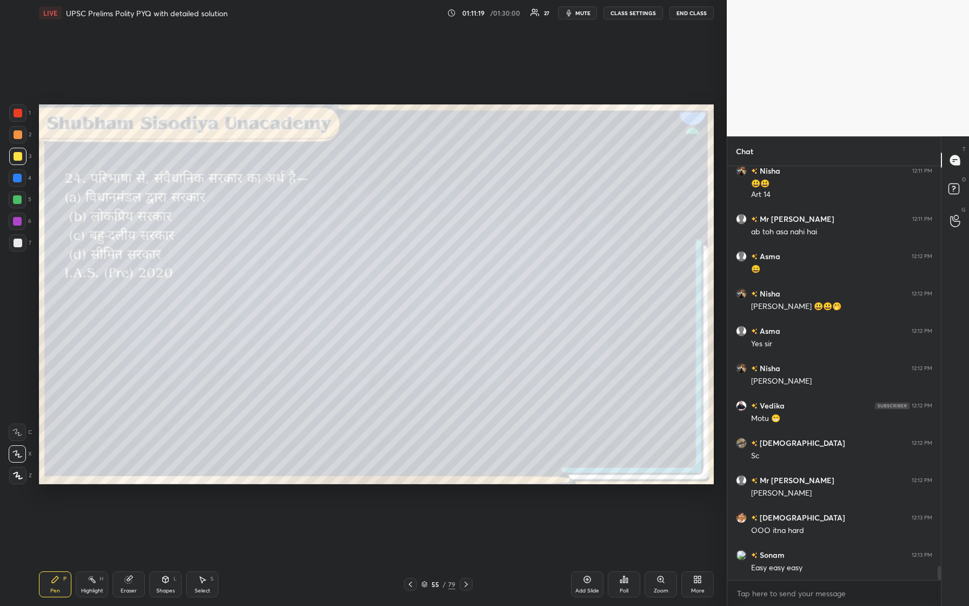
click at [388, 254] on div "Poll" at bounding box center [624, 584] width 32 height 26
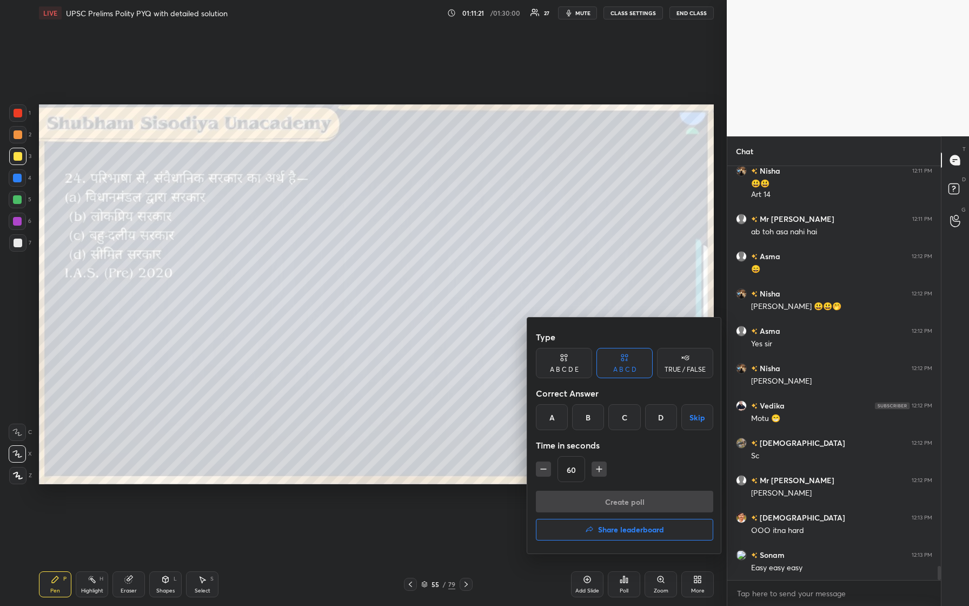
click at [388, 254] on div "D" at bounding box center [661, 417] width 32 height 26
click at [388, 254] on button "Create poll" at bounding box center [624, 502] width 177 height 22
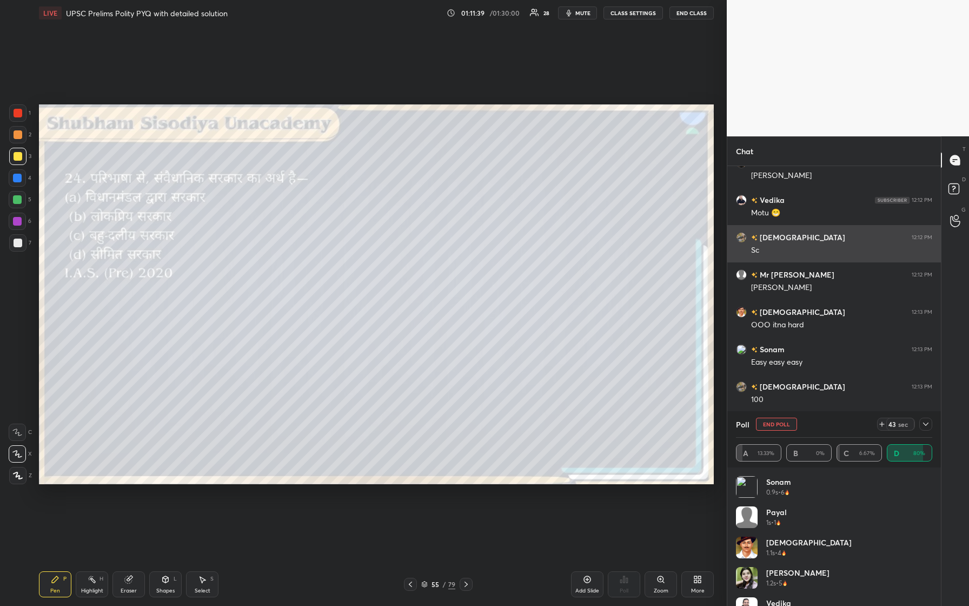
scroll to position [11909, 0]
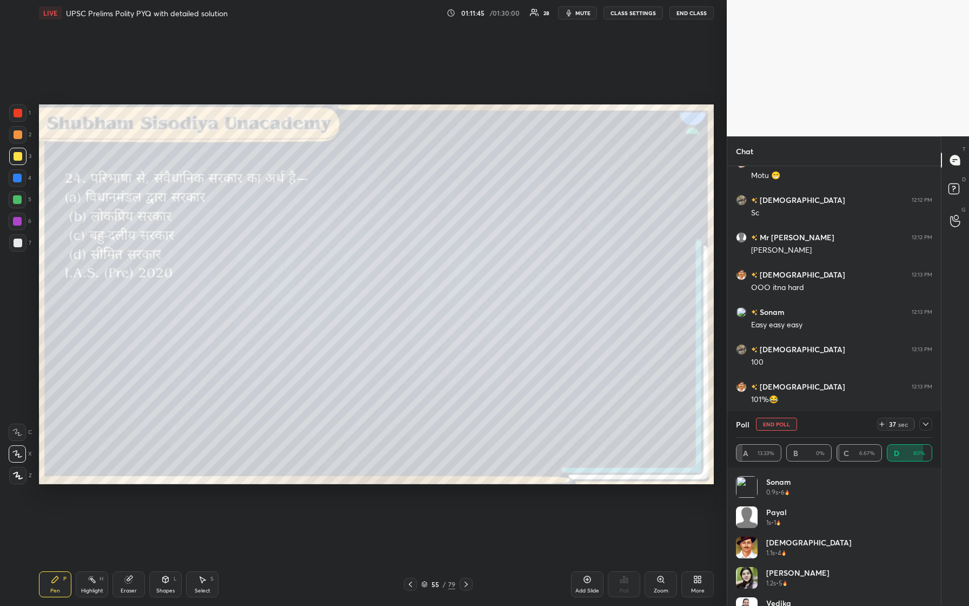
click at [388, 254] on icon at bounding box center [926, 424] width 9 height 9
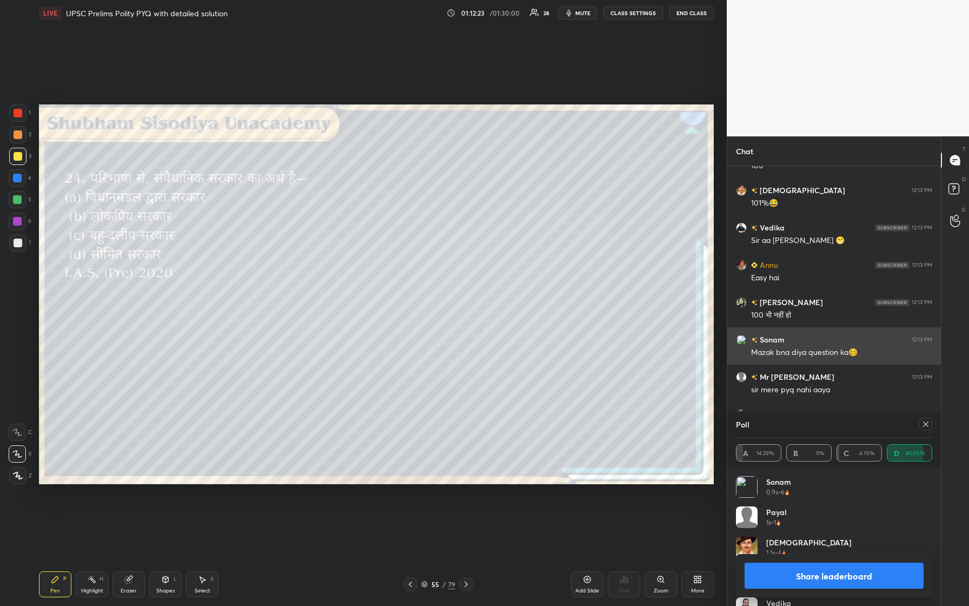
scroll to position [127, 193]
click at [388, 254] on icon at bounding box center [926, 424] width 9 height 9
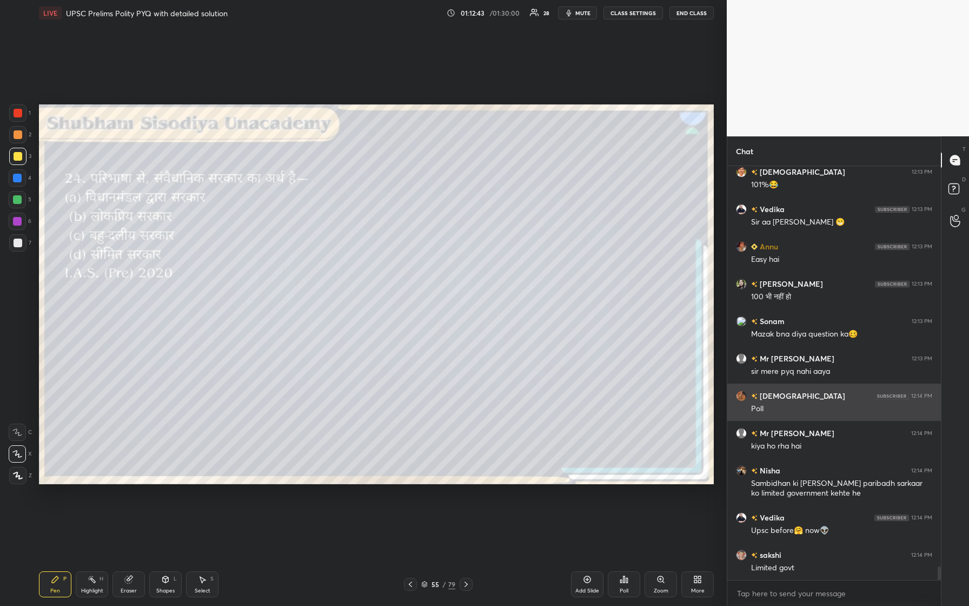
scroll to position [12161, 0]
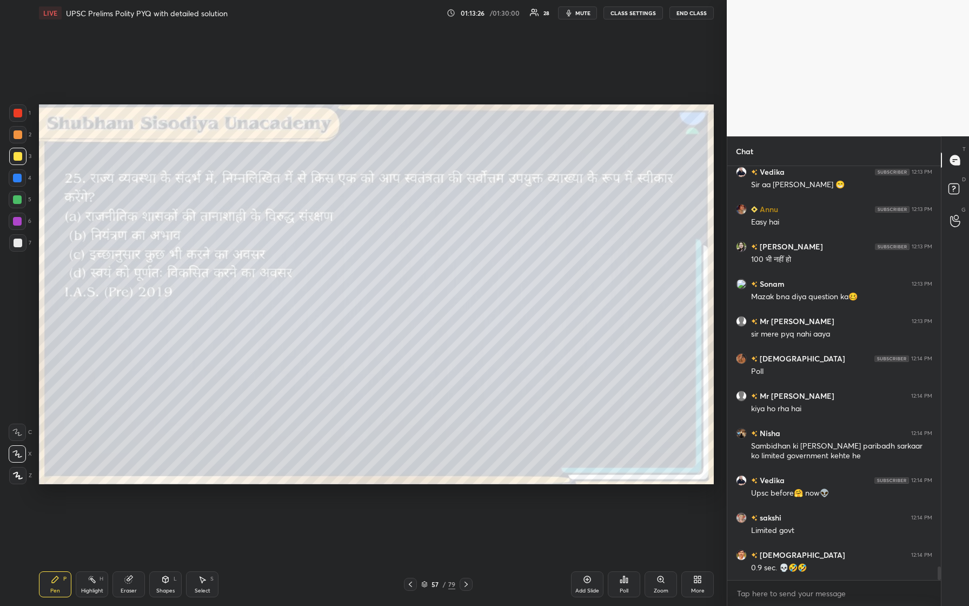
click at [388, 254] on div "Poll" at bounding box center [624, 590] width 9 height 5
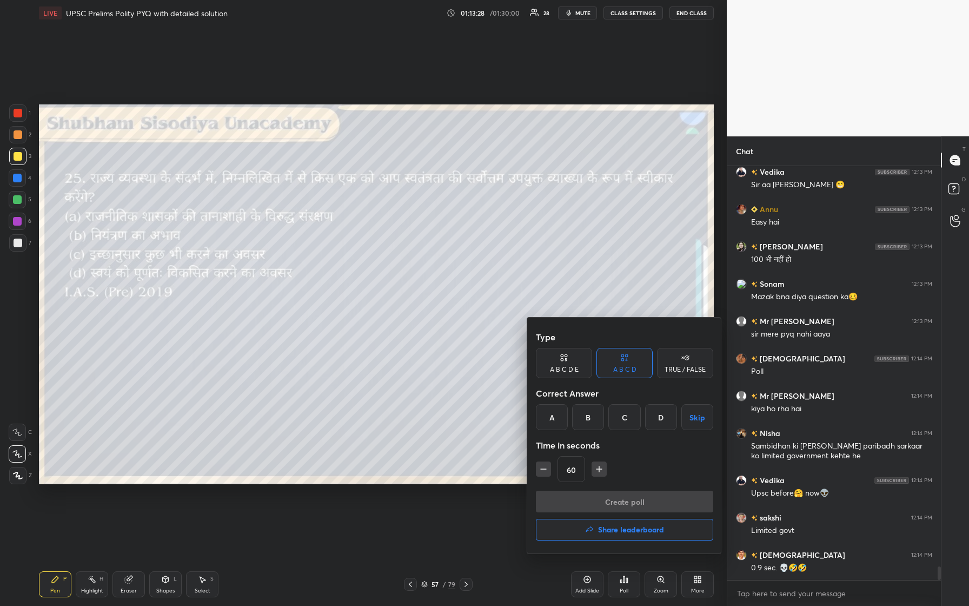
scroll to position [12198, 0]
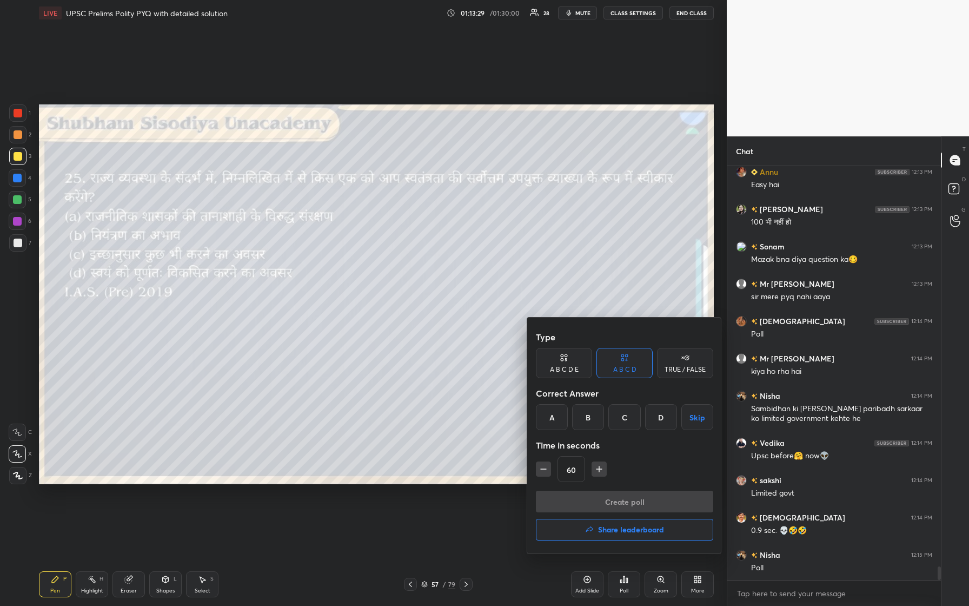
click at [388, 254] on div "D" at bounding box center [661, 417] width 32 height 26
click at [388, 254] on button "Create poll" at bounding box center [624, 502] width 177 height 22
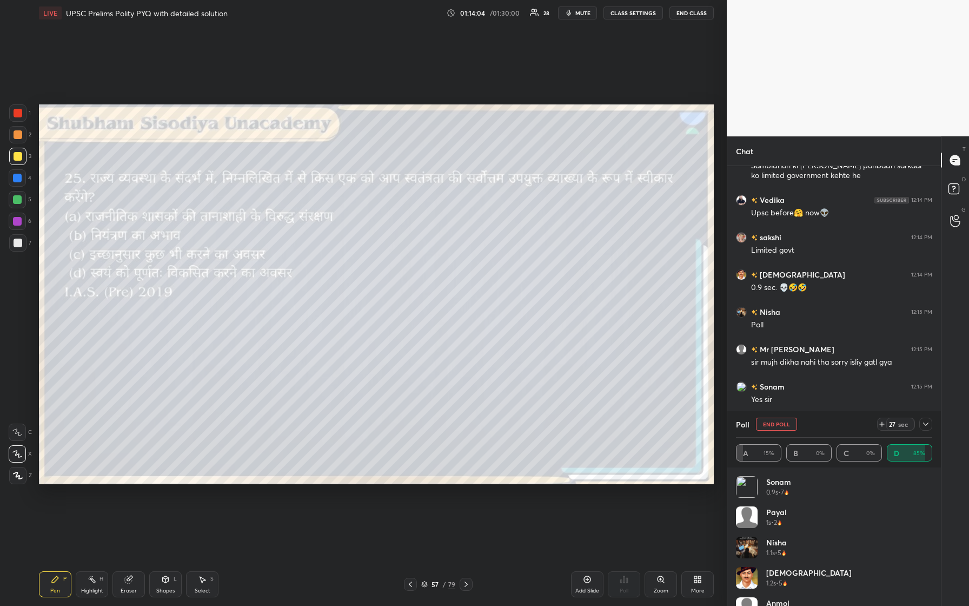
scroll to position [12478, 0]
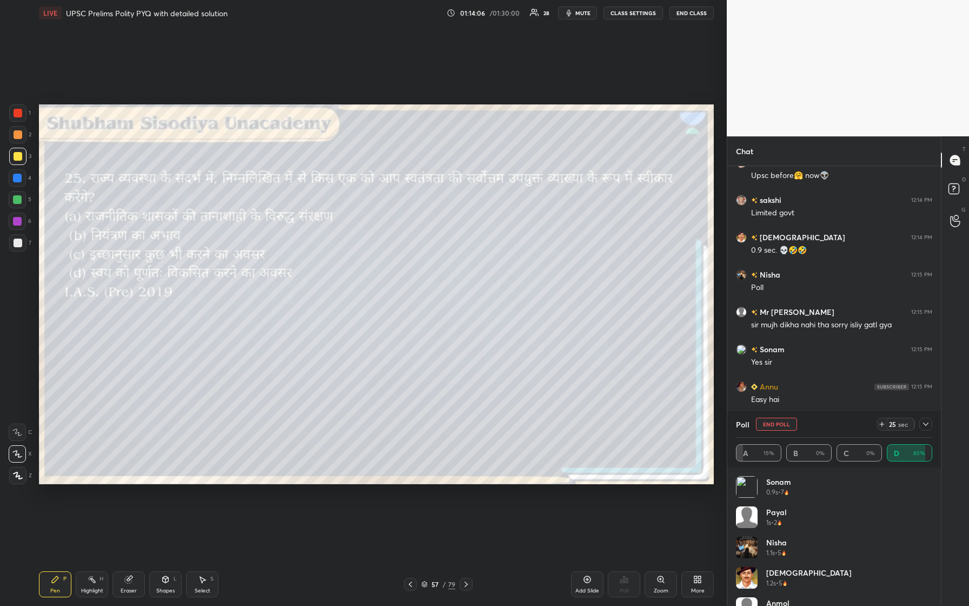
click at [388, 254] on icon at bounding box center [926, 424] width 9 height 9
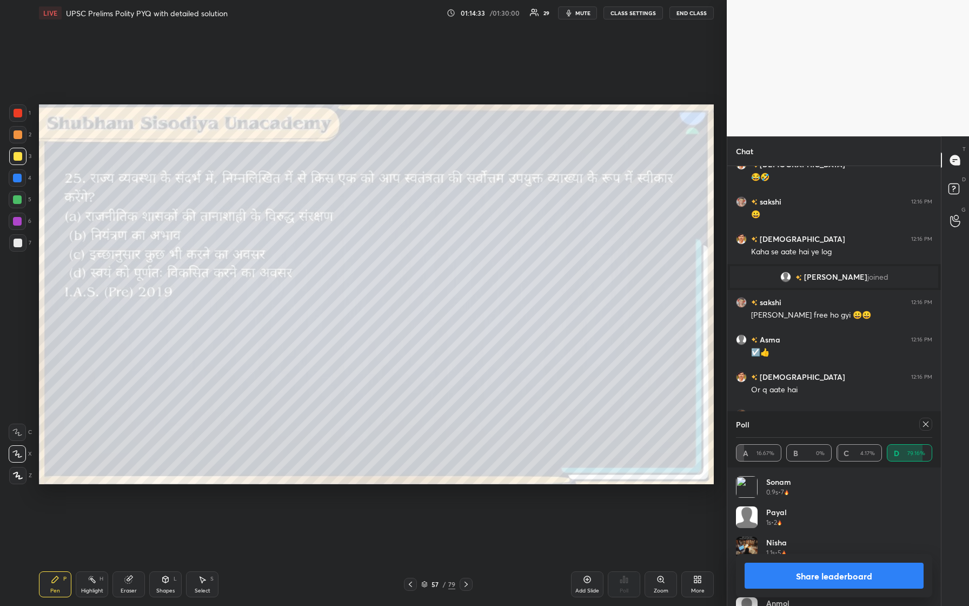
scroll to position [12417, 0]
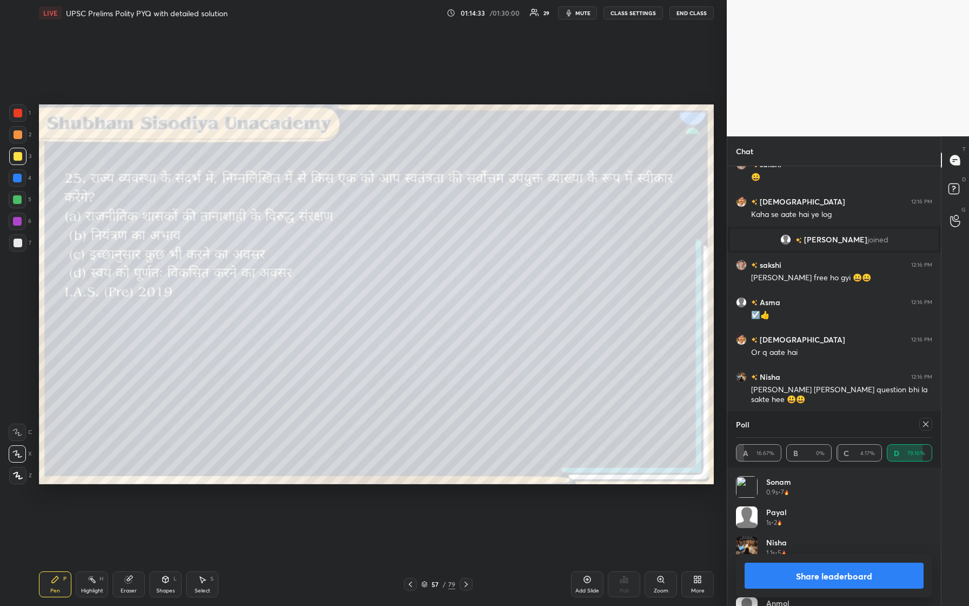
click at [388, 254] on icon at bounding box center [926, 424] width 9 height 9
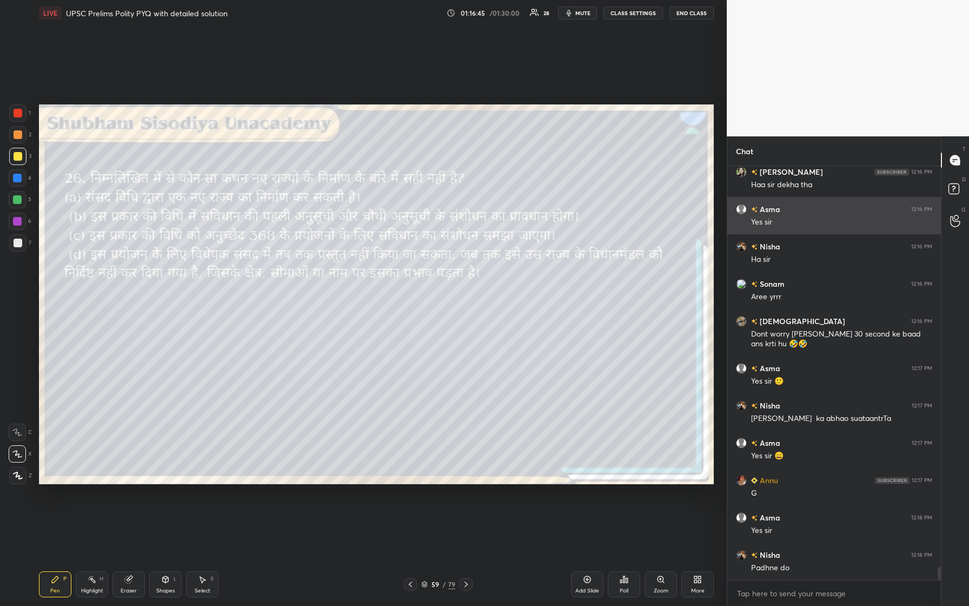
scroll to position [12744, 0]
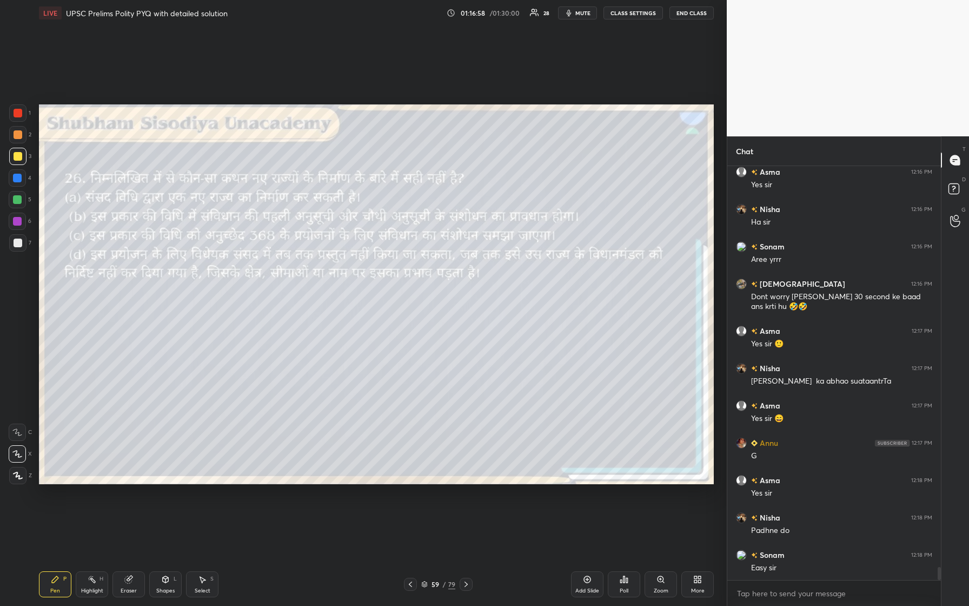
click at [388, 254] on icon at bounding box center [625, 579] width 2 height 6
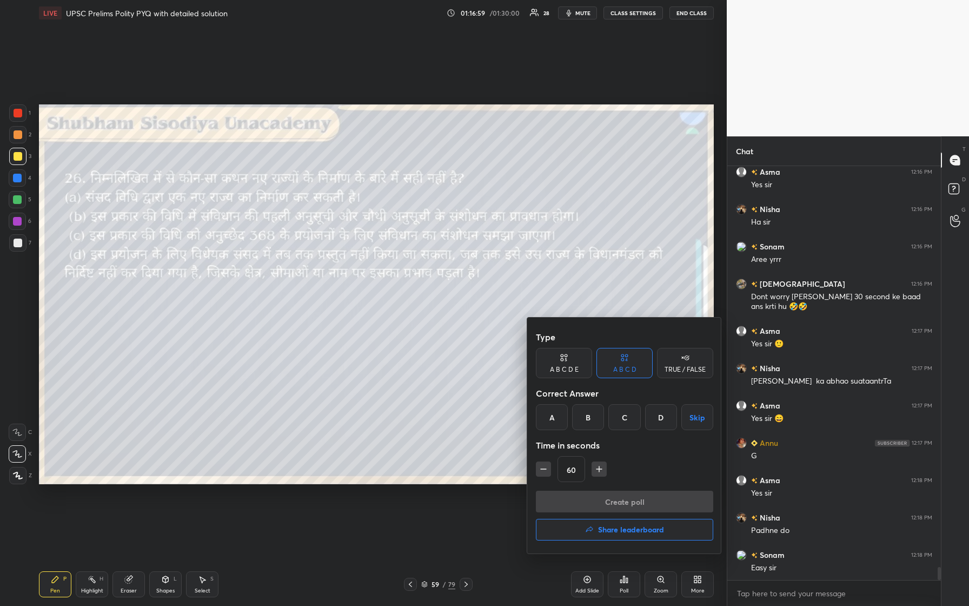
click at [388, 254] on div "C" at bounding box center [625, 417] width 32 height 26
click at [388, 254] on button "Create poll" at bounding box center [624, 502] width 177 height 22
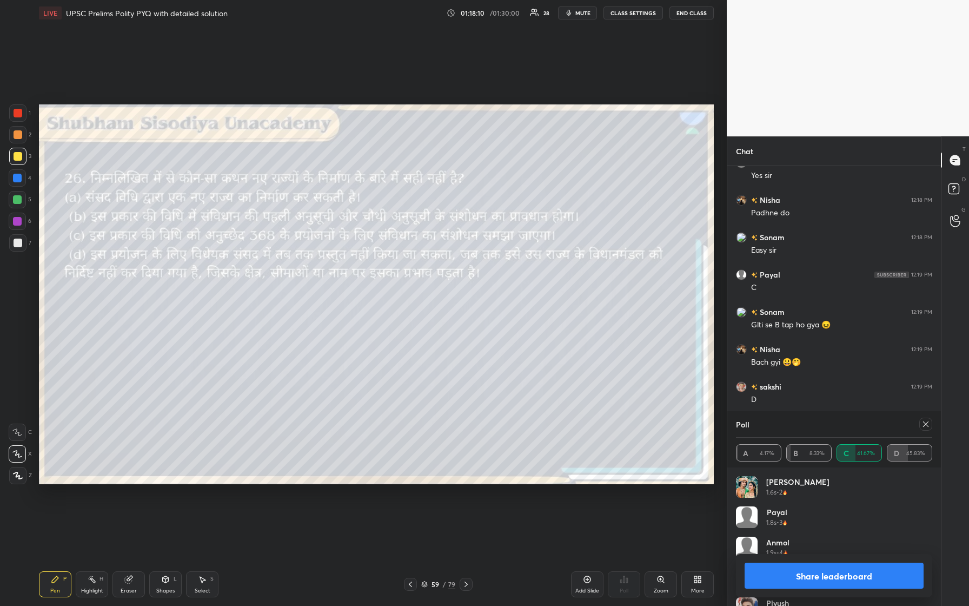
scroll to position [13099, 0]
click at [388, 254] on icon at bounding box center [925, 423] width 5 height 5
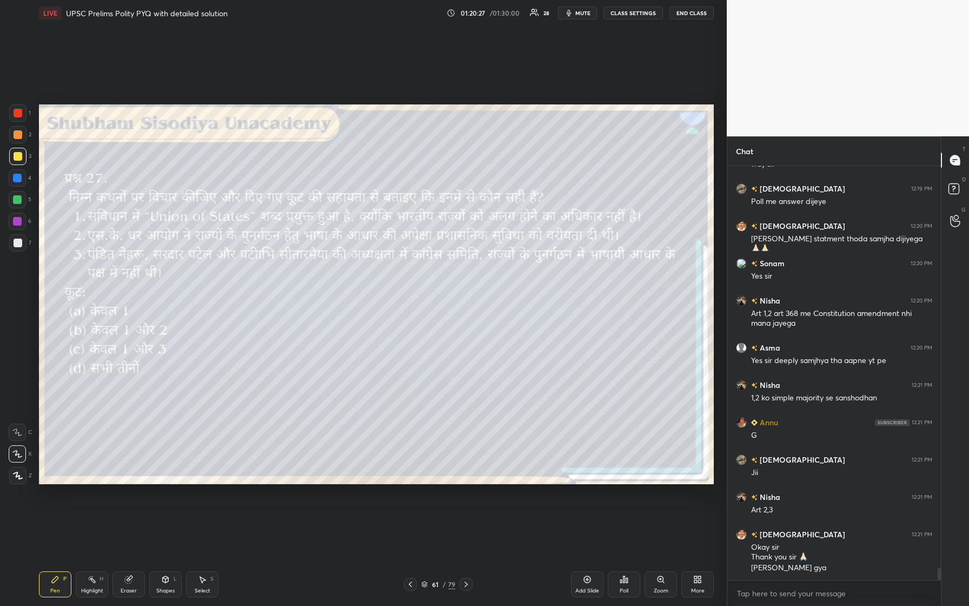
scroll to position [13409, 0]
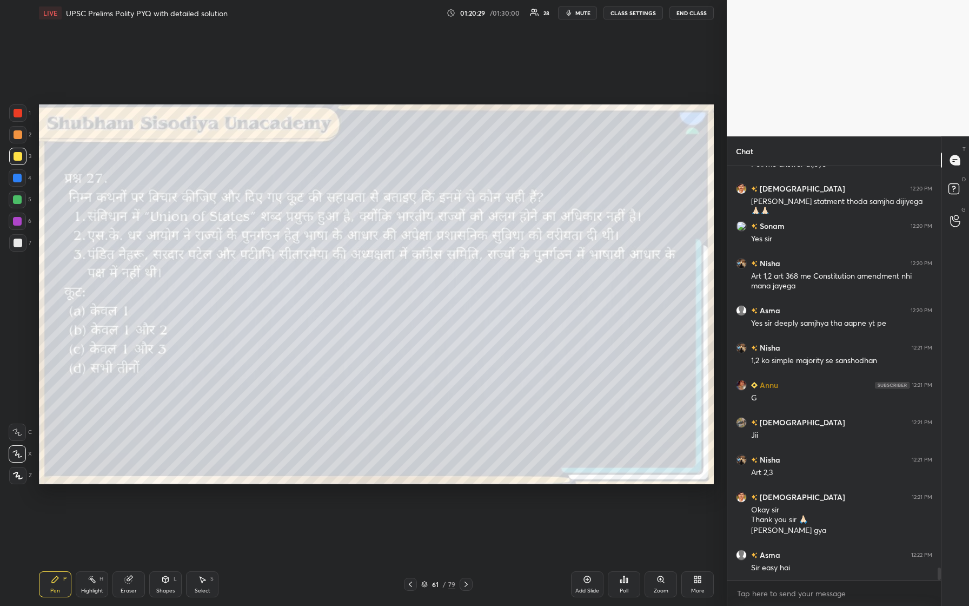
click at [388, 254] on icon at bounding box center [625, 579] width 2 height 6
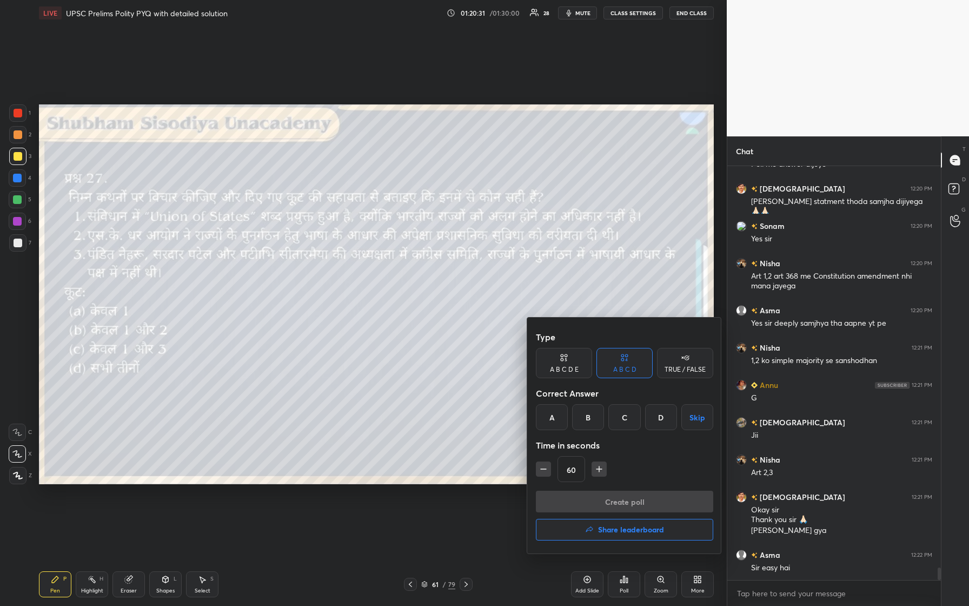
click at [388, 254] on div "C" at bounding box center [625, 417] width 32 height 26
click at [388, 254] on button "Create poll" at bounding box center [624, 502] width 177 height 22
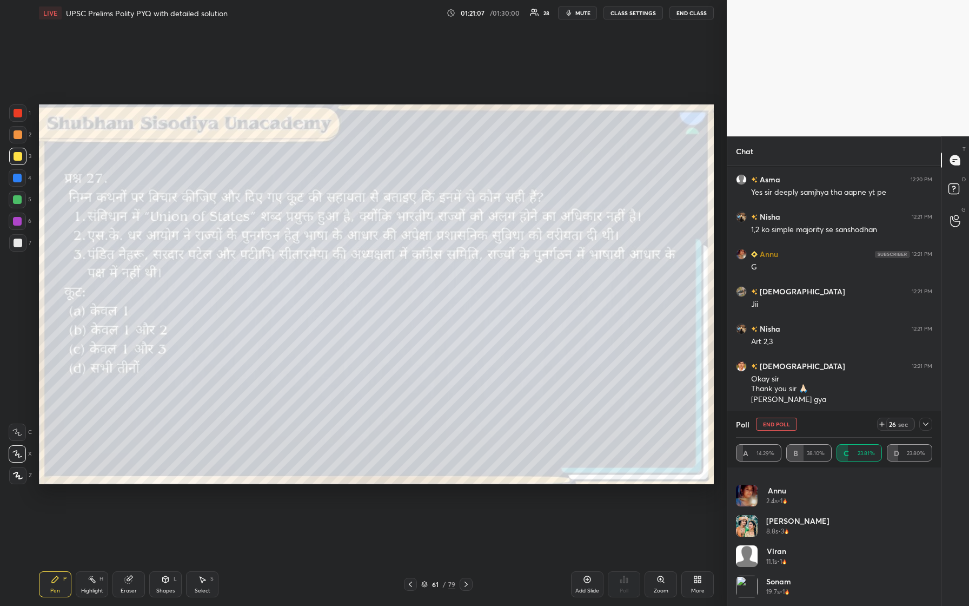
scroll to position [13596, 0]
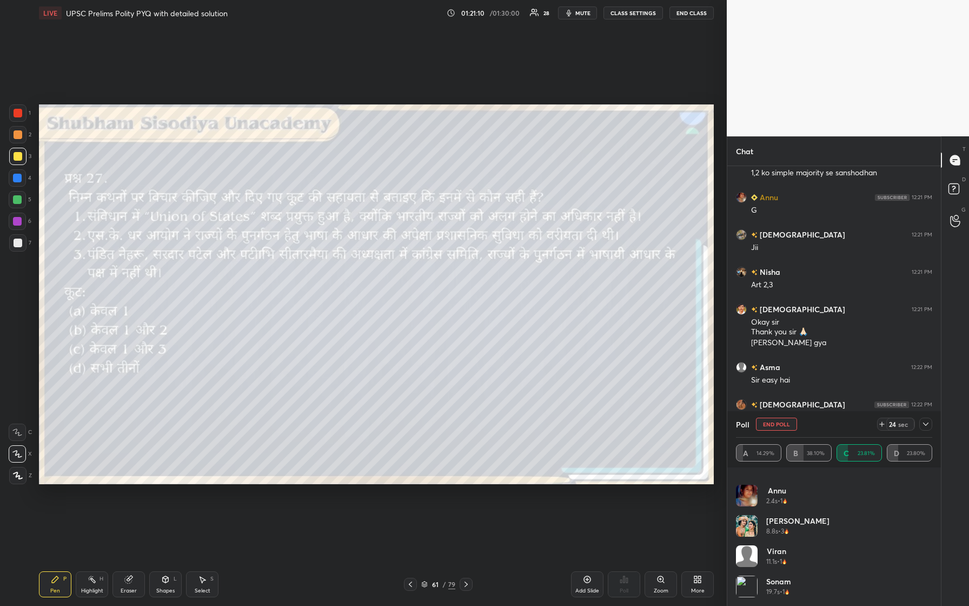
click at [168, 254] on icon at bounding box center [165, 579] width 9 height 9
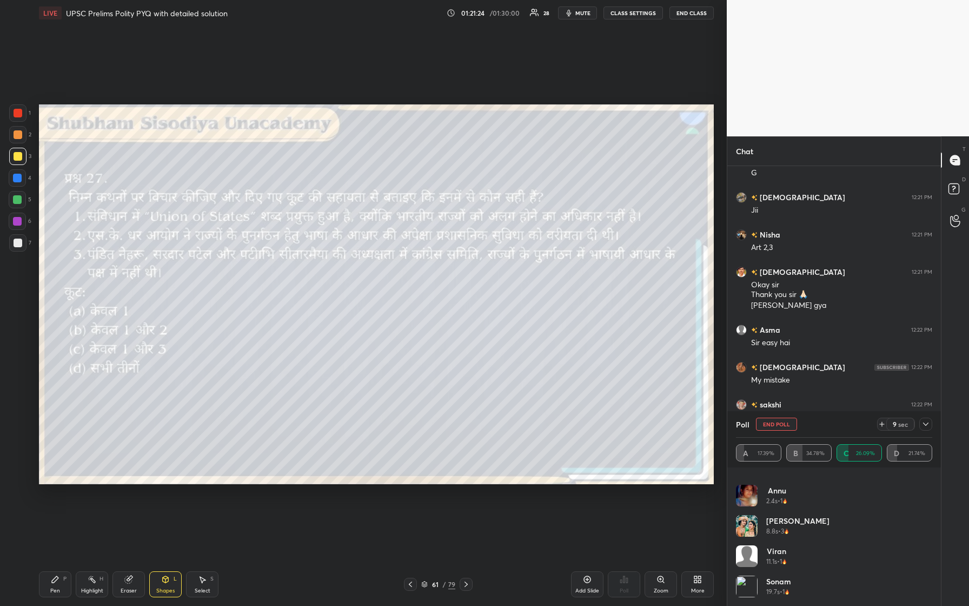
scroll to position [13671, 0]
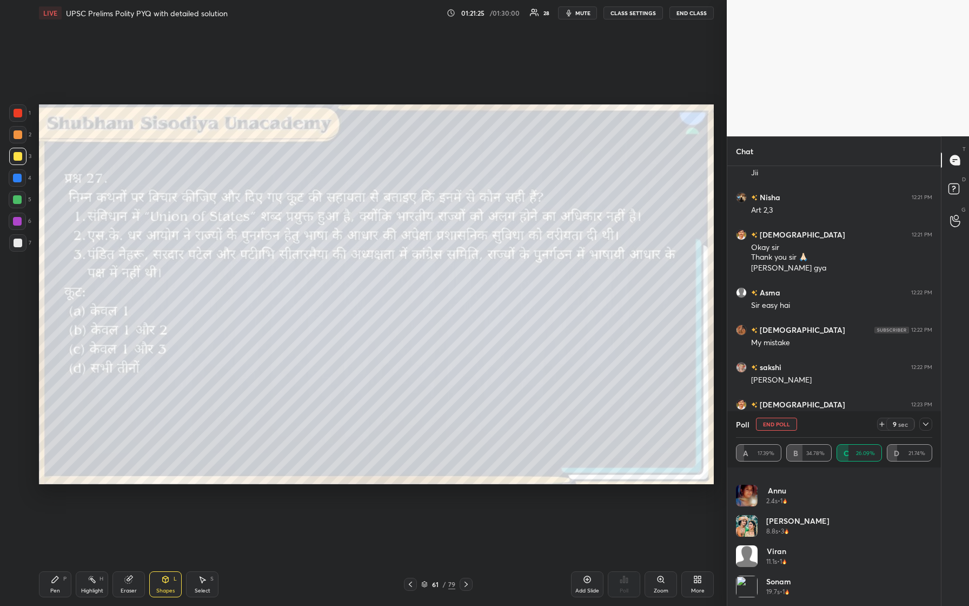
click at [51, 254] on icon at bounding box center [55, 579] width 9 height 9
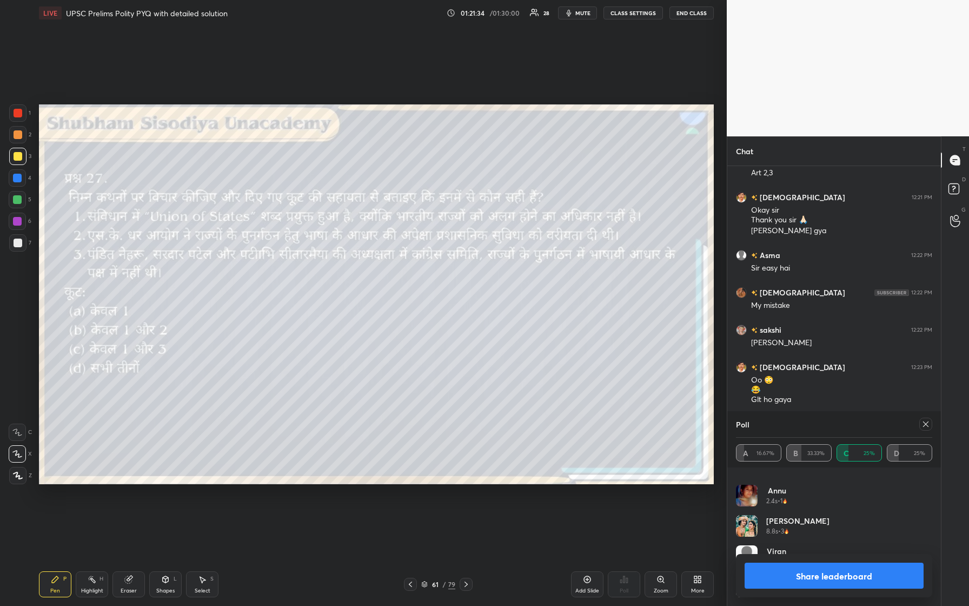
scroll to position [13746, 0]
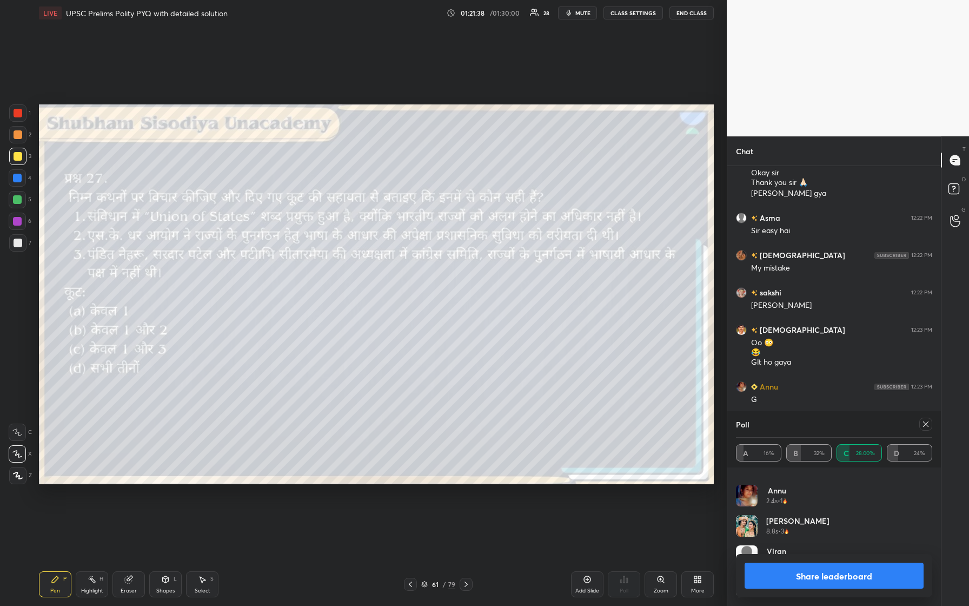
click at [388, 254] on icon at bounding box center [925, 423] width 5 height 5
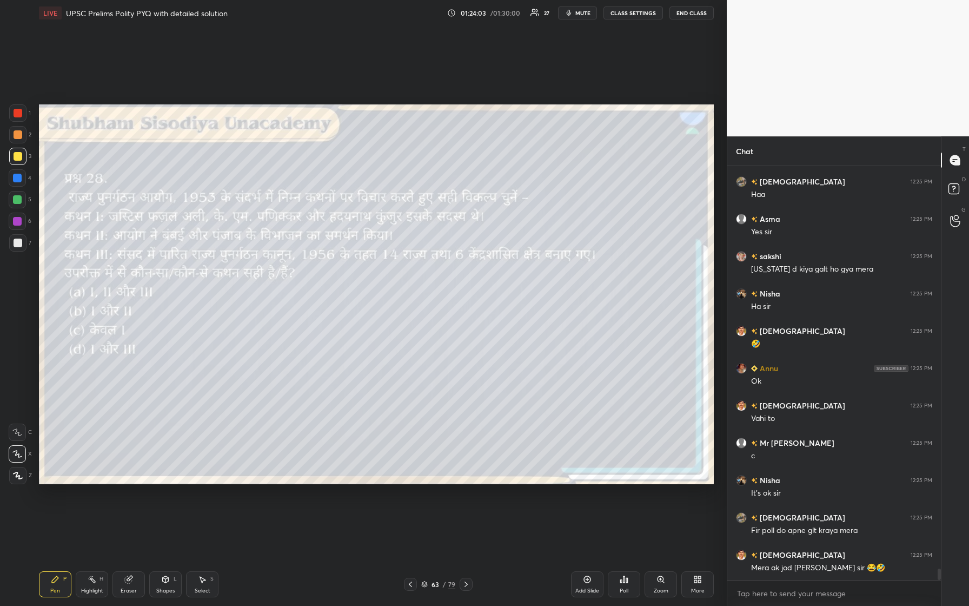
scroll to position [14473, 0]
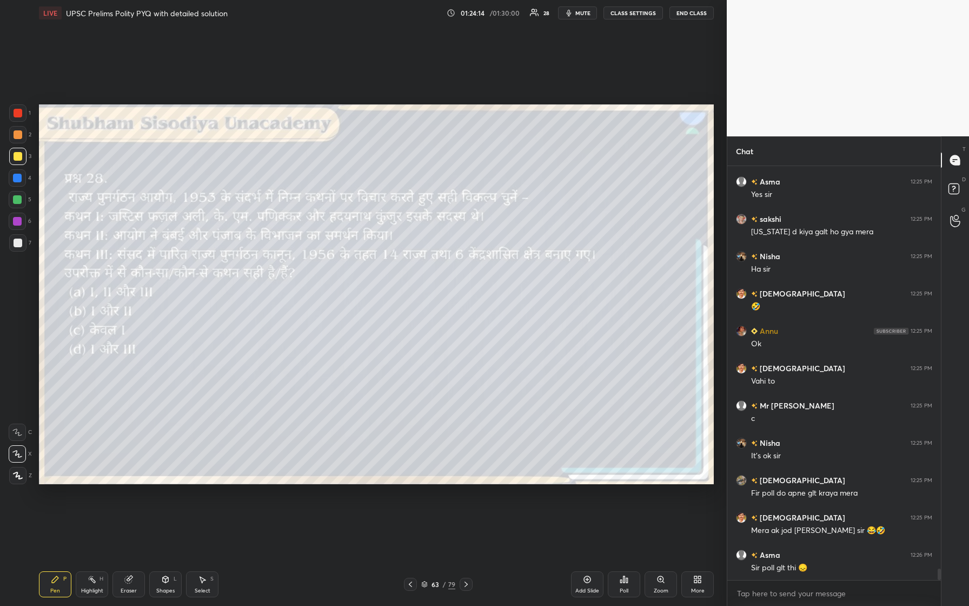
click at [388, 254] on div "Poll" at bounding box center [624, 590] width 9 height 5
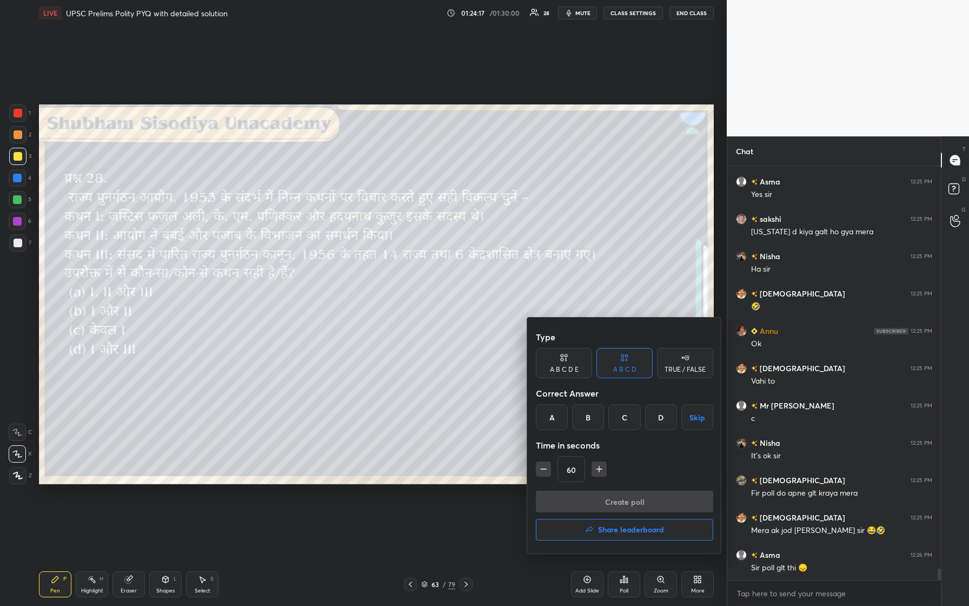
click at [388, 254] on div "D" at bounding box center [661, 417] width 32 height 26
click at [388, 254] on button "Create poll" at bounding box center [624, 502] width 177 height 22
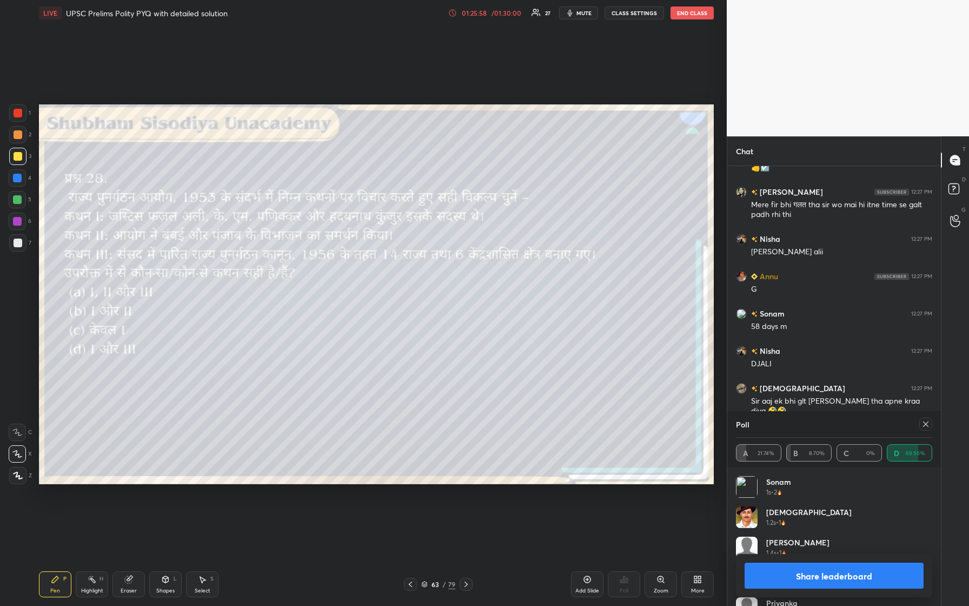
scroll to position [14547, 0]
click at [388, 254] on div at bounding box center [926, 424] width 13 height 13
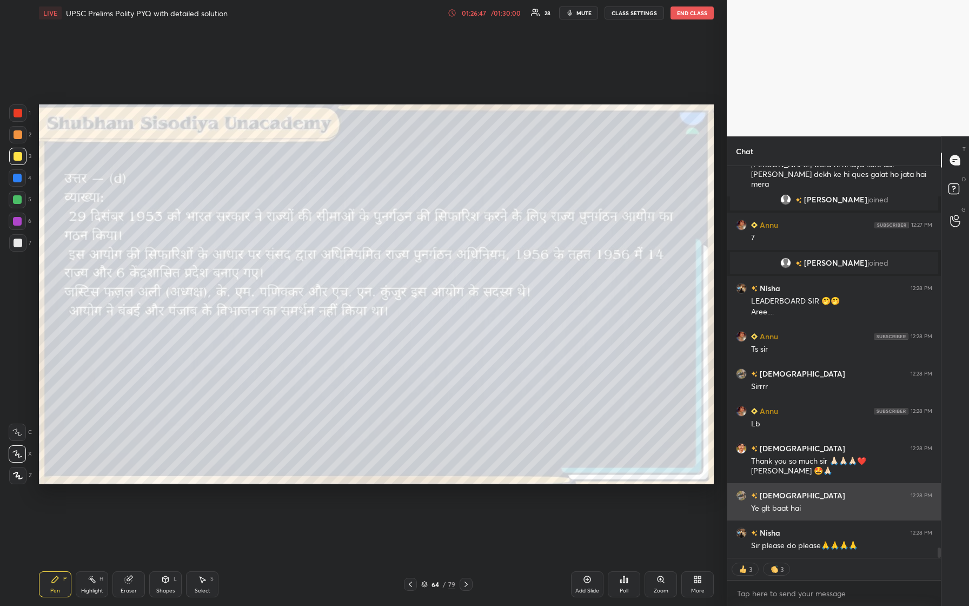
scroll to position [14848, 0]
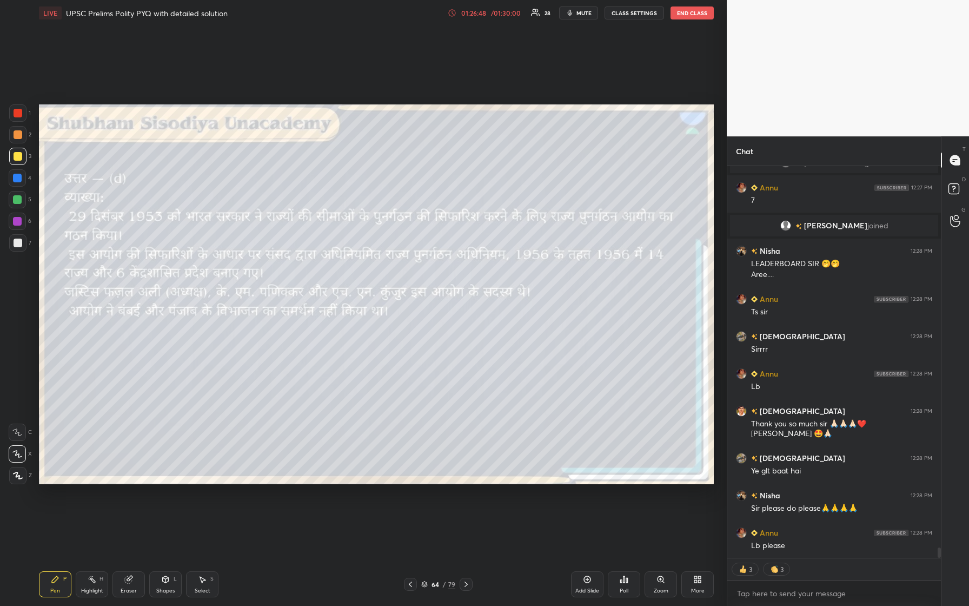
click at [388, 254] on div "Poll" at bounding box center [624, 590] width 9 height 5
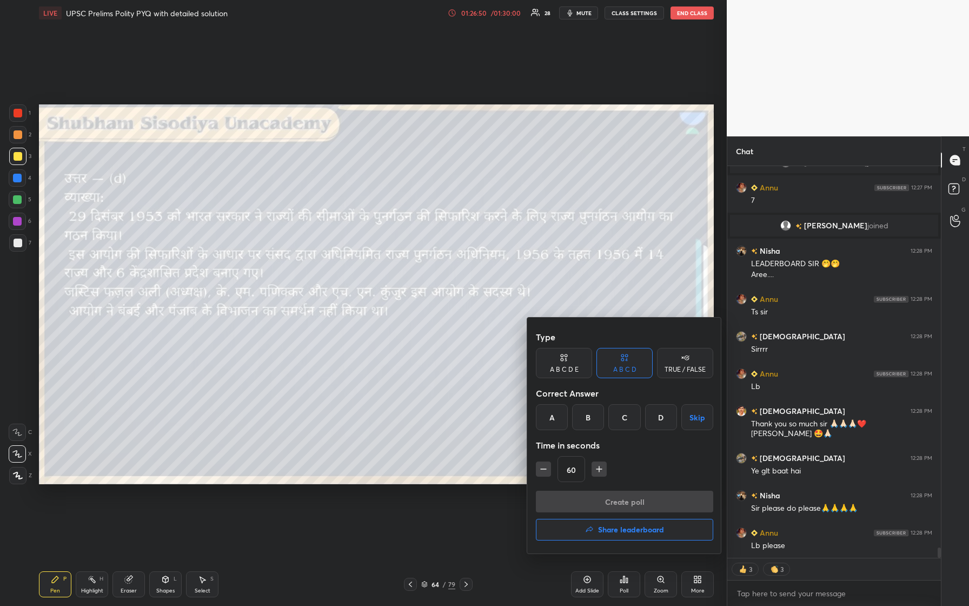
click at [388, 254] on button "Share leaderboard" at bounding box center [624, 530] width 177 height 22
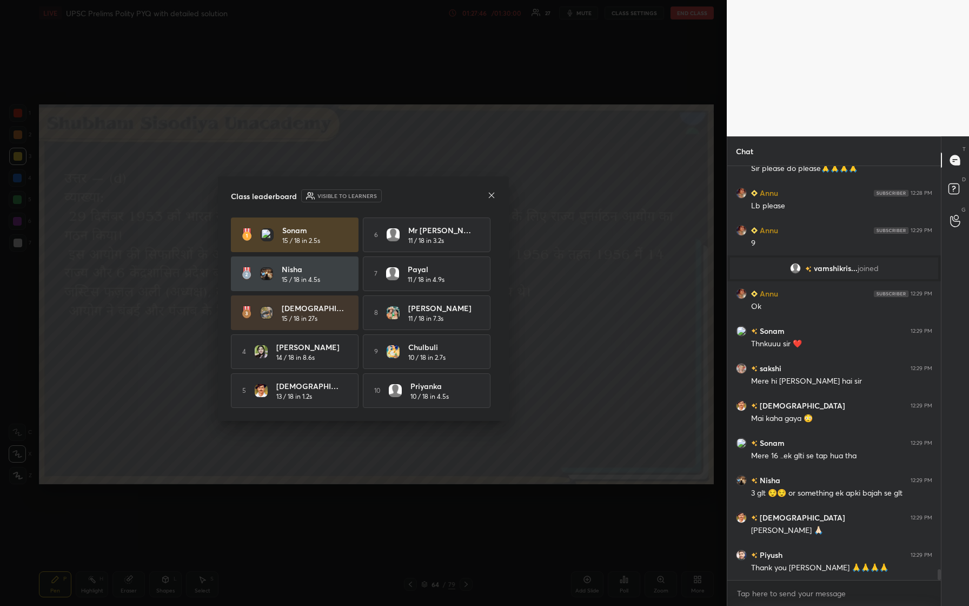
scroll to position [15153, 0]
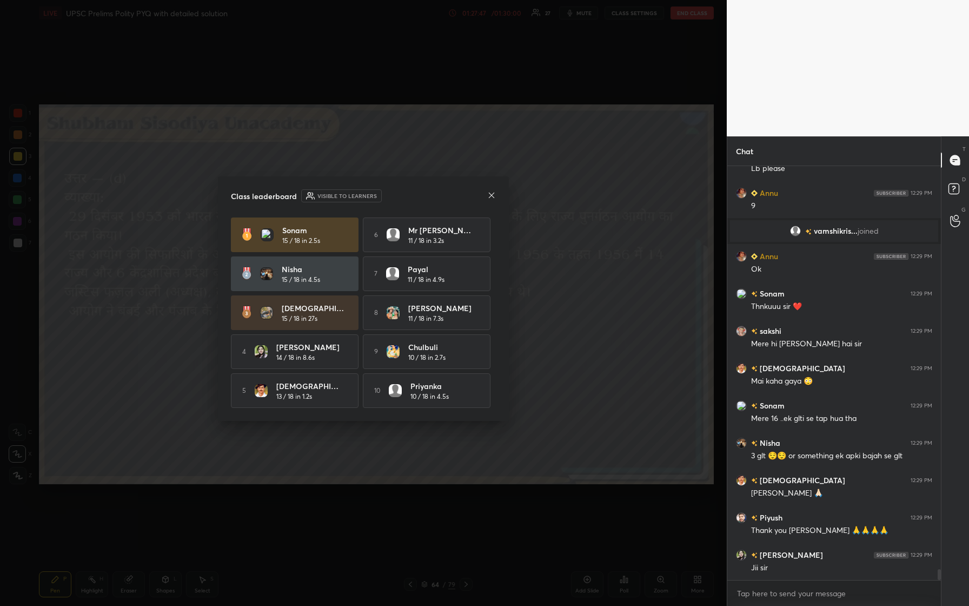
click at [388, 195] on icon at bounding box center [491, 195] width 9 height 9
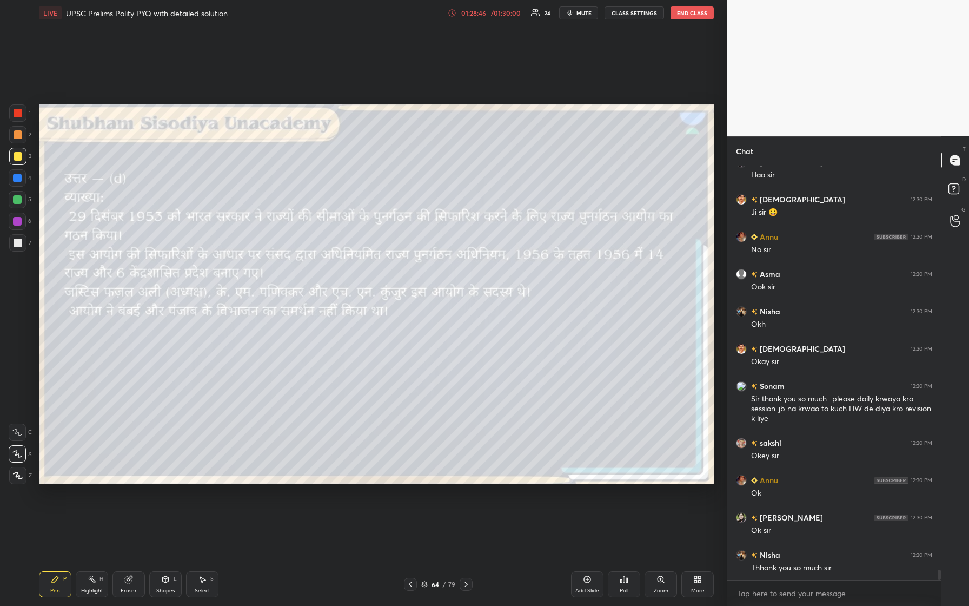
scroll to position [15939, 0]
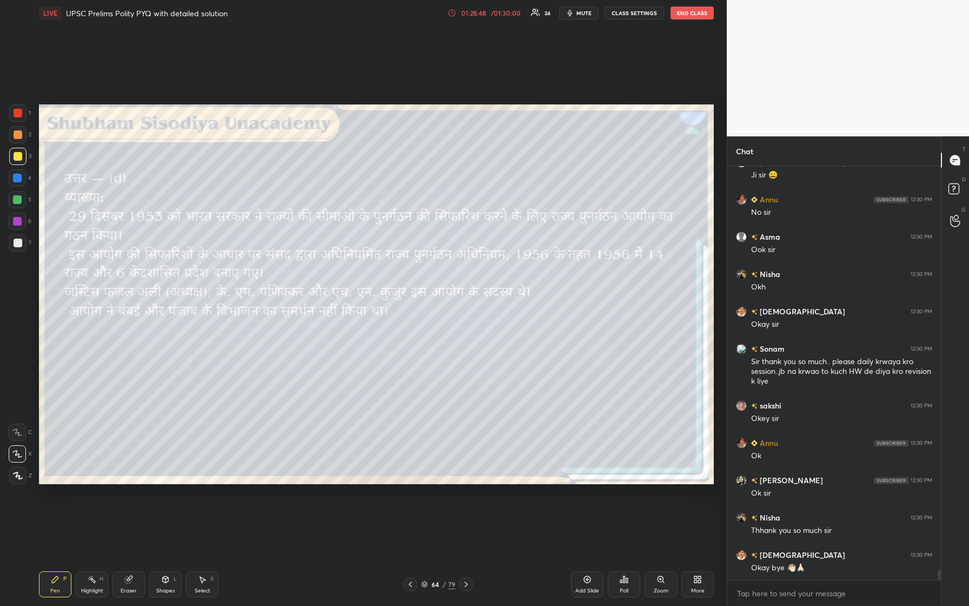
click at [388, 16] on button "End Class" at bounding box center [692, 12] width 43 height 13
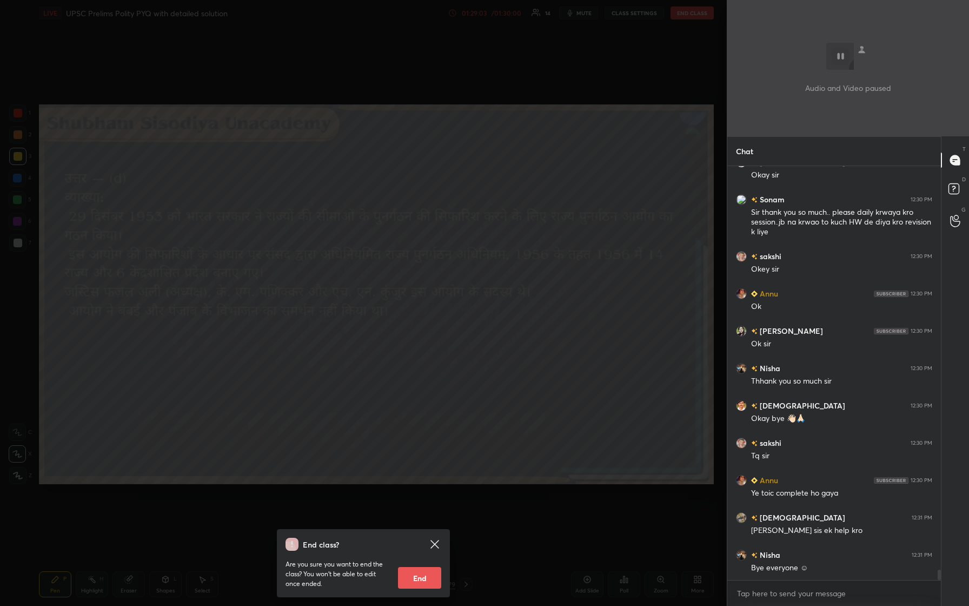
scroll to position [16126, 0]
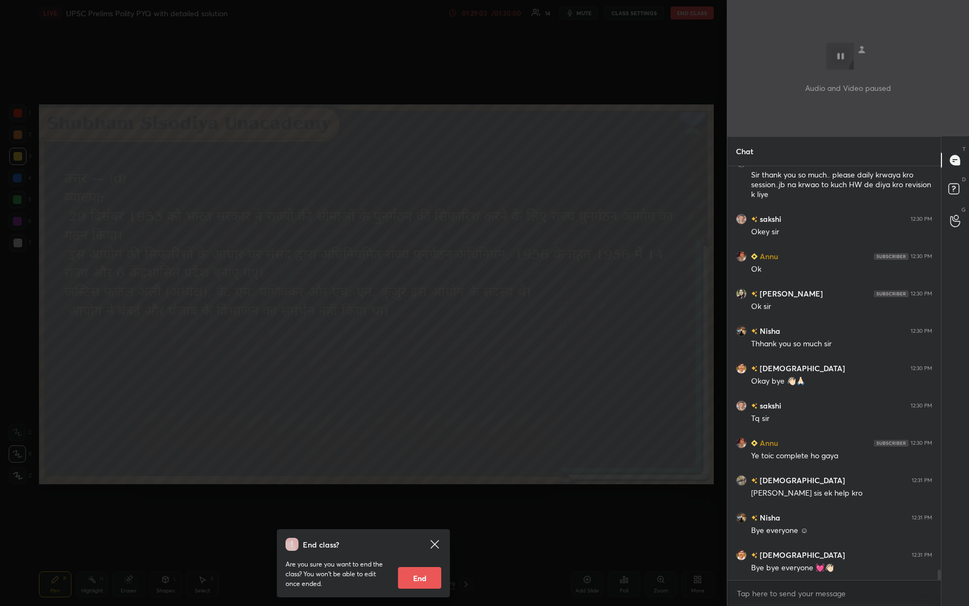
click at [388, 254] on button "End" at bounding box center [419, 578] width 43 height 22
type textarea "x"
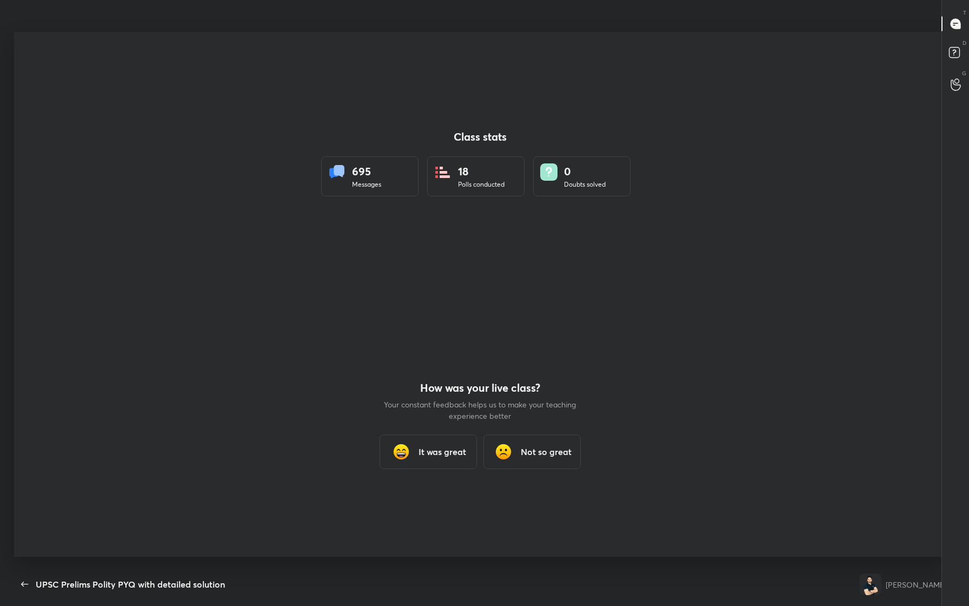
scroll to position [0, 0]
click at [388, 254] on h3 "It was great" at bounding box center [443, 454] width 48 height 13
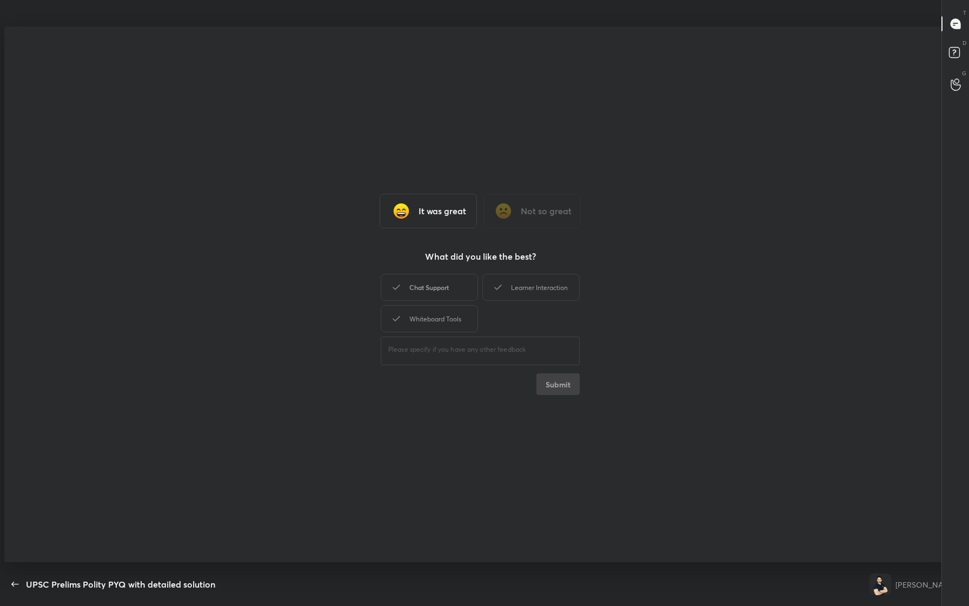
click at [388, 254] on div "Chat Support" at bounding box center [429, 287] width 97 height 27
click at [388, 254] on div "Learner Interaction" at bounding box center [531, 287] width 97 height 27
click at [388, 254] on div "Whiteboard Tools" at bounding box center [429, 318] width 97 height 27
click at [388, 254] on button "Submit" at bounding box center [558, 384] width 43 height 22
